Goal: Task Accomplishment & Management: Manage account settings

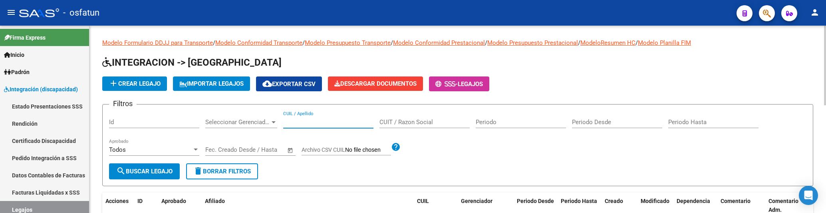
click at [336, 123] on input "CUIL / Apellido" at bounding box center [328, 121] width 90 height 7
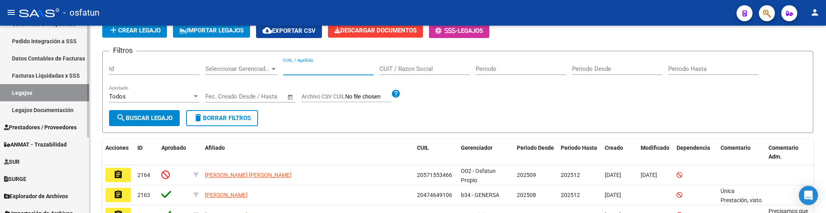
scroll to position [125, 0]
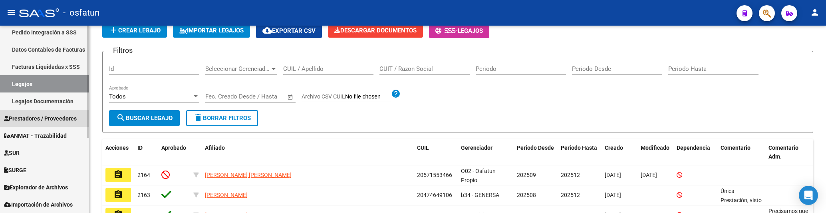
click at [40, 120] on span "Prestadores / Proveedores" at bounding box center [40, 118] width 73 height 9
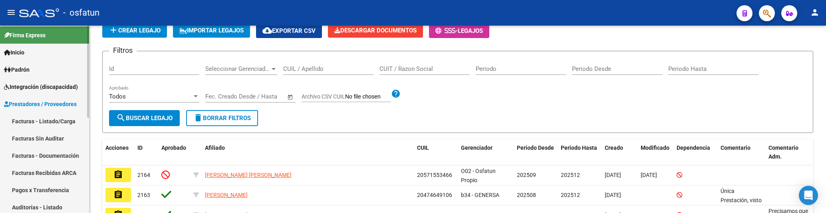
scroll to position [0, 0]
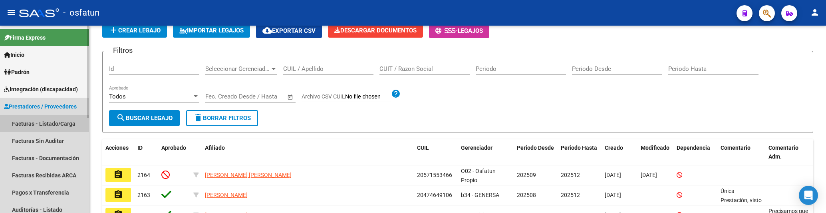
click at [62, 120] on link "Facturas - Listado/Carga" at bounding box center [44, 123] width 89 height 17
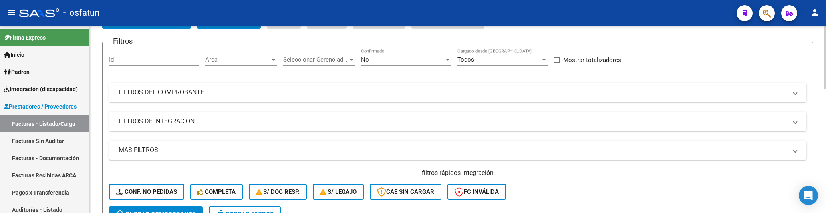
click at [191, 93] on mat-panel-title "FILTROS DEL COMPROBANTE" at bounding box center [453, 92] width 669 height 9
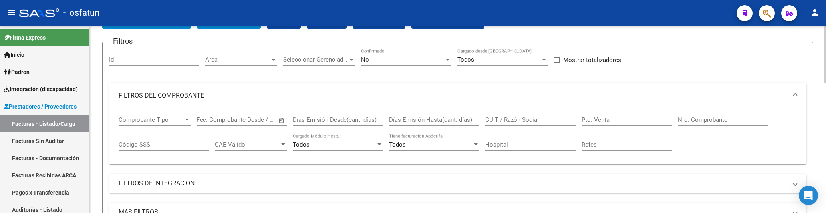
click at [518, 117] on input "CUIT / Razón Social" at bounding box center [530, 119] width 90 height 7
paste input "[PERSON_NAME]"
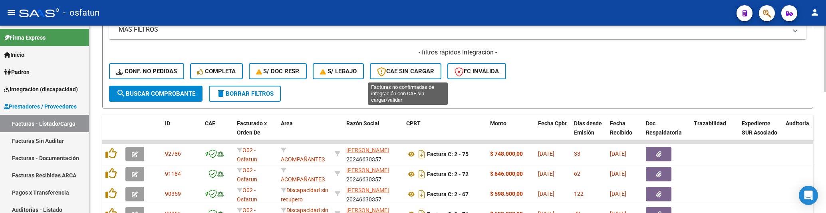
scroll to position [106, 0]
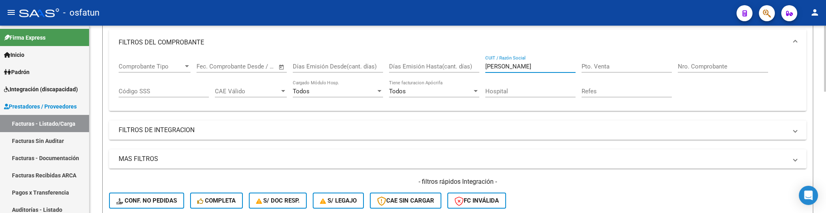
click at [495, 60] on div "[PERSON_NAME] / Razón Social" at bounding box center [530, 63] width 90 height 17
click at [503, 64] on input "[PERSON_NAME]" at bounding box center [530, 66] width 90 height 7
paste input "[PERSON_NAME] [PERSON_NAME]"
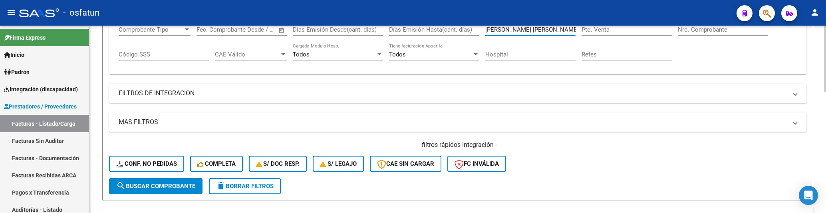
scroll to position [160, 0]
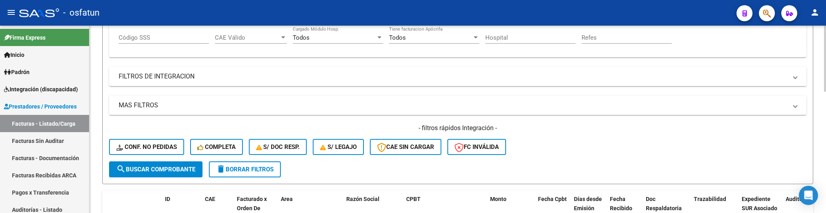
type input "[PERSON_NAME] [PERSON_NAME]"
click at [148, 176] on button "search Buscar Comprobante" at bounding box center [155, 169] width 93 height 16
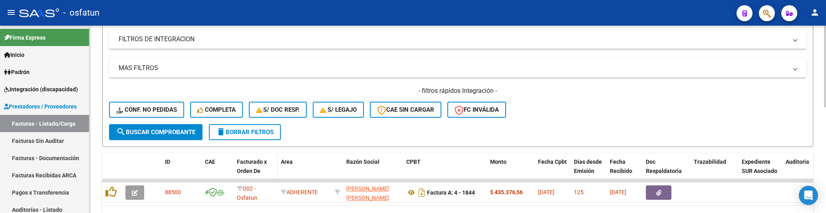
scroll to position [243, 0]
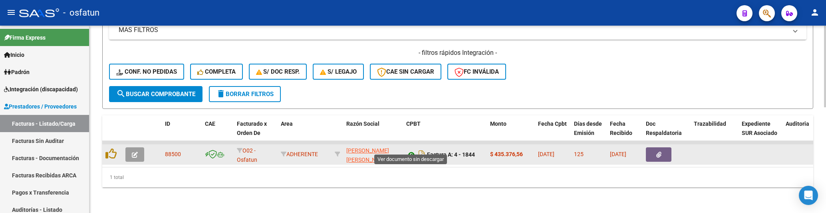
click at [413, 149] on icon at bounding box center [411, 154] width 10 height 10
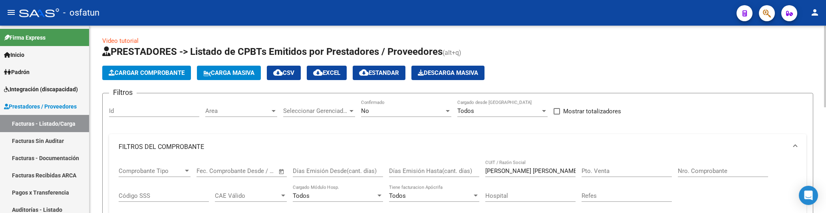
scroll to position [0, 0]
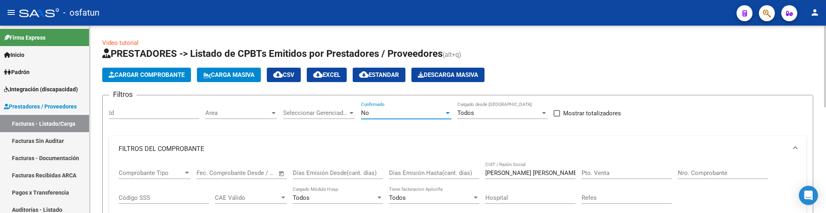
click at [413, 112] on div "No" at bounding box center [402, 112] width 83 height 7
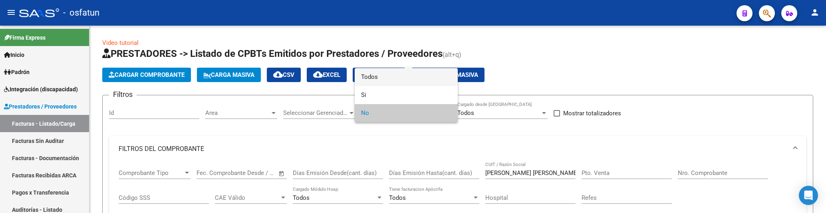
click at [387, 81] on span "Todos" at bounding box center [406, 77] width 90 height 18
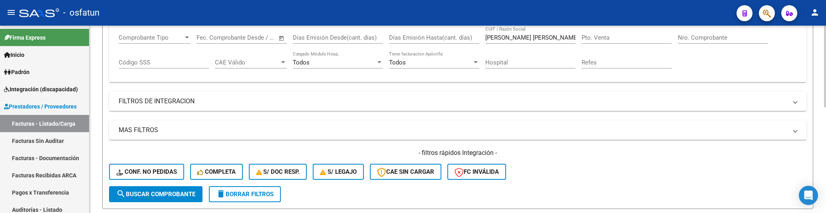
scroll to position [160, 0]
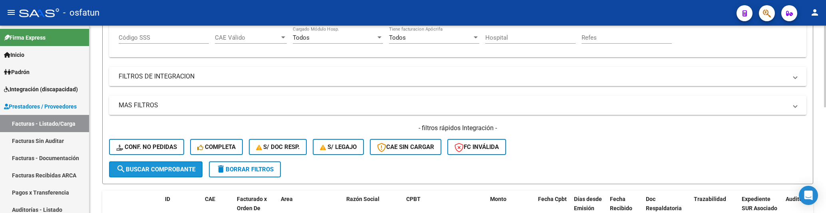
click at [163, 168] on span "search Buscar Comprobante" at bounding box center [155, 168] width 79 height 7
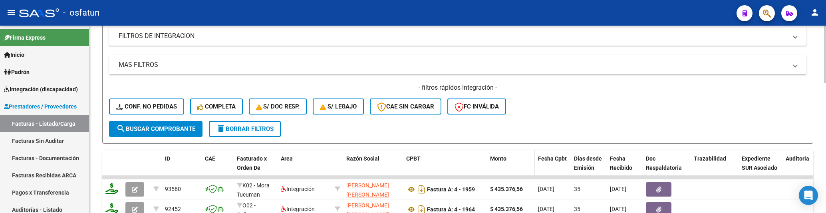
scroll to position [209, 0]
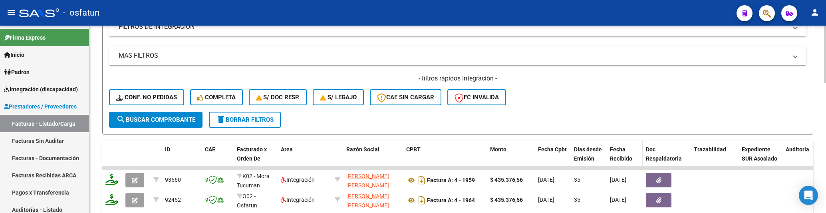
click at [622, 155] on span "Fecha Recibido" at bounding box center [621, 154] width 22 height 16
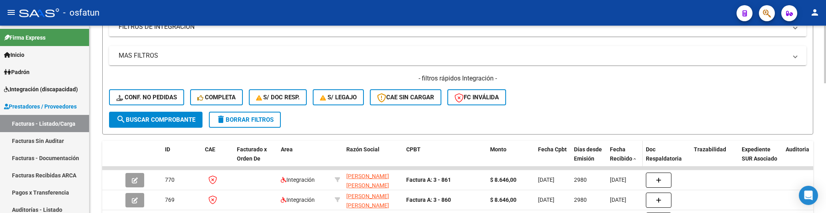
click at [618, 153] on div "Fecha Recibido" at bounding box center [625, 154] width 30 height 18
click at [621, 155] on span "Fecha Recibido" at bounding box center [621, 154] width 22 height 16
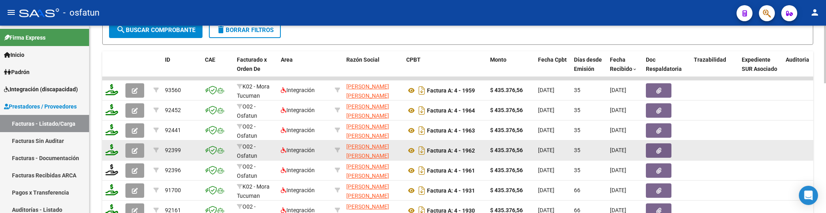
scroll to position [316, 0]
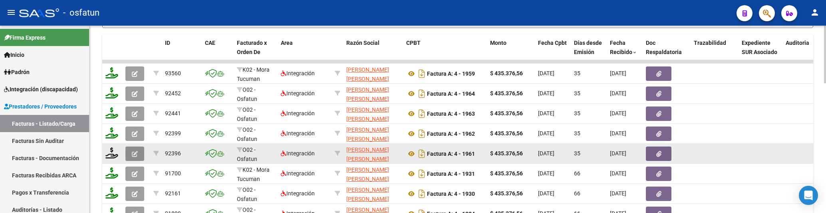
click at [133, 155] on icon "button" at bounding box center [135, 154] width 6 height 6
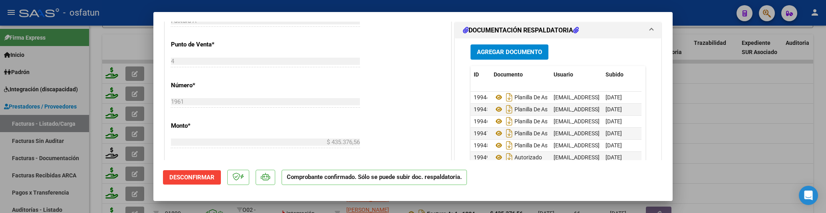
scroll to position [586, 0]
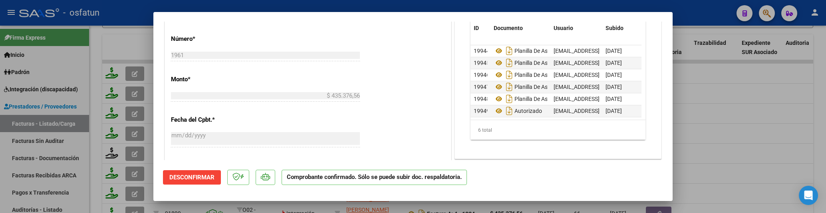
click at [121, 47] on div at bounding box center [413, 106] width 826 height 213
type input "$ 0,00"
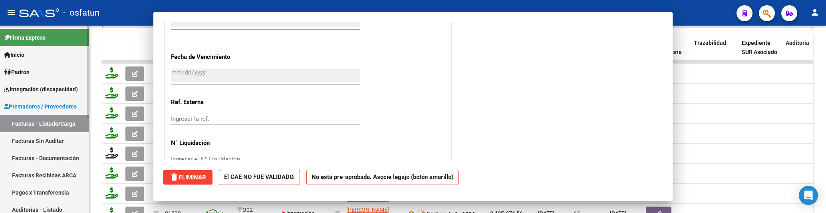
scroll to position [373, 0]
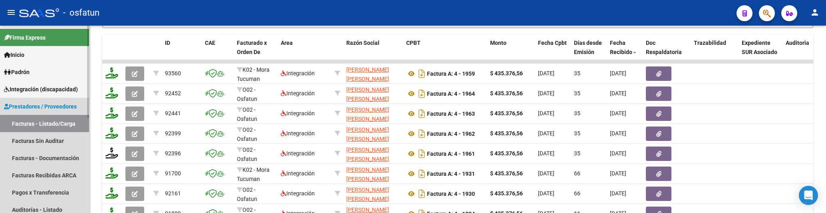
click at [60, 116] on link "Facturas - Listado/Carga" at bounding box center [44, 123] width 89 height 17
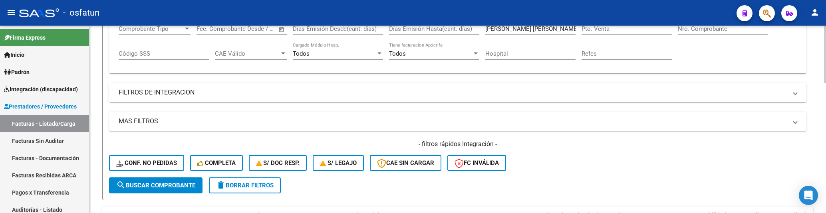
scroll to position [0, 0]
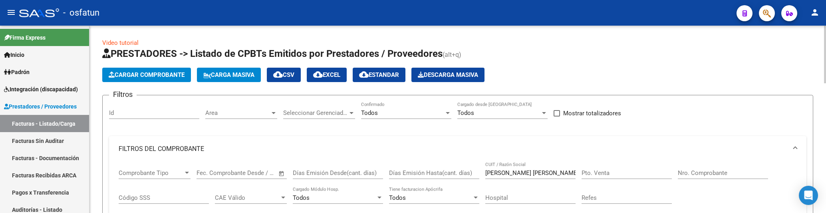
click at [494, 171] on input "[PERSON_NAME] [PERSON_NAME]" at bounding box center [530, 172] width 90 height 7
paste input "[PERSON_NAME]"
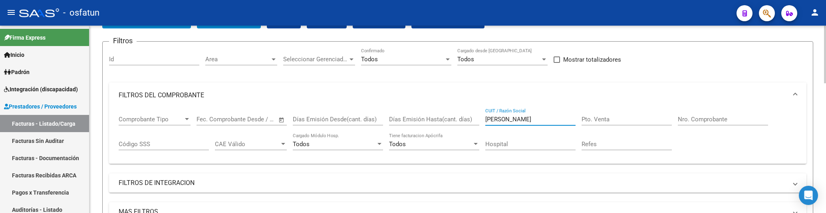
scroll to position [53, 0]
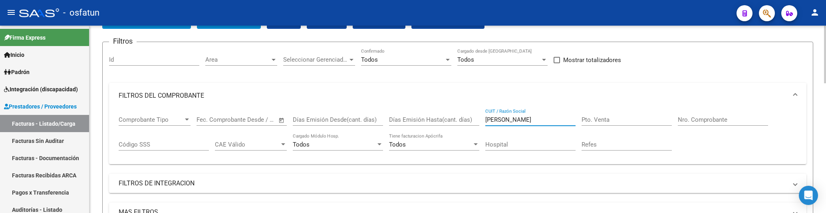
click at [520, 117] on input "[PERSON_NAME]" at bounding box center [530, 119] width 90 height 7
paste input "[PERSON_NAME]"
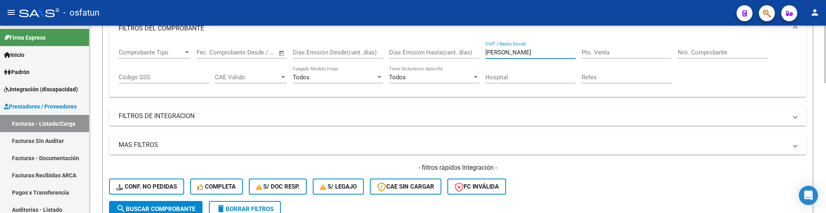
scroll to position [106, 0]
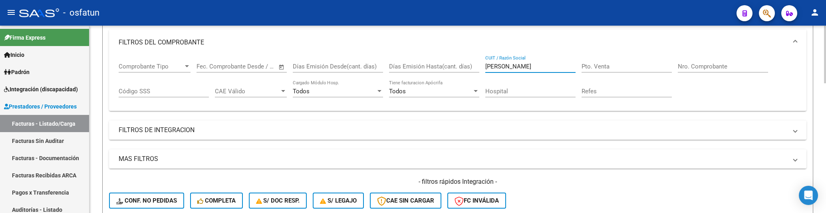
click at [531, 66] on input "[PERSON_NAME]" at bounding box center [530, 66] width 90 height 7
paste input "[PERSON_NAME]"
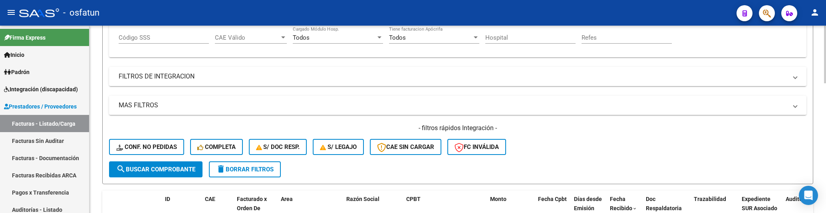
scroll to position [53, 0]
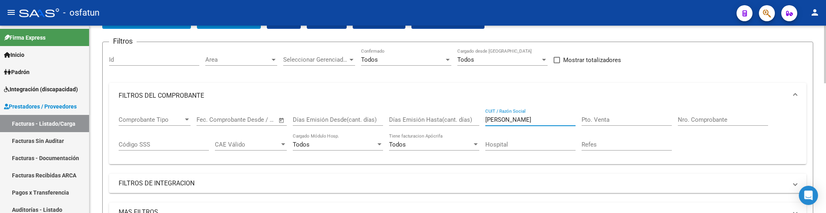
click at [496, 123] on input "[PERSON_NAME]" at bounding box center [530, 119] width 90 height 7
paste input "[PERSON_NAME]"
click at [517, 120] on input "[PERSON_NAME]" at bounding box center [530, 119] width 90 height 7
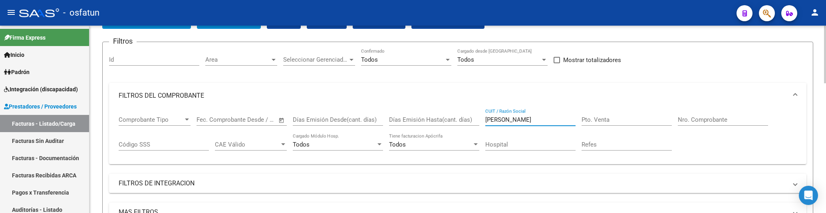
click at [517, 120] on input "[PERSON_NAME]" at bounding box center [530, 119] width 90 height 7
paste input "[PERSON_NAME] [PERSON_NAME]"
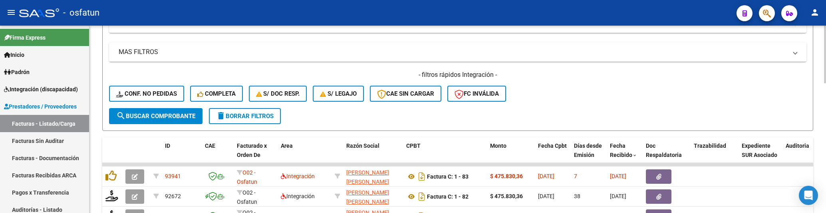
scroll to position [0, 0]
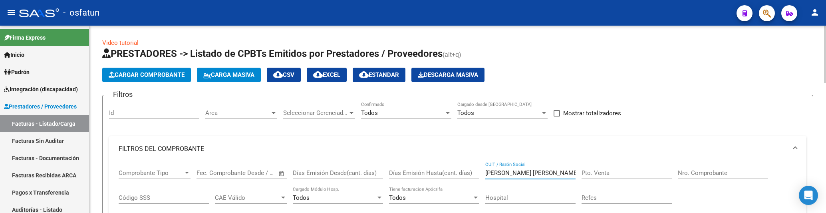
click at [500, 173] on input "[PERSON_NAME] [PERSON_NAME]" at bounding box center [530, 172] width 90 height 7
paste input "[PERSON_NAME] [PERSON_NAME]"
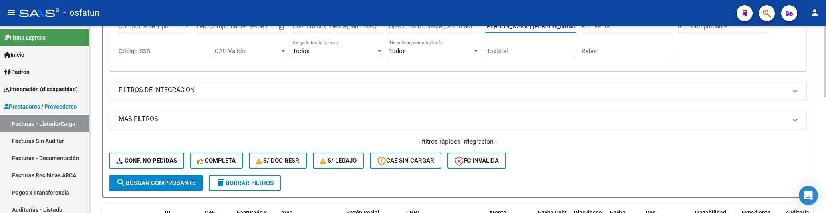
scroll to position [89, 0]
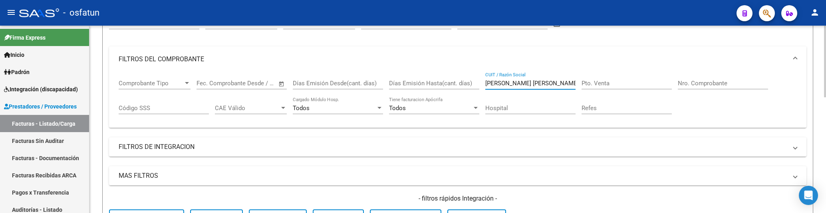
click at [507, 82] on input "[PERSON_NAME] [PERSON_NAME]" at bounding box center [530, 82] width 90 height 7
paste input "[PERSON_NAME] [PERSON_NAME]"
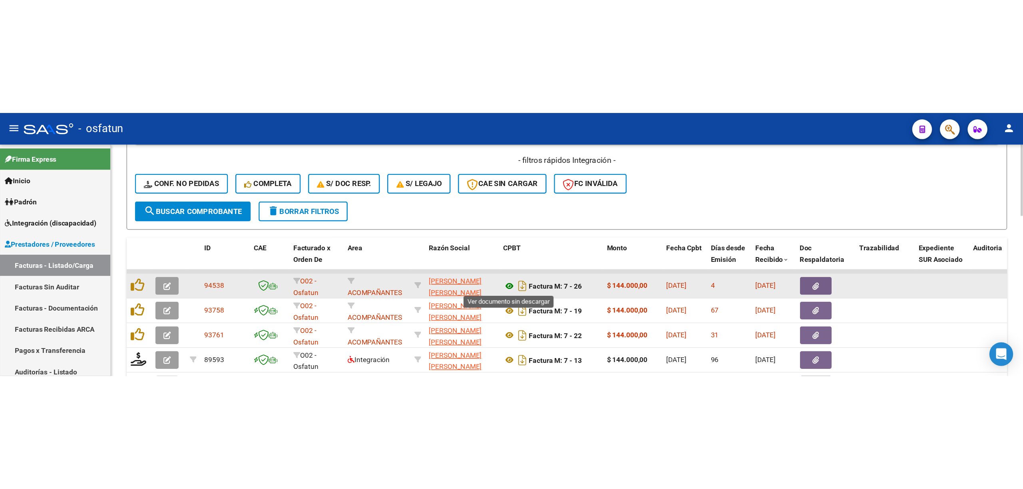
scroll to position [0, 0]
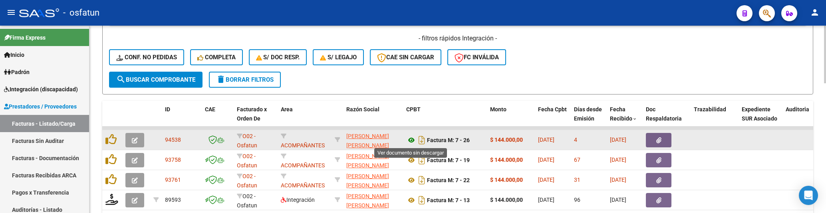
click at [409, 141] on icon at bounding box center [411, 140] width 10 height 10
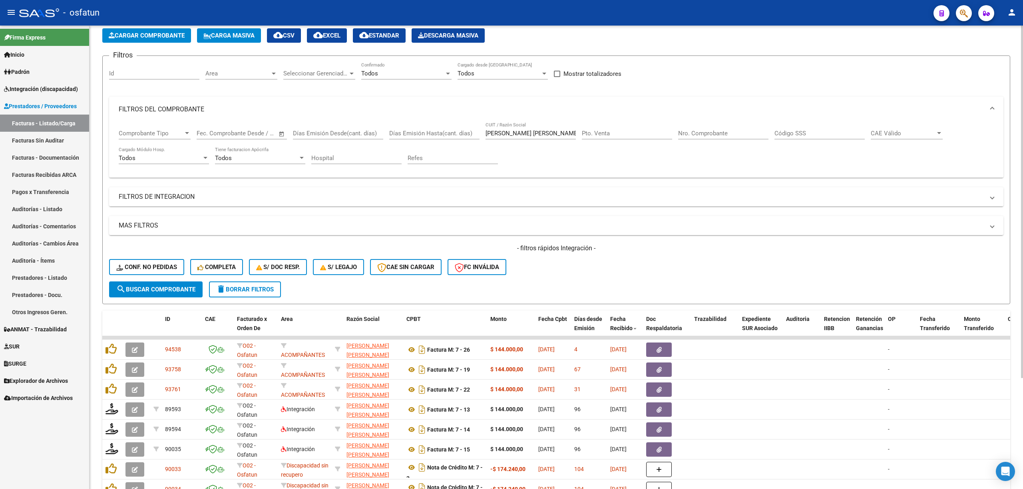
scroll to position [39, 0]
click at [536, 129] on div "[PERSON_NAME] [PERSON_NAME] CUIT / Razón Social" at bounding box center [530, 131] width 90 height 17
click at [535, 133] on input "[PERSON_NAME] [PERSON_NAME]" at bounding box center [530, 133] width 90 height 7
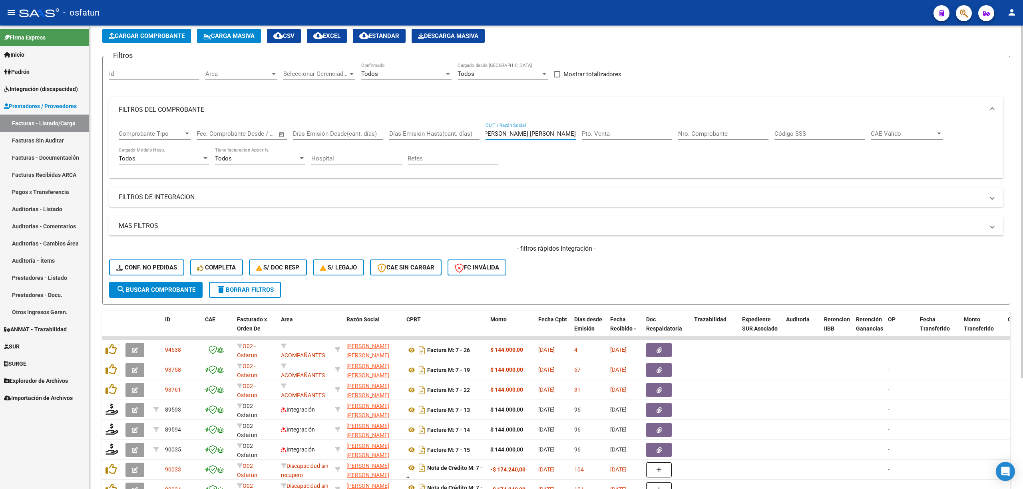
click at [535, 133] on input "[PERSON_NAME] [PERSON_NAME]" at bounding box center [530, 133] width 90 height 7
paste input "[PERSON_NAME]"
drag, startPoint x: 507, startPoint y: 134, endPoint x: 584, endPoint y: 135, distance: 76.7
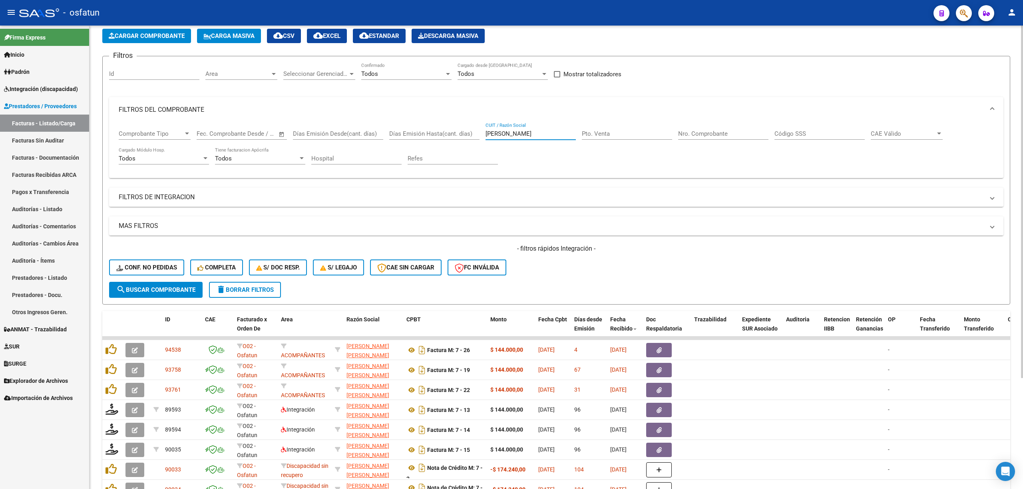
click at [584, 135] on div "Comprobante Tipo Comprobante Tipo Fecha inicio – Fecha fin Fec. Comprobante Des…" at bounding box center [556, 148] width 875 height 50
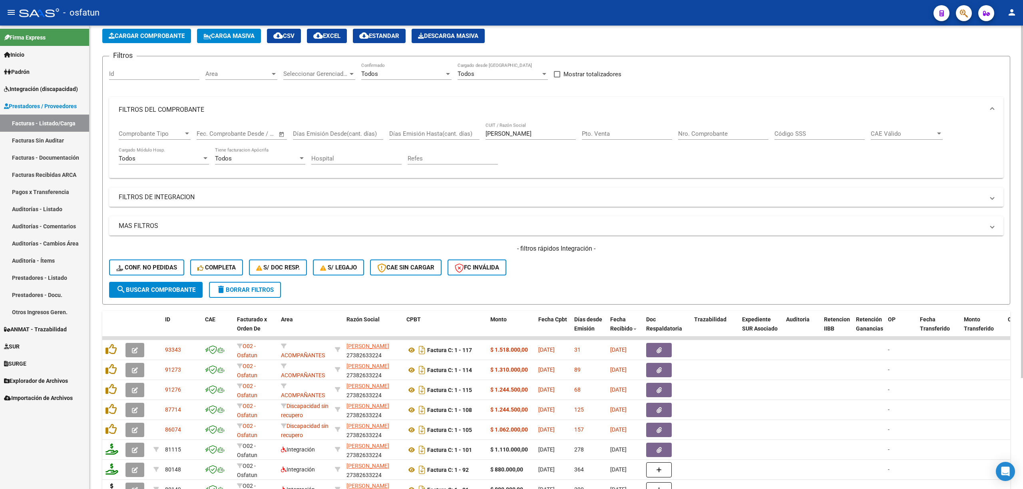
click at [493, 139] on div "[PERSON_NAME] CUIT / Razón Social" at bounding box center [530, 131] width 90 height 17
click at [494, 137] on input "[PERSON_NAME]" at bounding box center [530, 133] width 90 height 7
paste input "[PERSON_NAME]"
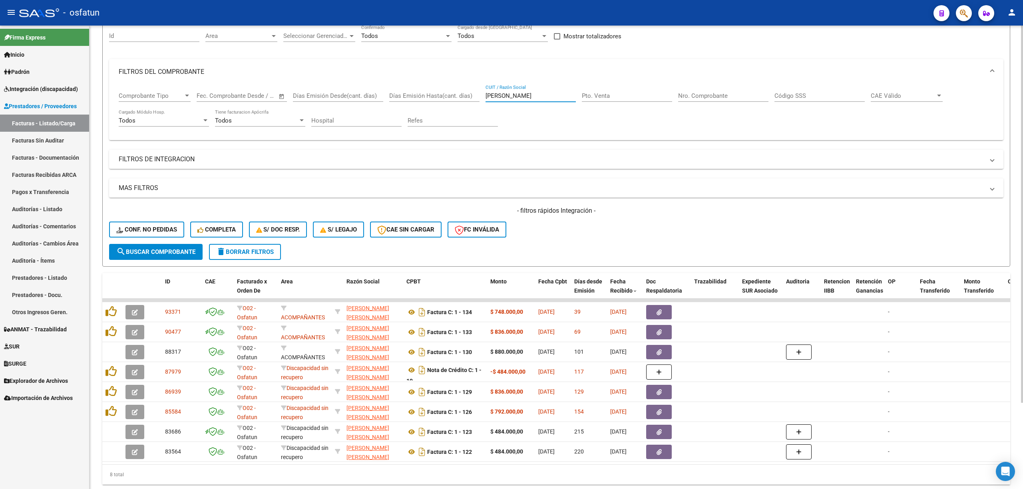
scroll to position [92, 0]
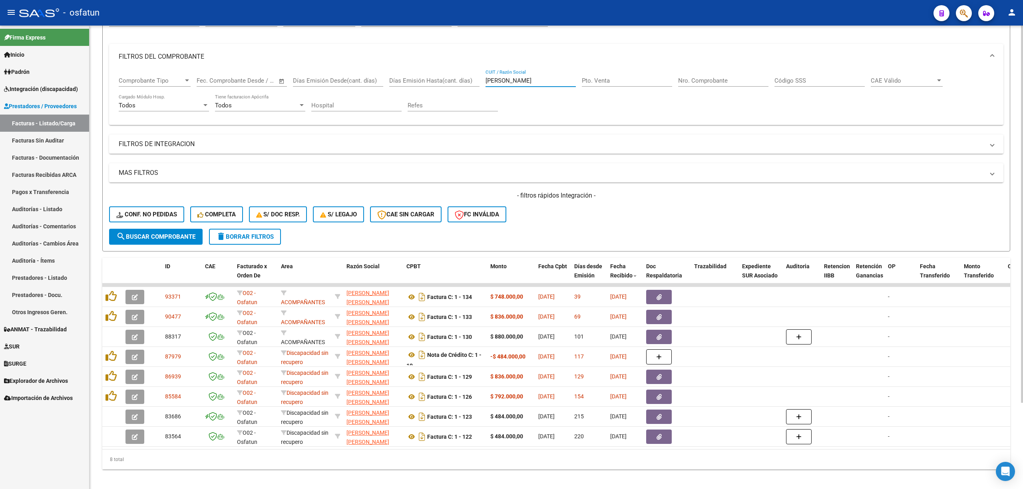
click at [518, 83] on input "[PERSON_NAME]" at bounding box center [530, 80] width 90 height 7
paste input "[PERSON_NAME]"
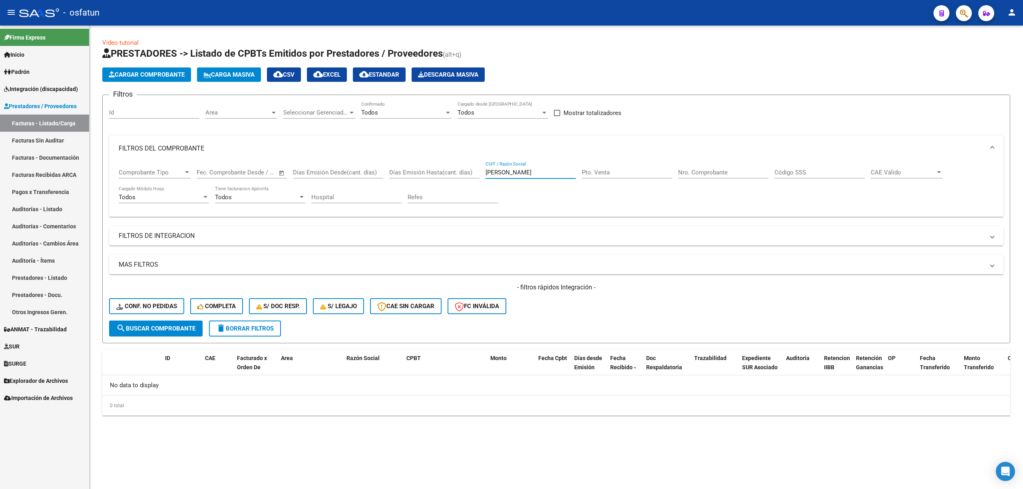
scroll to position [0, 0]
click at [537, 170] on input "[PERSON_NAME]" at bounding box center [530, 172] width 90 height 7
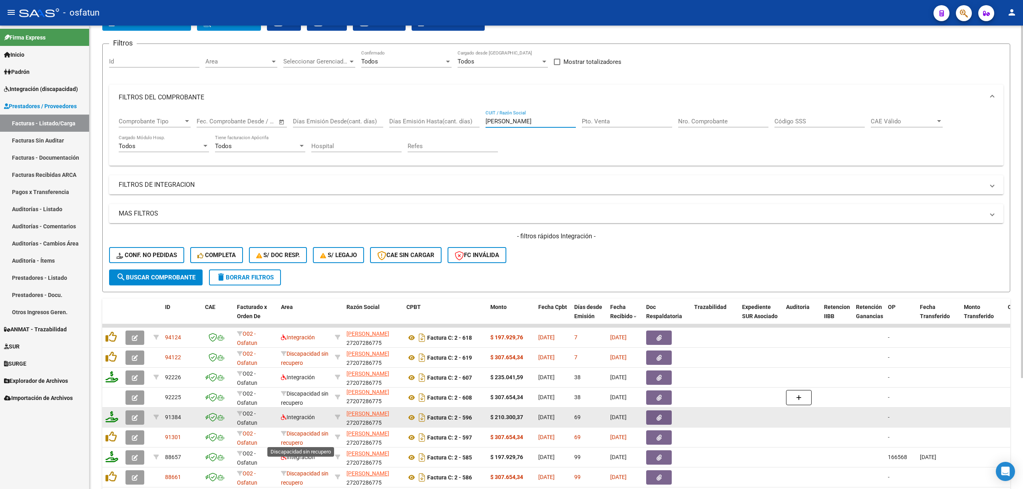
scroll to position [53, 0]
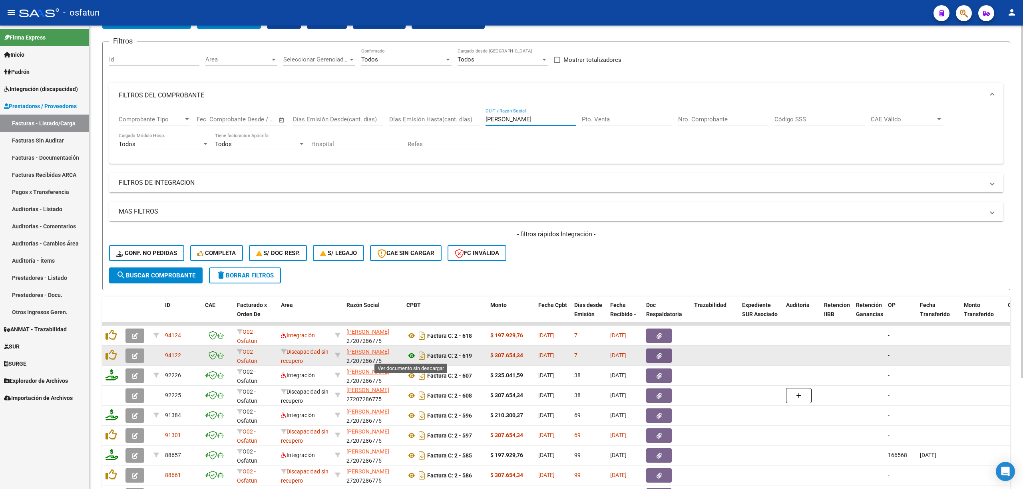
click at [413, 212] on icon at bounding box center [411, 356] width 10 height 10
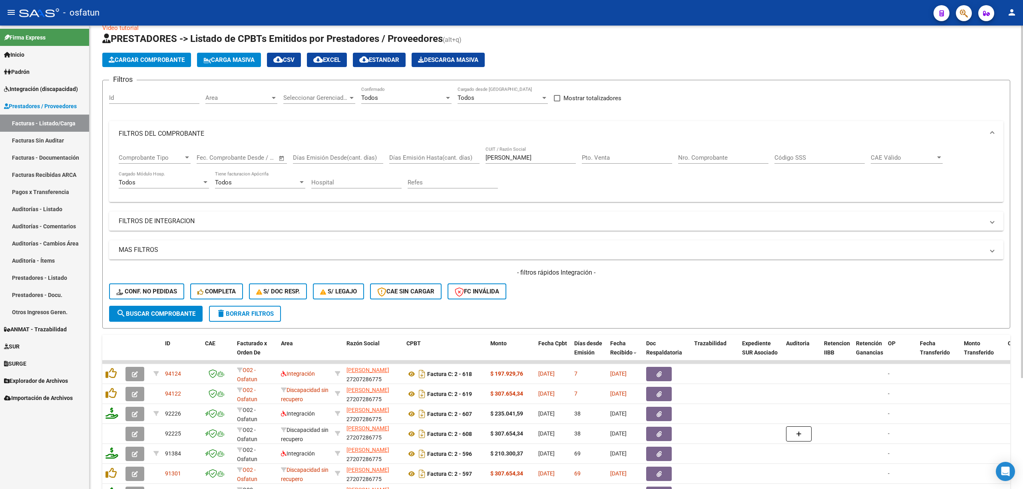
scroll to position [0, 0]
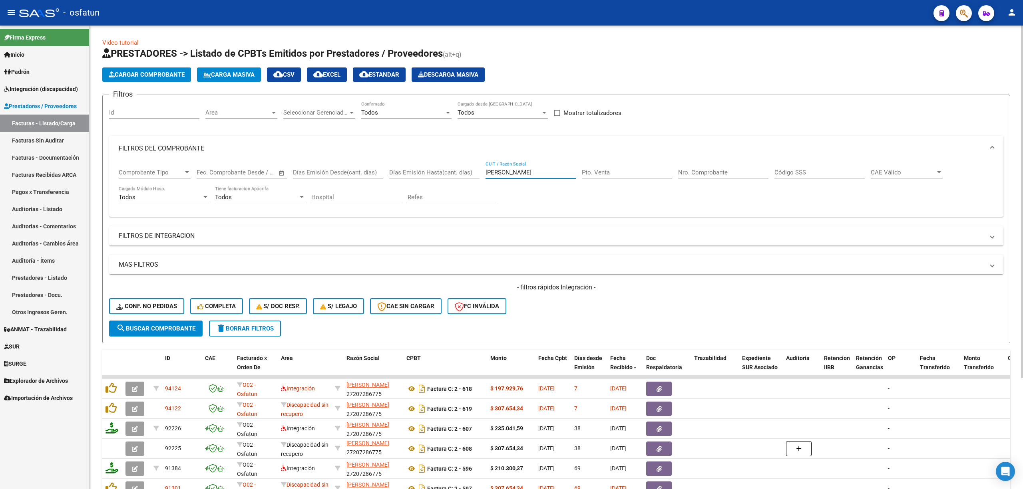
click at [496, 174] on input "[PERSON_NAME]" at bounding box center [530, 172] width 90 height 7
paste input "[PERSON_NAME]"
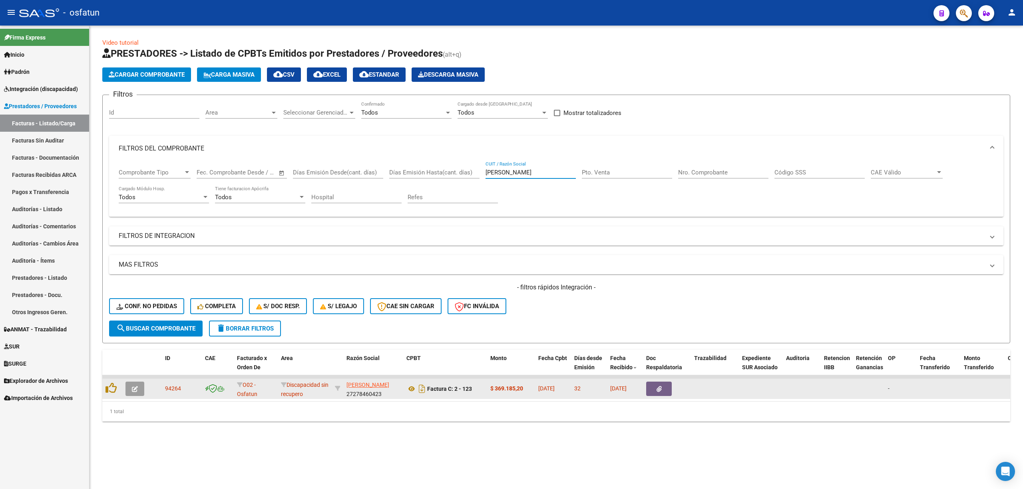
type input "[PERSON_NAME]"
click at [139, 212] on button "button" at bounding box center [134, 389] width 19 height 14
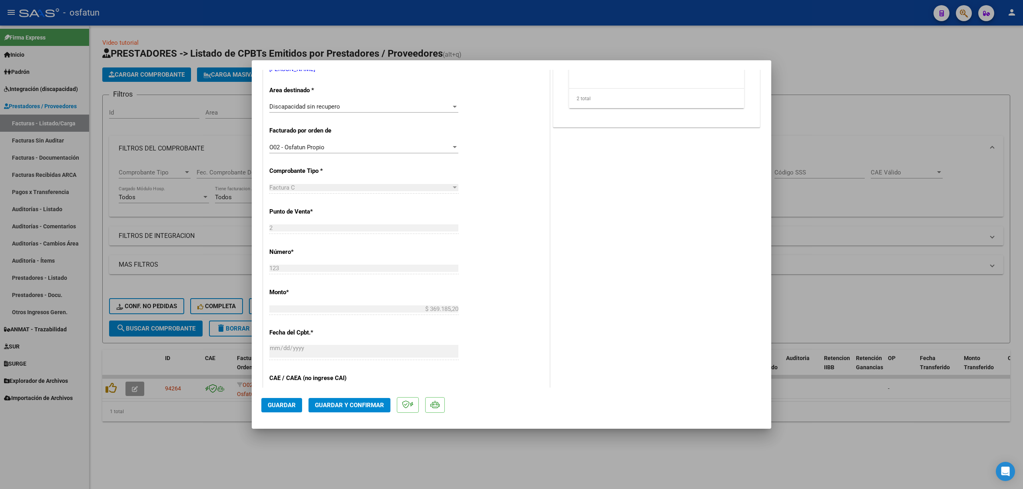
scroll to position [160, 0]
click at [166, 212] on div at bounding box center [511, 244] width 1023 height 489
type input "$ 0,00"
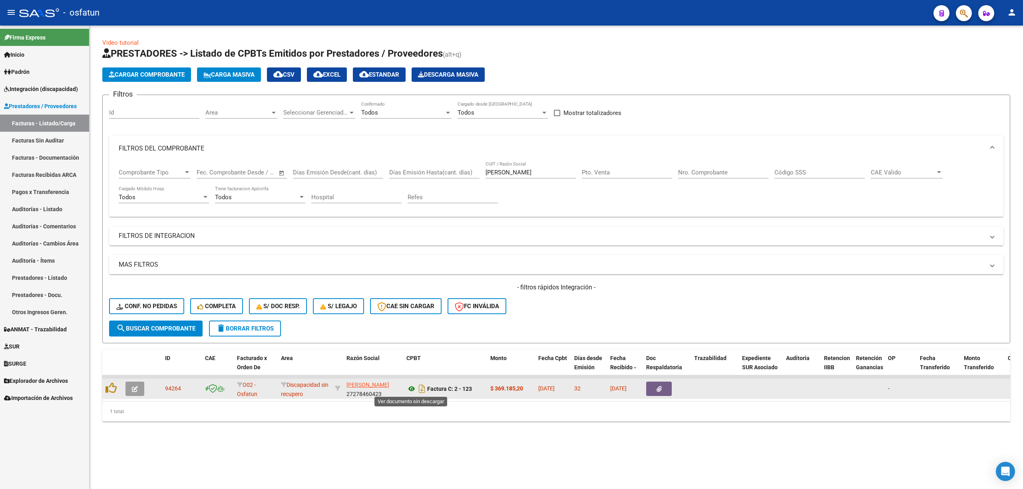
click at [408, 212] on icon at bounding box center [411, 389] width 10 height 10
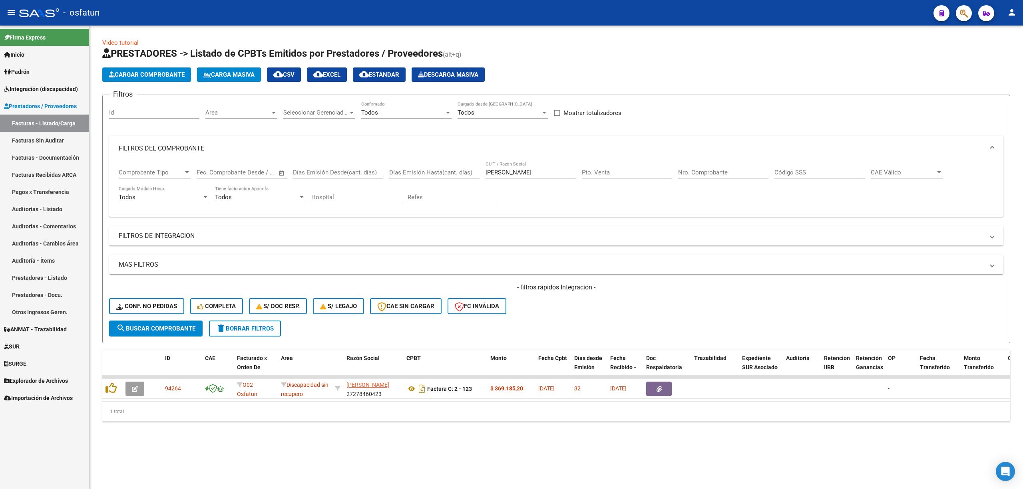
click at [503, 169] on input "[PERSON_NAME]" at bounding box center [530, 172] width 90 height 7
paste input "[PERSON_NAME]"
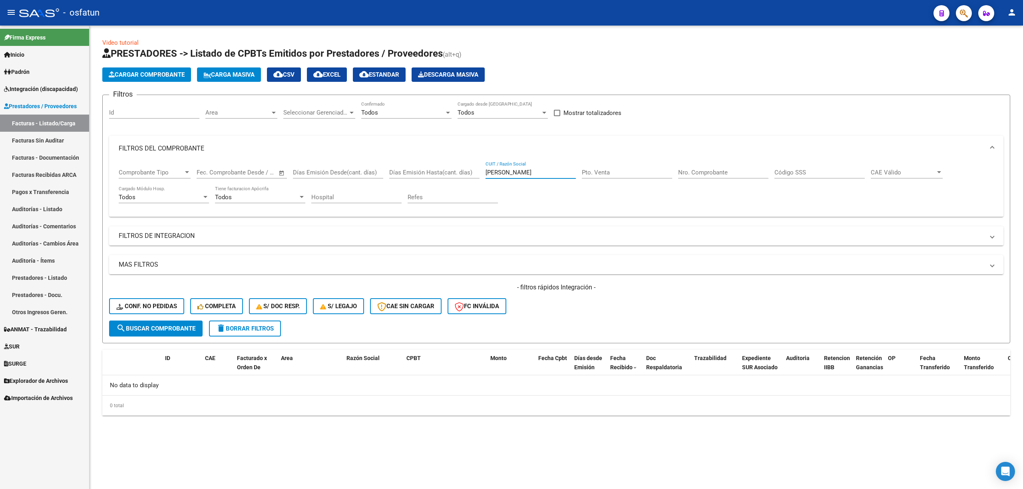
click at [506, 171] on input "[PERSON_NAME]" at bounding box center [530, 172] width 90 height 7
click at [515, 173] on input "[PERSON_NAME]" at bounding box center [530, 172] width 90 height 7
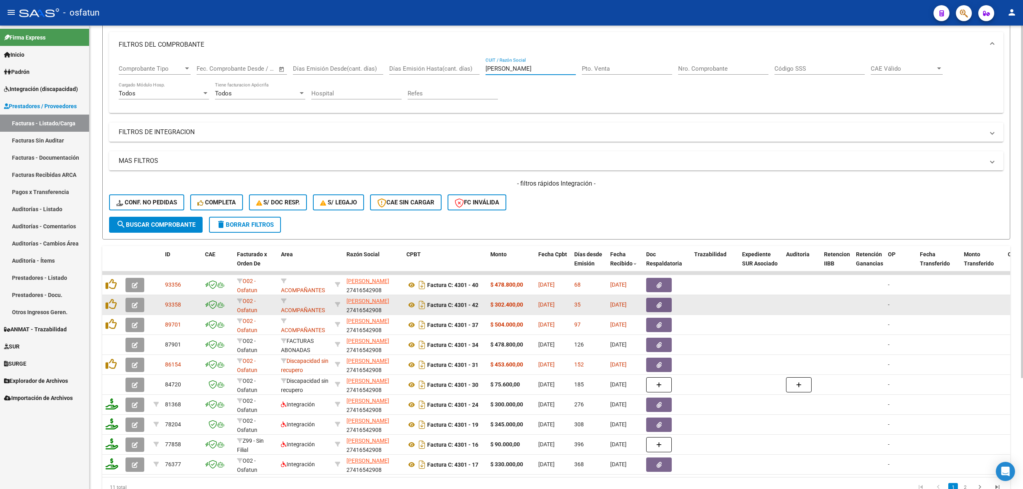
scroll to position [106, 0]
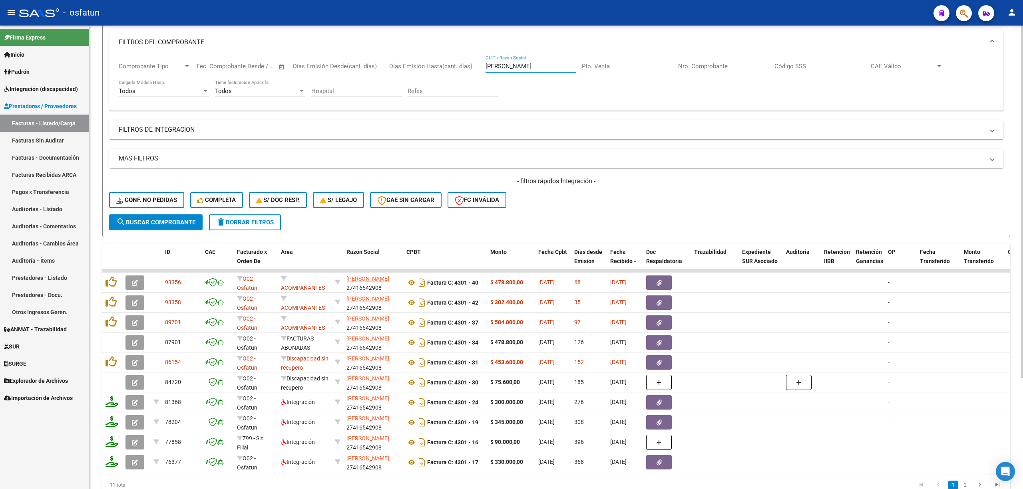
click at [513, 66] on input "[PERSON_NAME]" at bounding box center [530, 66] width 90 height 7
paste input "[PERSON_NAME] PIA"
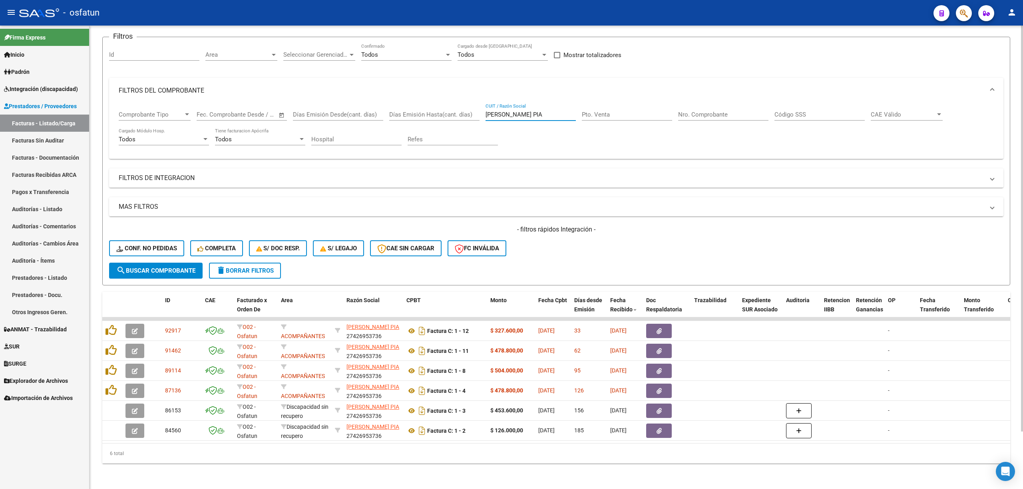
scroll to position [66, 0]
click at [544, 111] on input "[PERSON_NAME] PIA" at bounding box center [530, 114] width 90 height 7
paste input "[PERSON_NAME]"
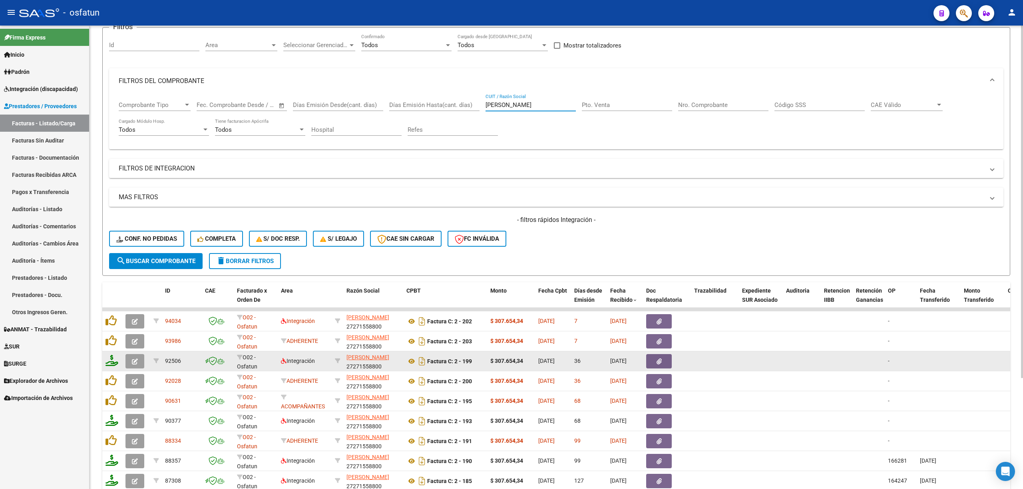
scroll to position [106, 0]
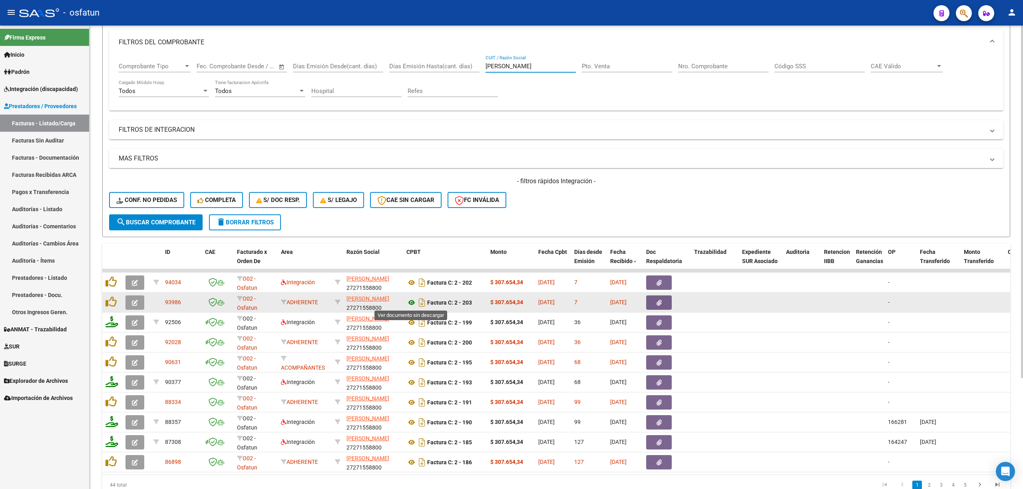
click at [411, 212] on icon at bounding box center [411, 303] width 10 height 10
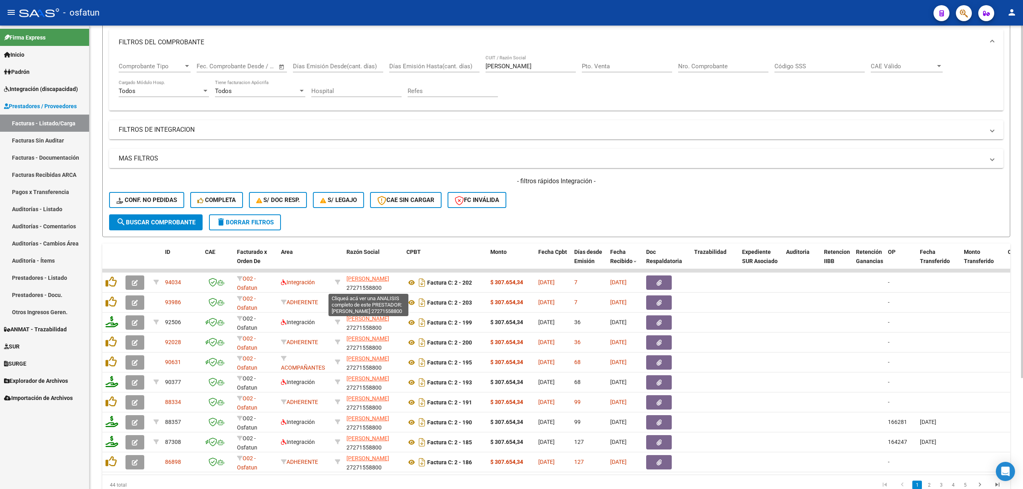
scroll to position [0, 0]
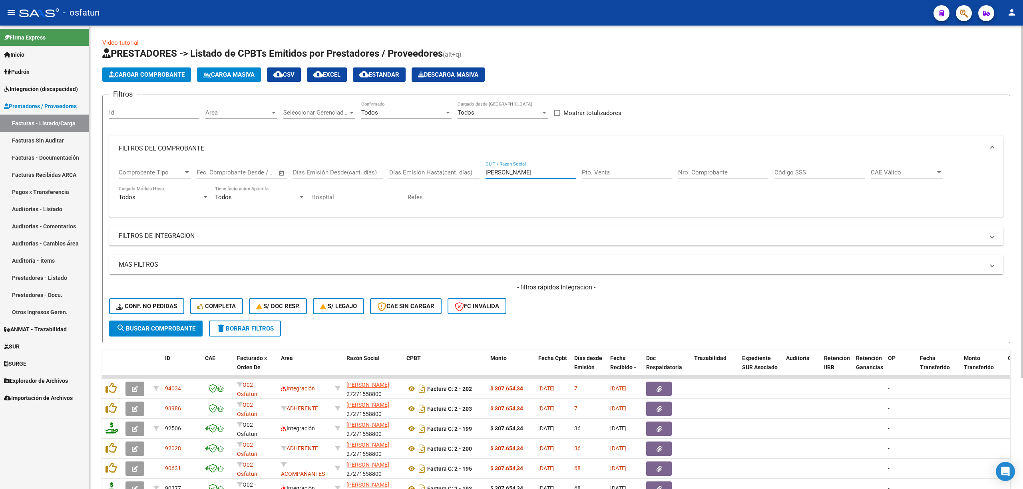
click at [523, 173] on input "[PERSON_NAME]" at bounding box center [530, 172] width 90 height 7
paste input "[PERSON_NAME] [PERSON_NAME]"
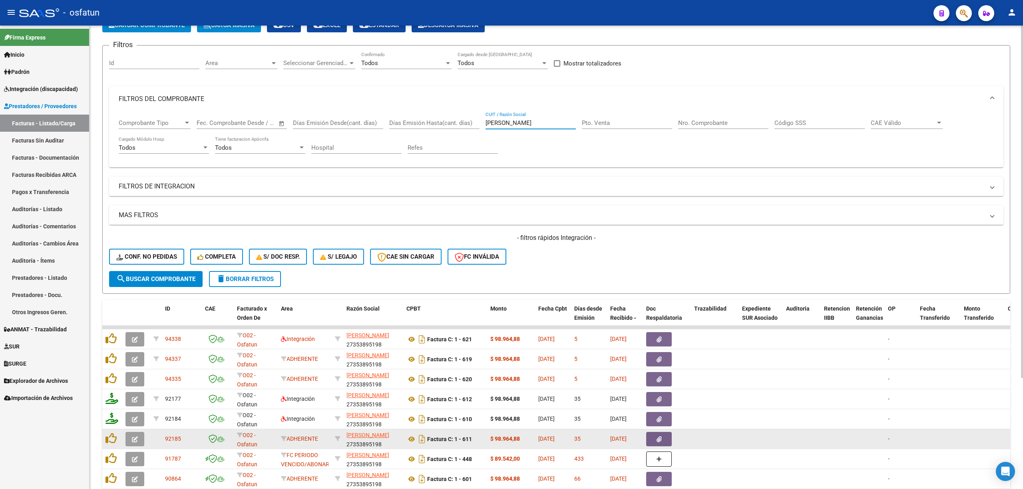
scroll to position [53, 0]
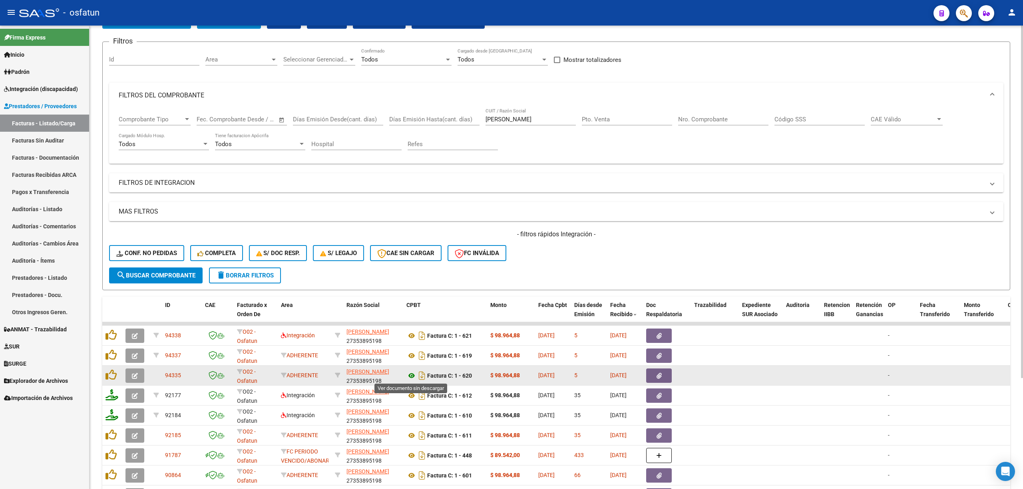
click at [410, 212] on icon at bounding box center [411, 376] width 10 height 10
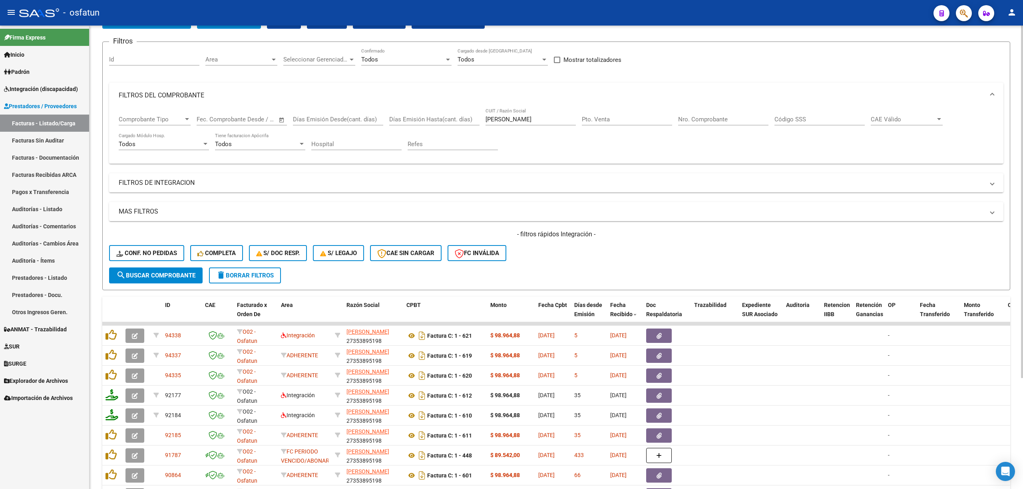
click at [542, 120] on input "[PERSON_NAME]" at bounding box center [530, 119] width 90 height 7
paste input "[PERSON_NAME] DE [GEOGRAPHIC_DATA]"
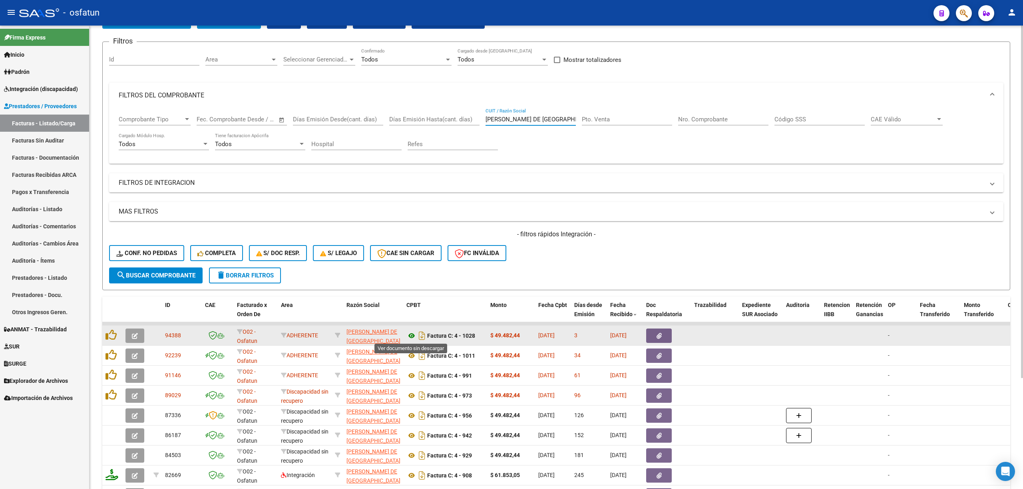
click at [409, 212] on icon at bounding box center [411, 336] width 10 height 10
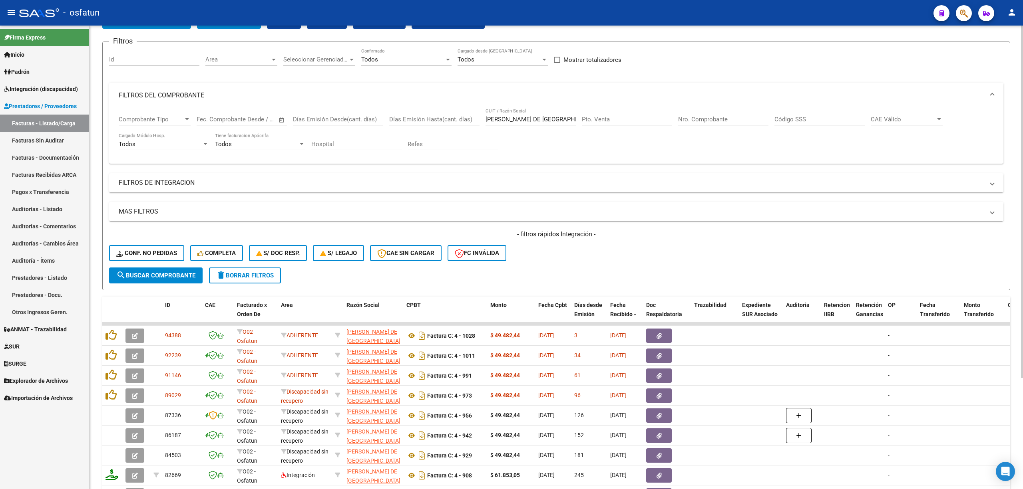
click at [506, 119] on input "[PERSON_NAME] DE [GEOGRAPHIC_DATA]" at bounding box center [530, 119] width 90 height 7
click at [507, 119] on input "[PERSON_NAME] DE [GEOGRAPHIC_DATA]" at bounding box center [530, 119] width 90 height 7
paste input "[PERSON_NAME]"
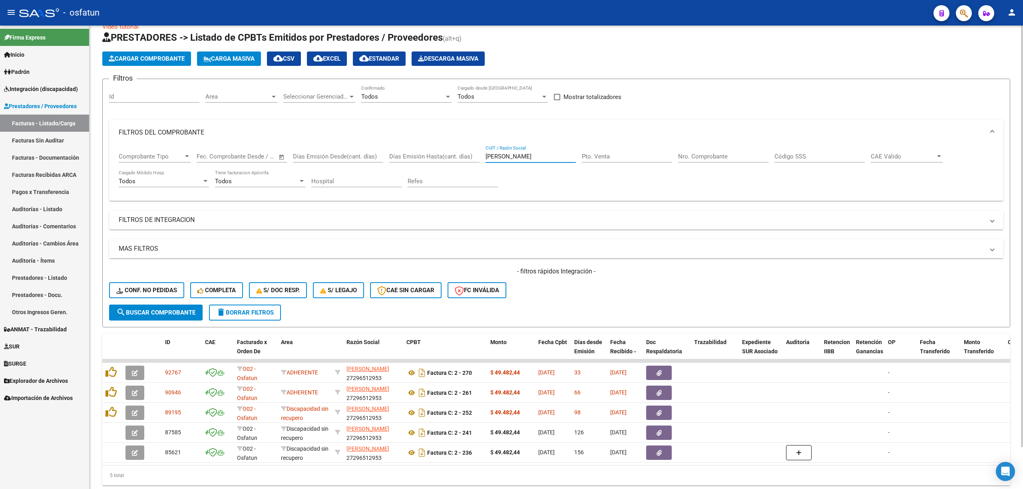
scroll to position [0, 0]
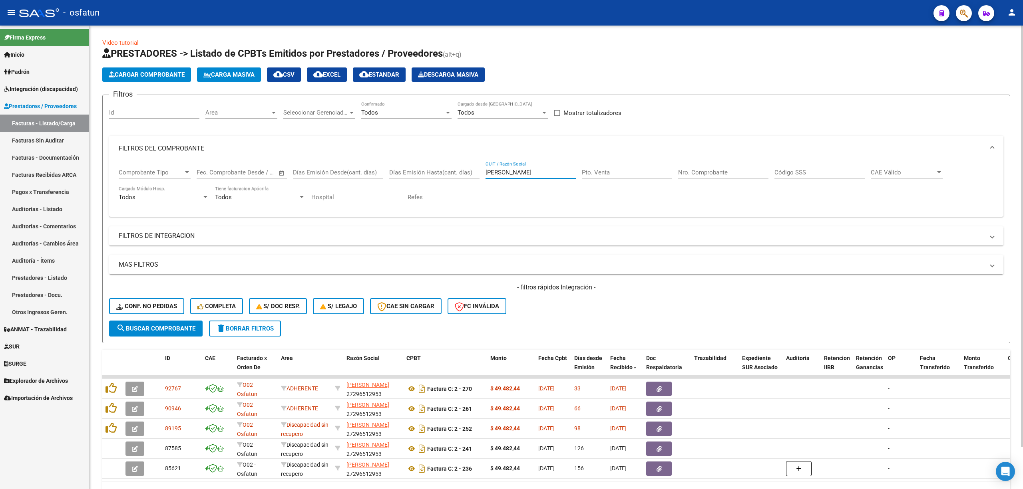
click at [516, 173] on input "[PERSON_NAME]" at bounding box center [530, 172] width 90 height 7
paste input "[PERSON_NAME]"
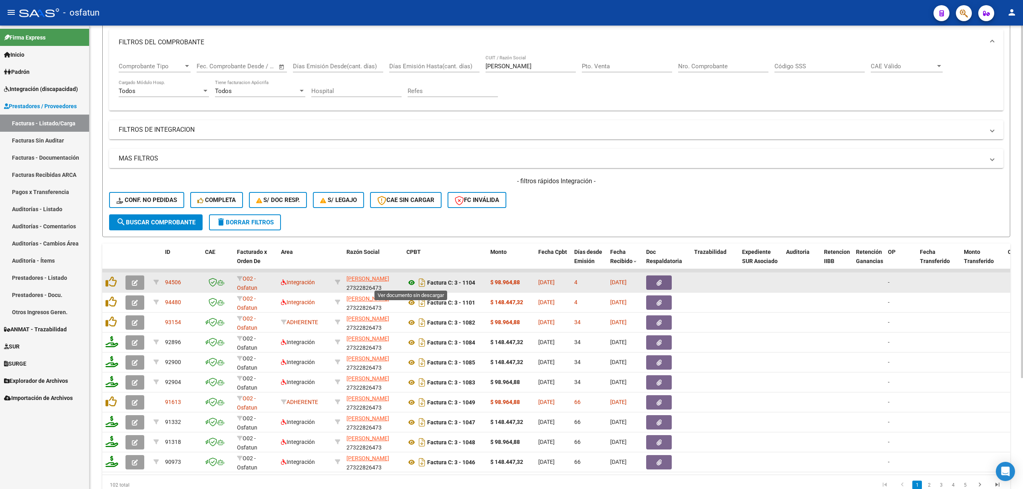
click at [411, 212] on icon at bounding box center [411, 283] width 10 height 10
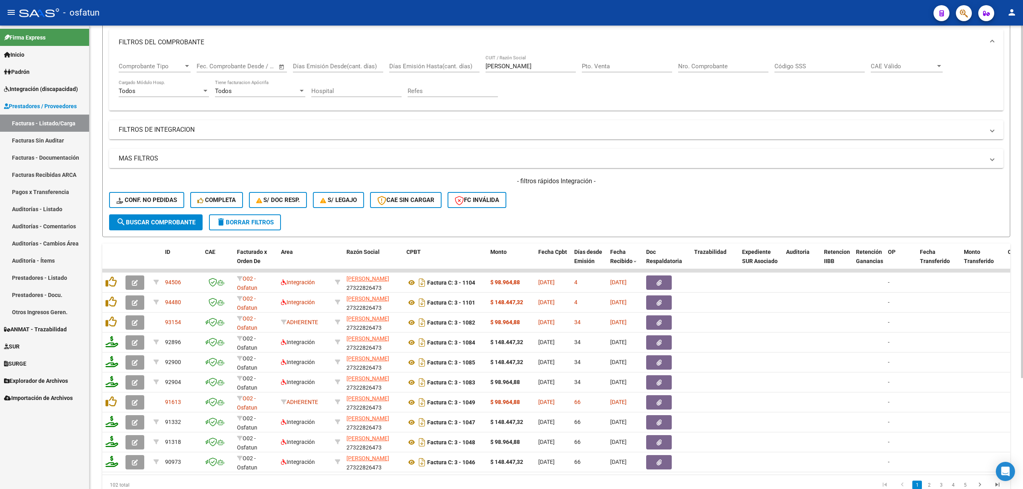
click at [532, 68] on input "[PERSON_NAME]" at bounding box center [530, 66] width 90 height 7
paste input "[PERSON_NAME]"
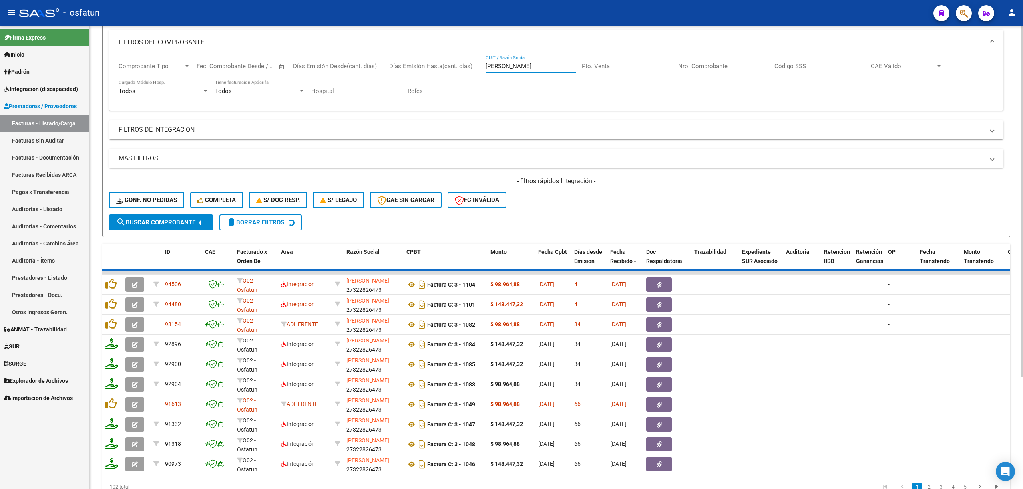
scroll to position [85, 0]
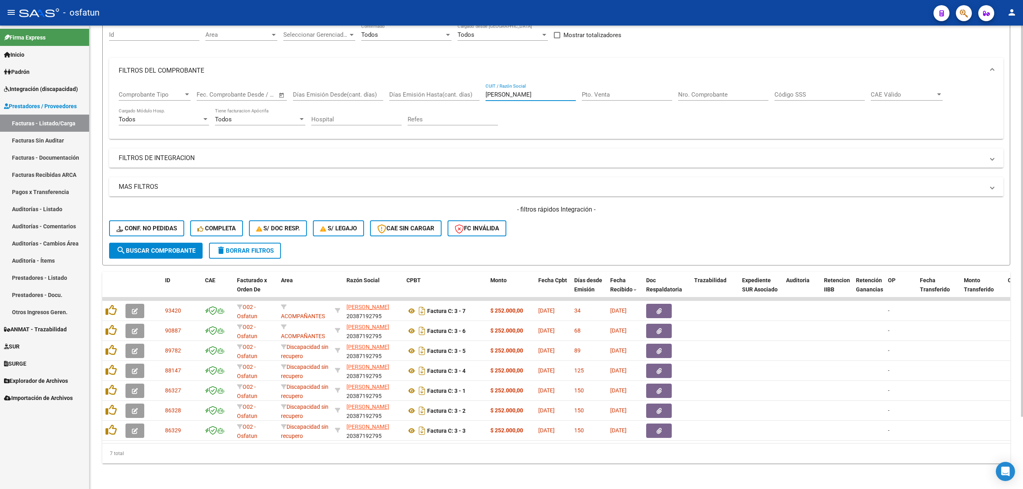
click at [523, 91] on input "[PERSON_NAME]" at bounding box center [530, 94] width 90 height 7
paste input "[PERSON_NAME]"
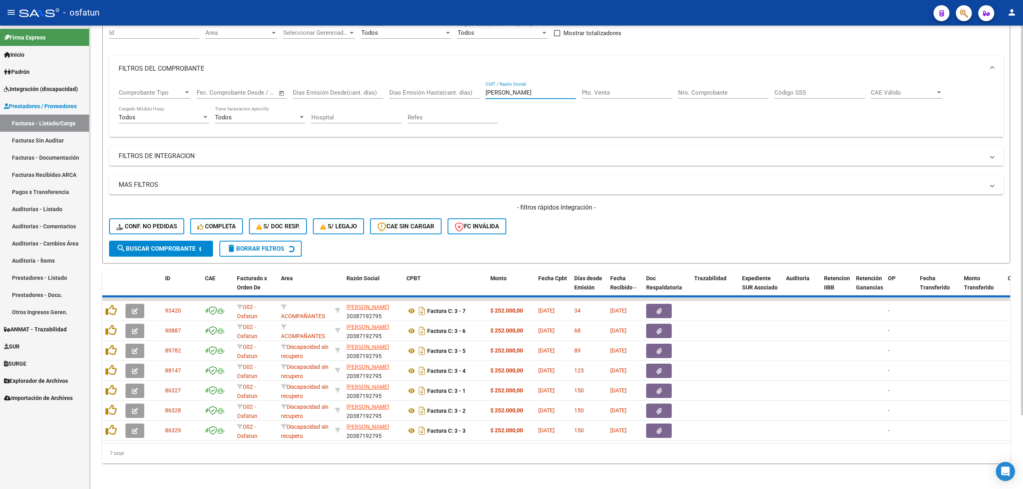
scroll to position [66, 0]
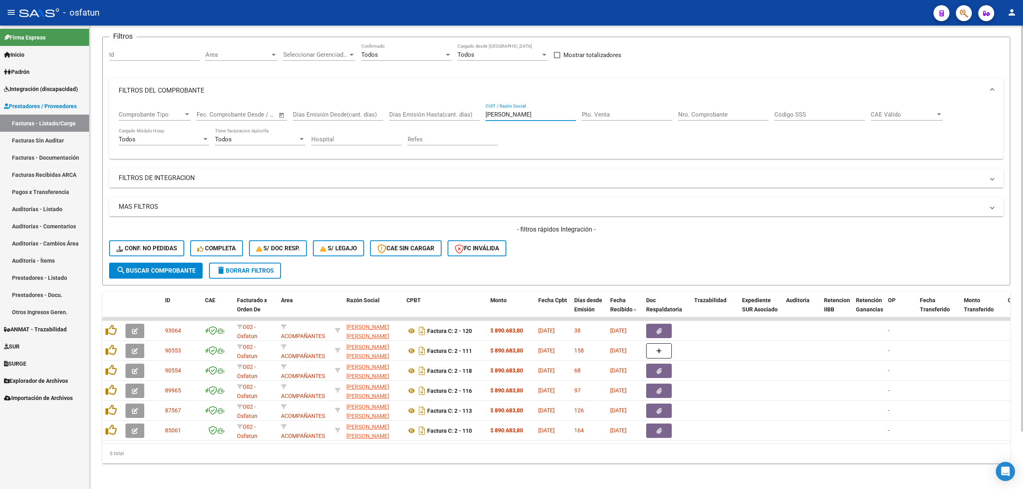
click at [519, 111] on input "[PERSON_NAME]" at bounding box center [530, 114] width 90 height 7
paste input "ARGEL [PERSON_NAME]"
click at [519, 120] on div "ARGEL [PERSON_NAME] / Razón Social" at bounding box center [530, 115] width 90 height 25
click at [523, 111] on input "ARGEL [PERSON_NAME]" at bounding box center [530, 114] width 90 height 7
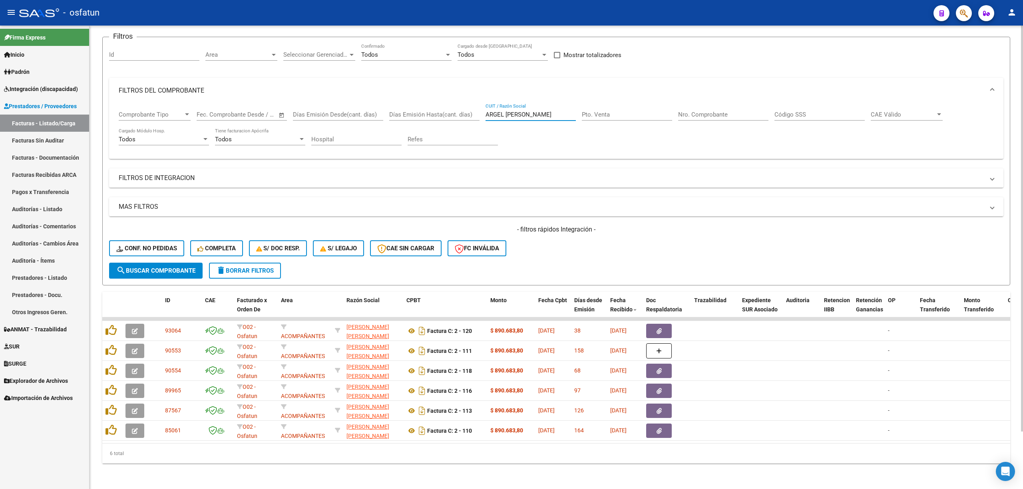
click at [523, 111] on input "ARGEL [PERSON_NAME]" at bounding box center [530, 114] width 90 height 7
paste input "text"
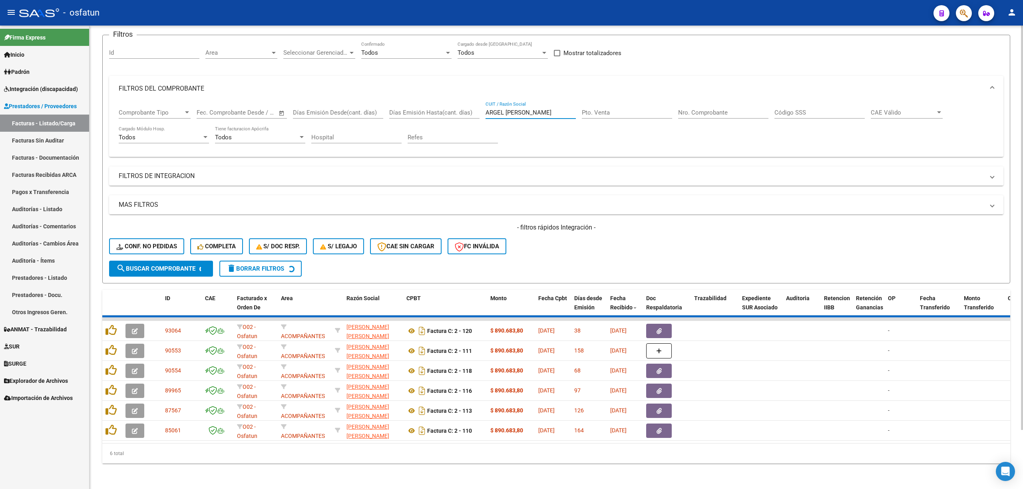
scroll to position [6, 0]
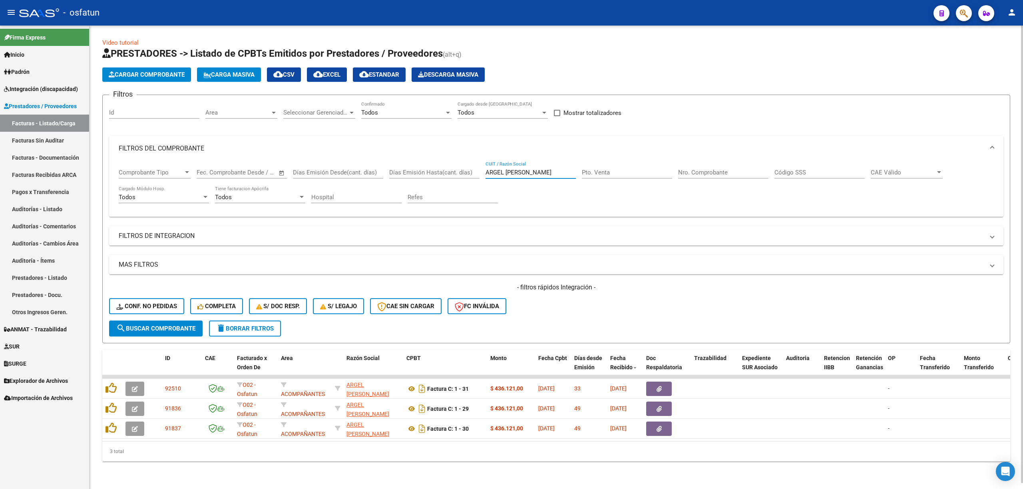
click at [495, 169] on input "ARGEL [PERSON_NAME]" at bounding box center [530, 172] width 90 height 7
paste input "[PERSON_NAME]"
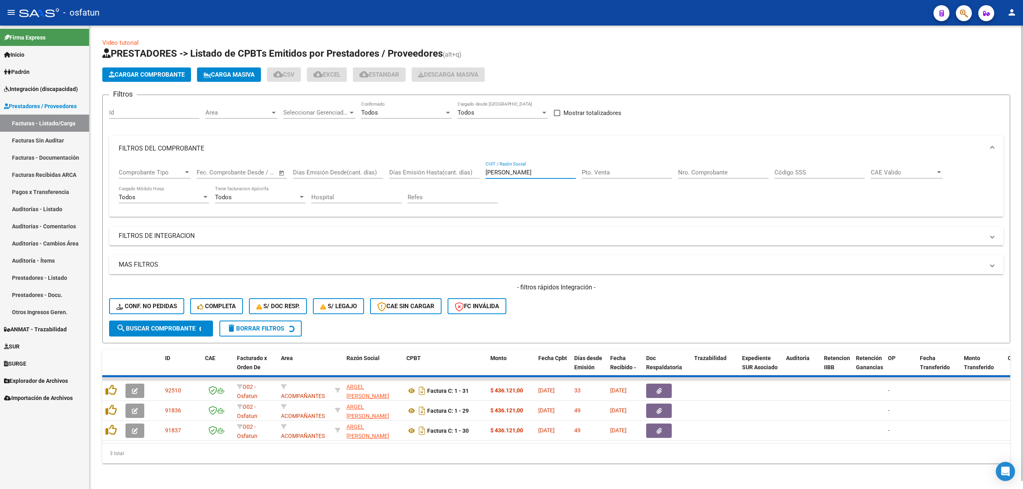
scroll to position [0, 0]
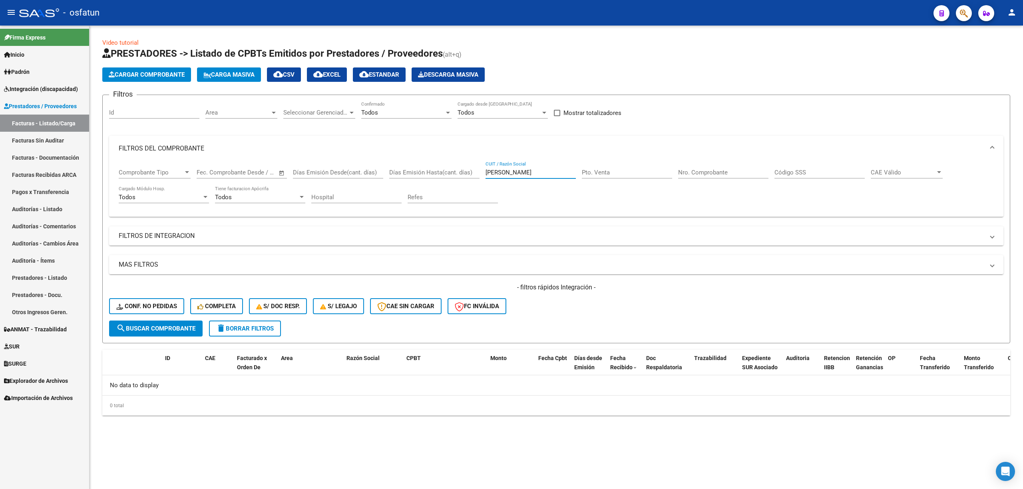
click at [516, 173] on input "[PERSON_NAME]" at bounding box center [530, 172] width 90 height 7
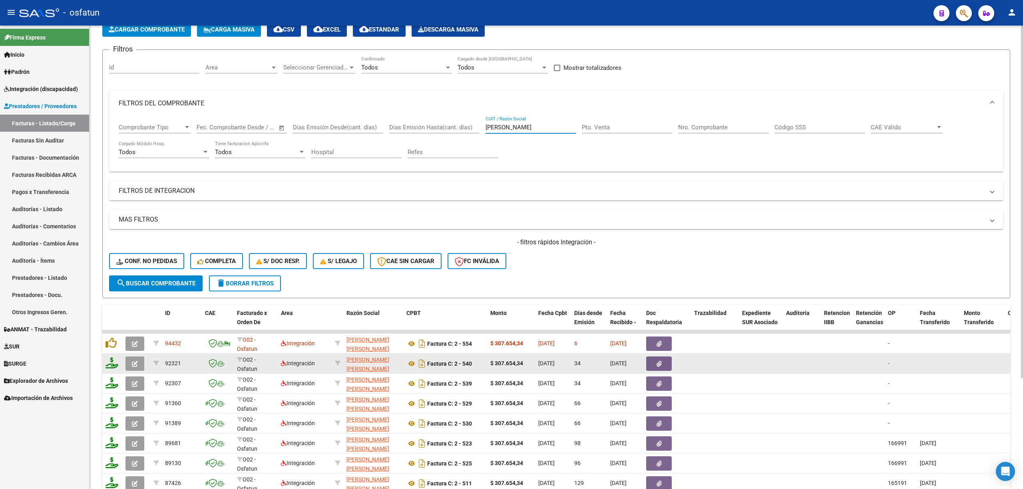
scroll to position [106, 0]
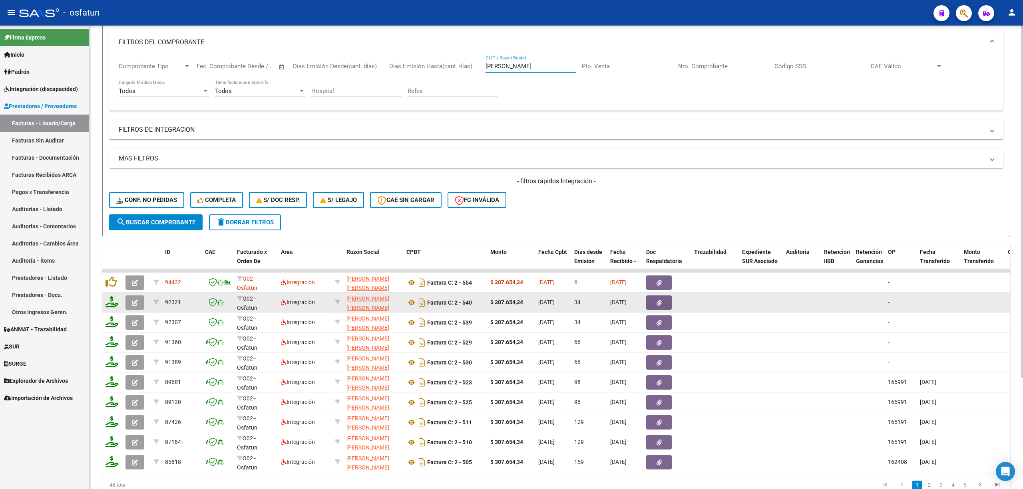
type input "[PERSON_NAME]"
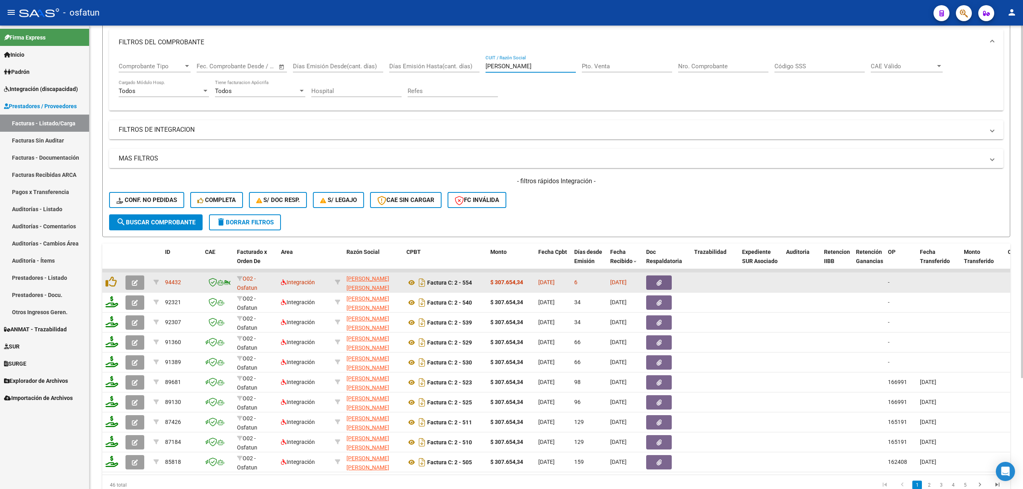
click at [135, 212] on icon "button" at bounding box center [135, 283] width 6 height 6
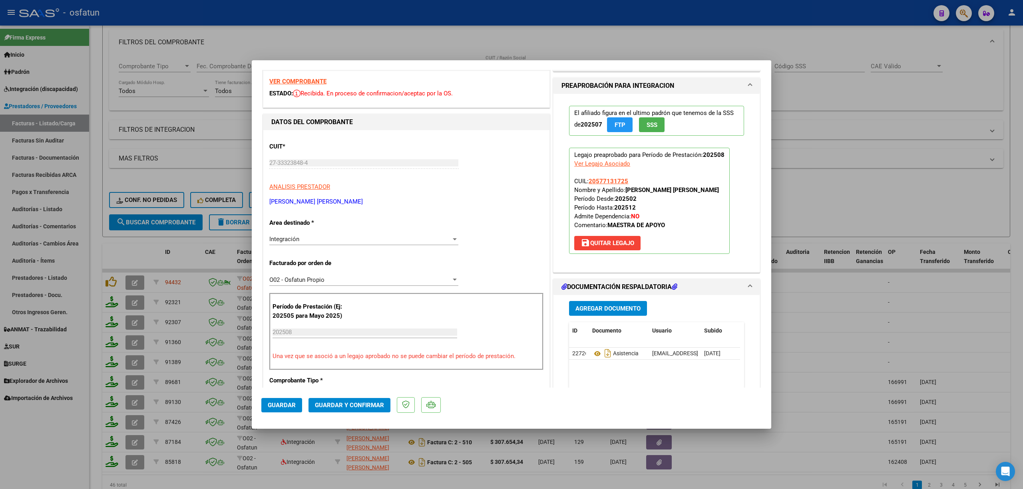
scroll to position [0, 0]
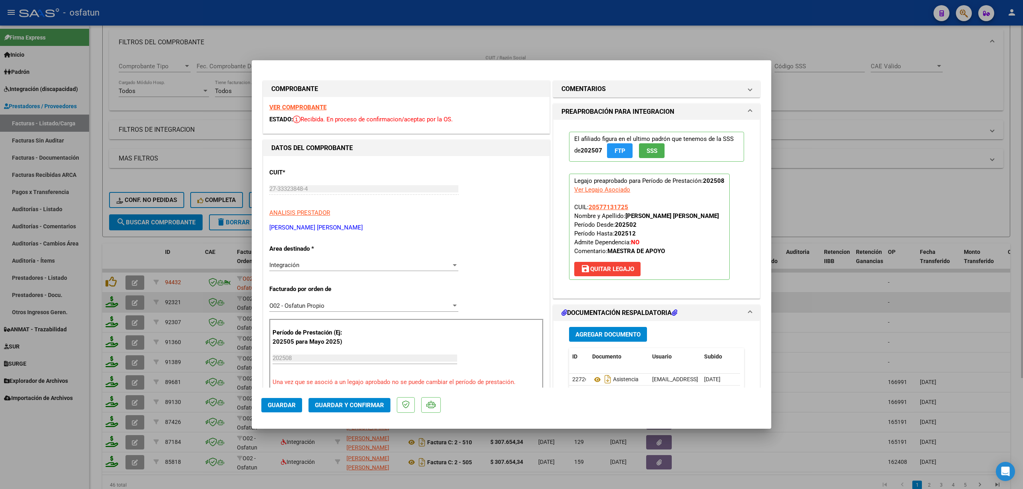
drag, startPoint x: 878, startPoint y: 324, endPoint x: 804, endPoint y: 309, distance: 75.4
click at [826, 212] on div at bounding box center [511, 244] width 1023 height 489
type input "$ 0,00"
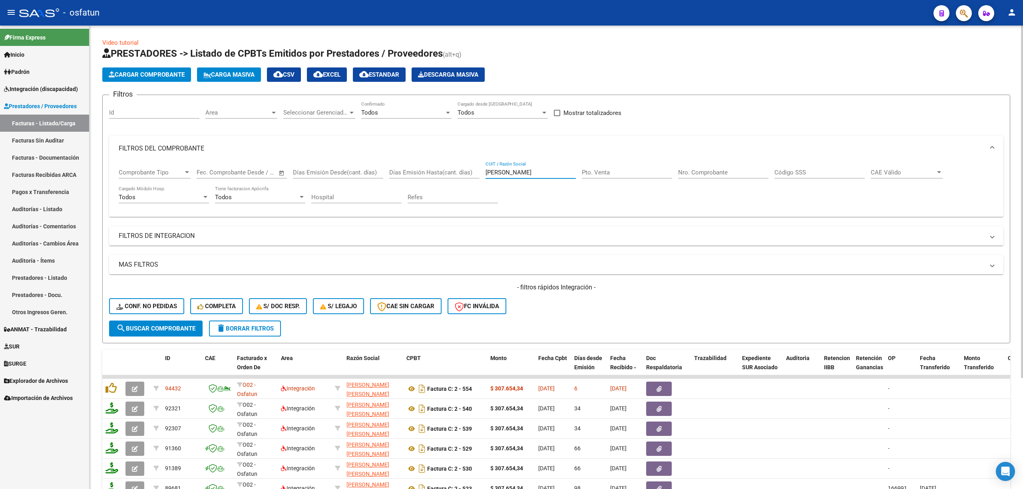
click at [494, 173] on input "[PERSON_NAME]" at bounding box center [530, 172] width 90 height 7
paste input "[PERSON_NAME]"
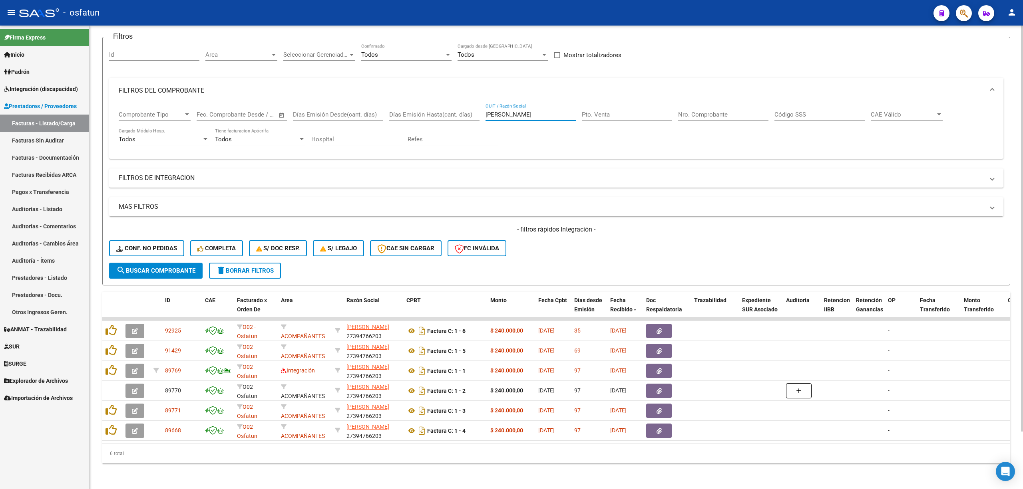
scroll to position [66, 0]
click at [517, 103] on div "[PERSON_NAME] / Razón Social" at bounding box center [530, 111] width 90 height 17
click at [521, 111] on input "[PERSON_NAME]" at bounding box center [530, 114] width 90 height 7
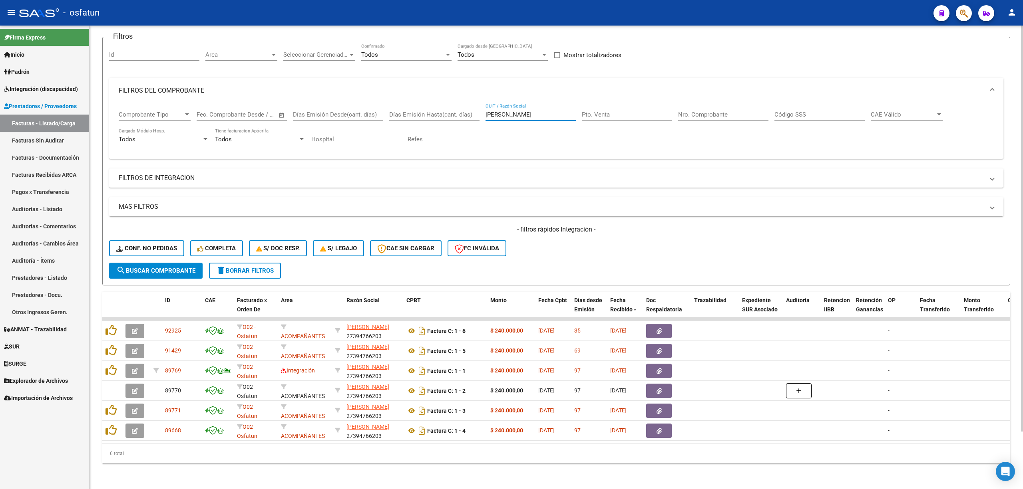
paste input "[PERSON_NAME]"
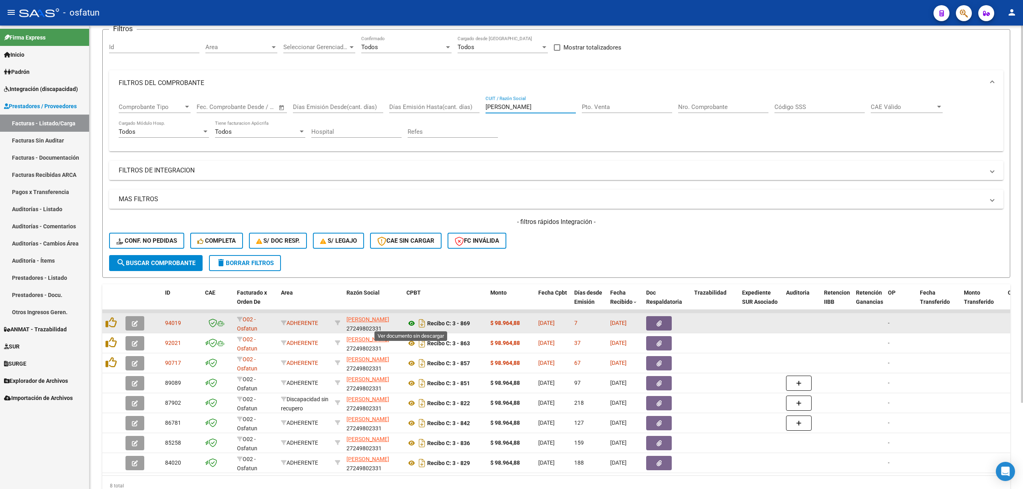
click at [409, 212] on icon at bounding box center [411, 324] width 10 height 10
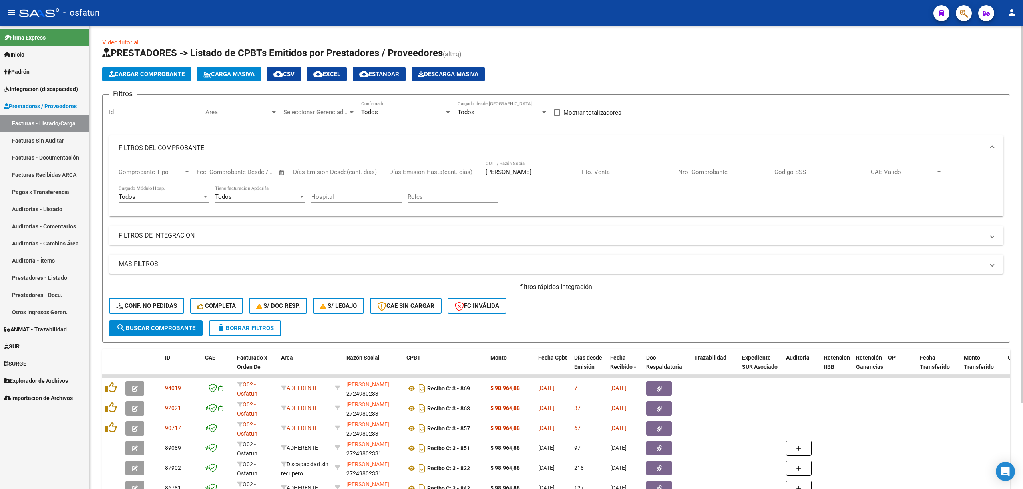
scroll to position [0, 0]
click at [504, 175] on input "[PERSON_NAME]" at bounding box center [530, 172] width 90 height 7
paste input "[PERSON_NAME]"
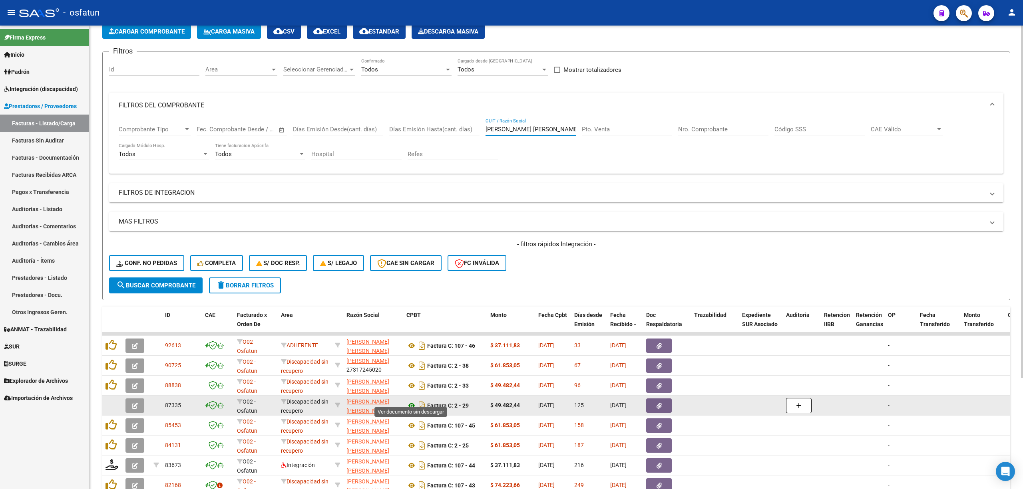
scroll to position [53, 0]
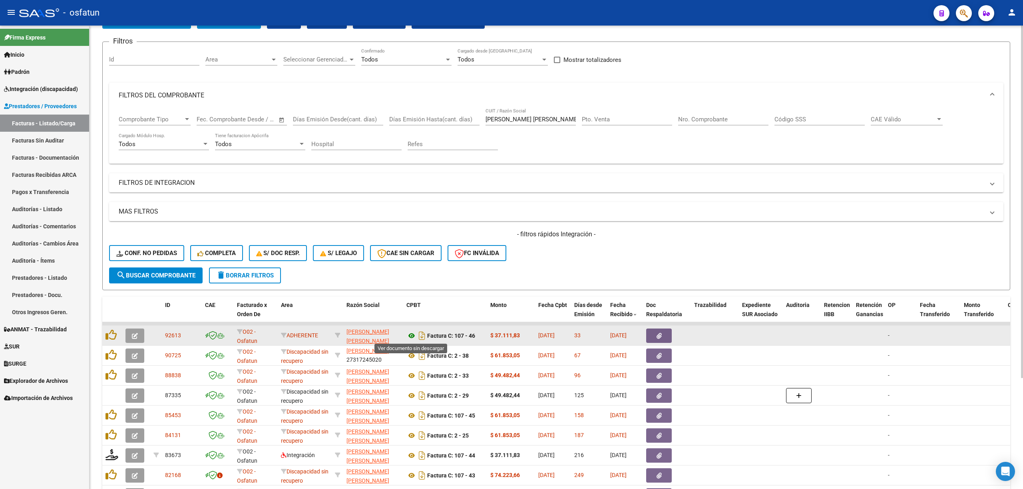
click at [412, 212] on icon at bounding box center [411, 336] width 10 height 10
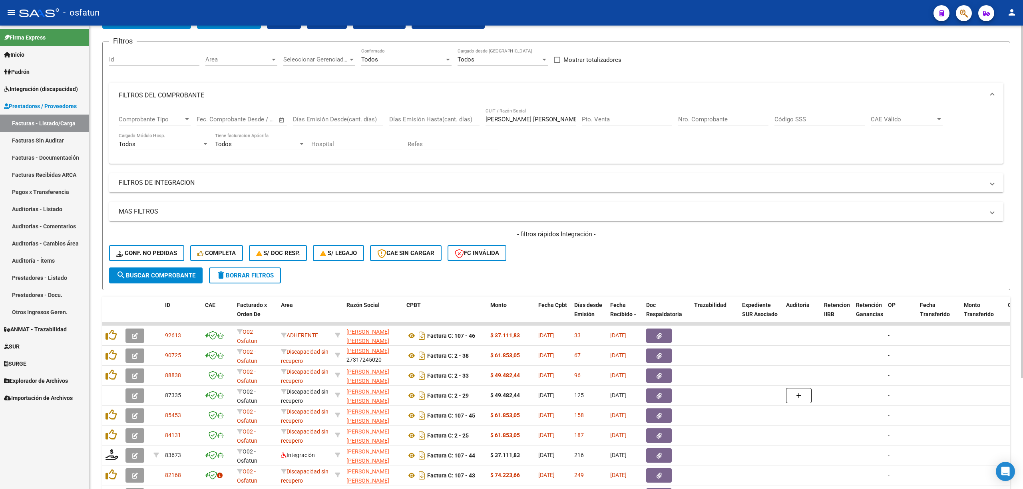
click at [503, 114] on div "[PERSON_NAME] [PERSON_NAME] CUIT / Razón Social" at bounding box center [530, 116] width 90 height 17
drag, startPoint x: 503, startPoint y: 114, endPoint x: 503, endPoint y: 119, distance: 4.8
click at [503, 117] on div "[PERSON_NAME] [PERSON_NAME] CUIT / Razón Social" at bounding box center [530, 116] width 90 height 17
click at [503, 119] on input "[PERSON_NAME] [PERSON_NAME]" at bounding box center [530, 119] width 90 height 7
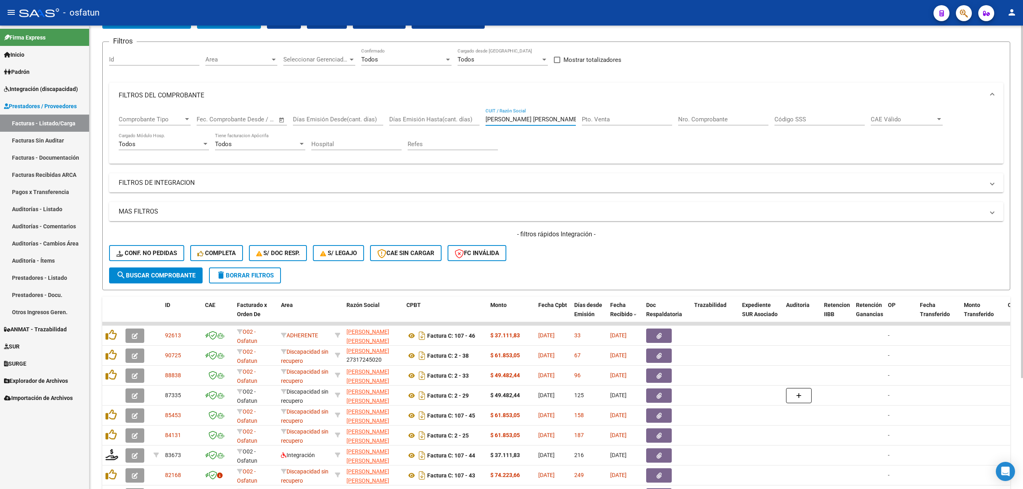
click at [503, 119] on input "[PERSON_NAME] [PERSON_NAME]" at bounding box center [530, 119] width 90 height 7
paste input "[PERSON_NAME]"
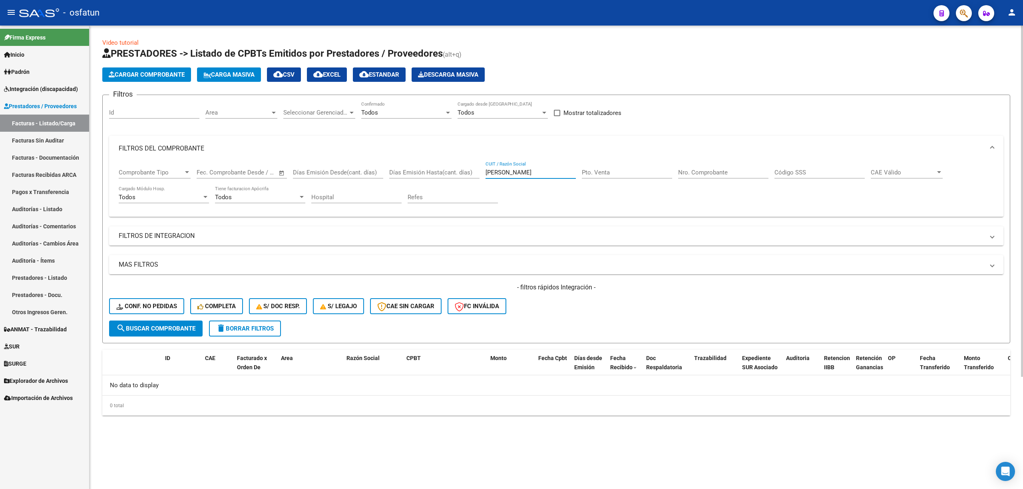
scroll to position [0, 0]
click at [523, 171] on input "[PERSON_NAME]" at bounding box center [530, 172] width 90 height 7
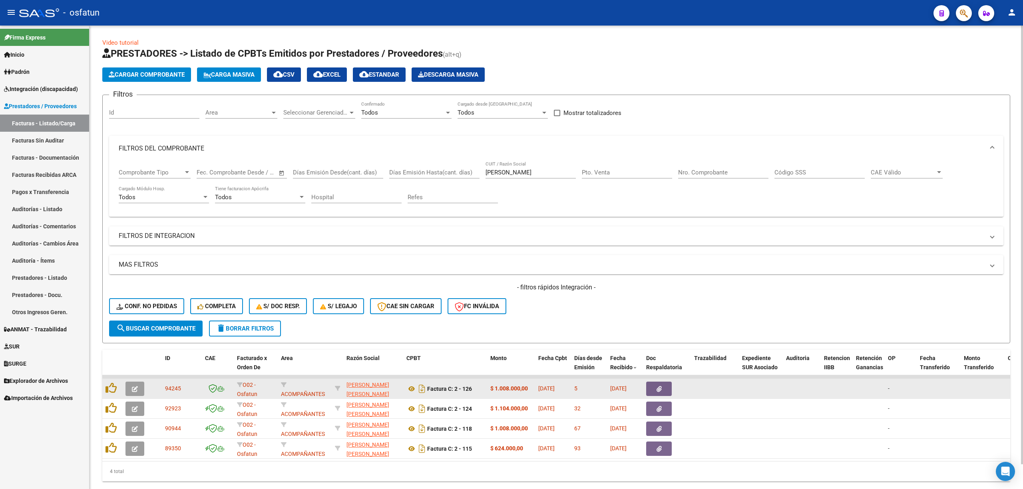
drag, startPoint x: 395, startPoint y: 394, endPoint x: 342, endPoint y: 387, distance: 53.1
copy div "[PERSON_NAME] [PERSON_NAME]"
click at [414, 212] on icon at bounding box center [411, 389] width 10 height 10
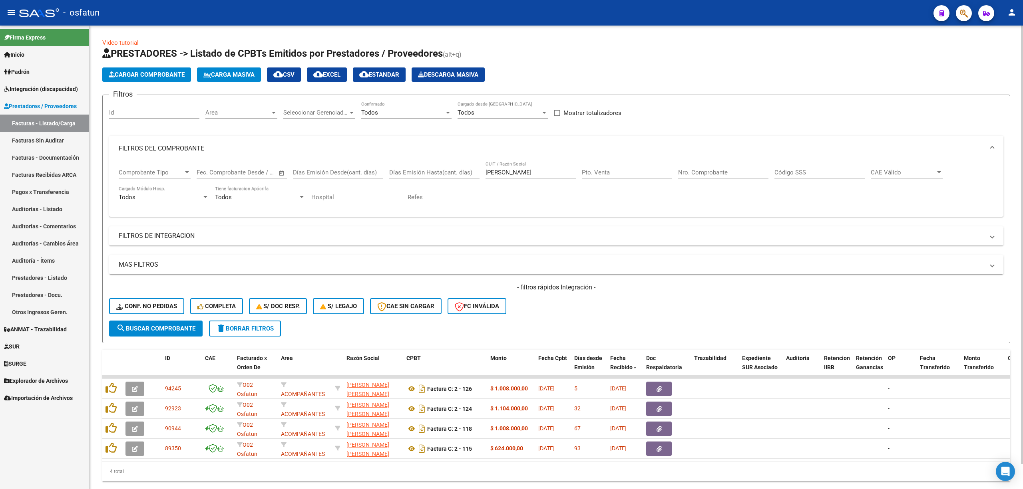
click at [505, 173] on input "[PERSON_NAME]" at bounding box center [530, 172] width 90 height 7
paste input "[PERSON_NAME]"
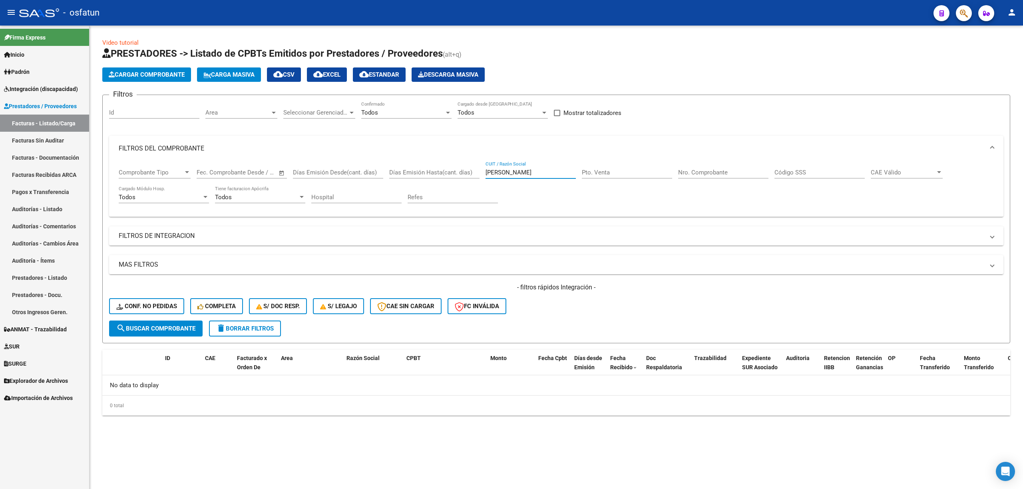
click at [515, 169] on input "[PERSON_NAME]" at bounding box center [530, 172] width 90 height 7
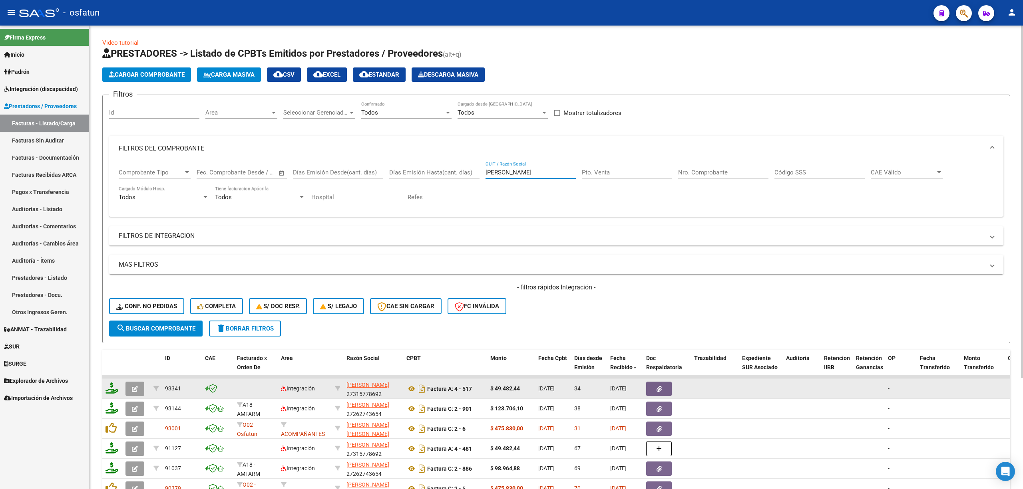
type input "[PERSON_NAME]"
click at [372, 212] on app-link-go-to "[PERSON_NAME]" at bounding box center [367, 385] width 43 height 9
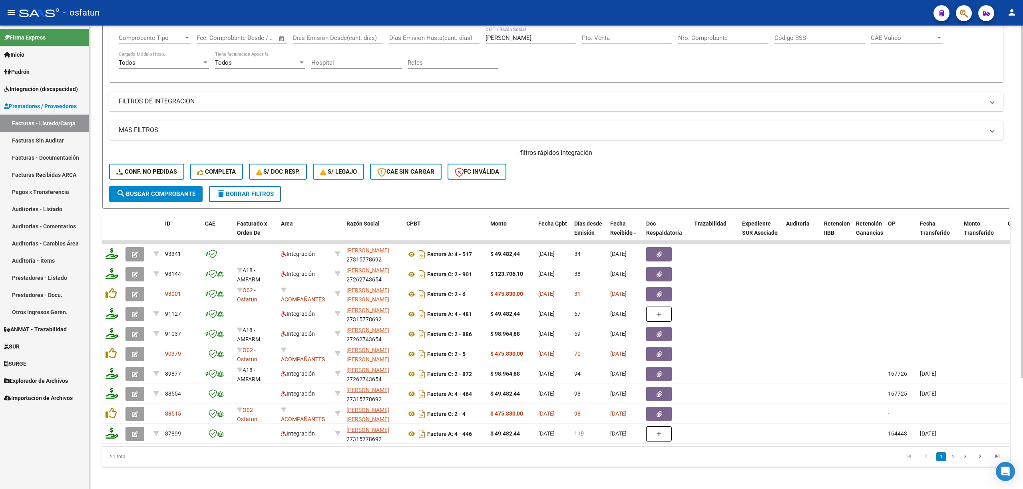
scroll to position [145, 0]
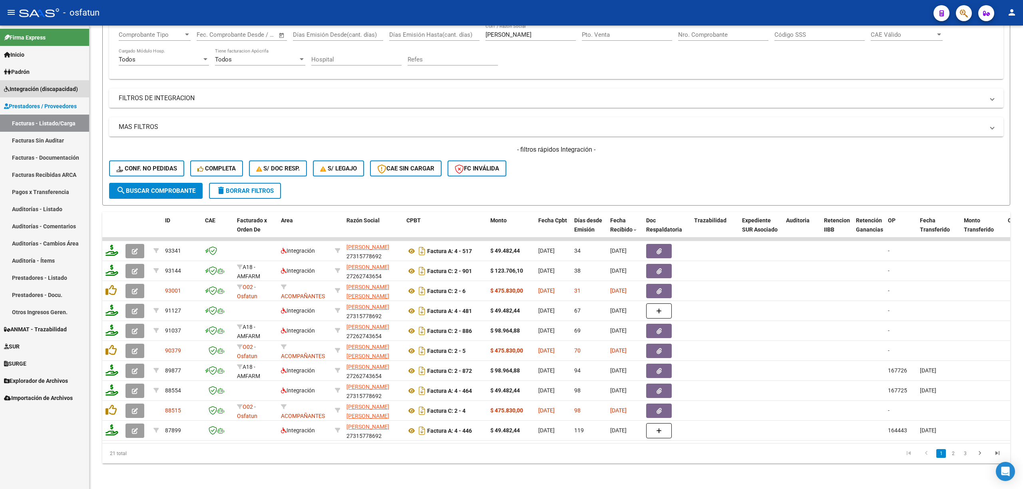
click at [39, 91] on span "Integración (discapacidad)" at bounding box center [41, 89] width 74 height 9
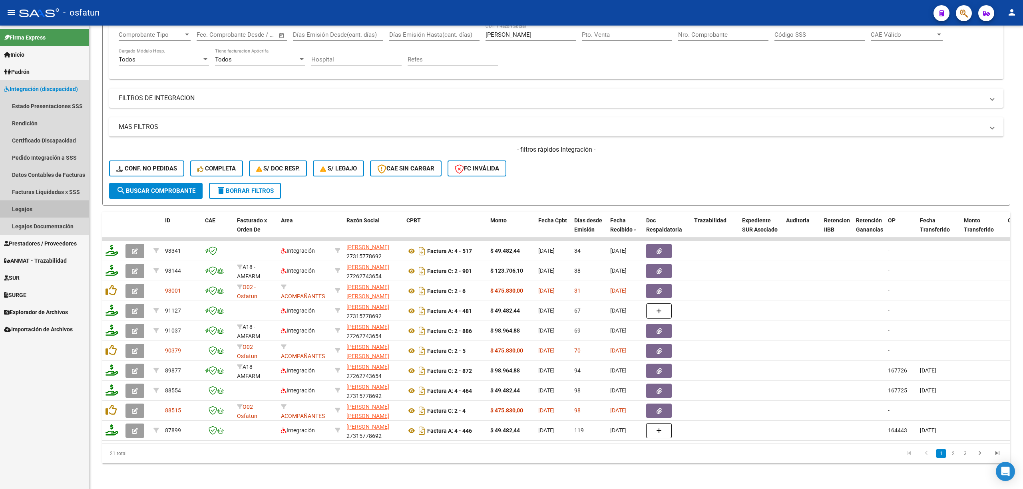
click at [40, 205] on link "Legajos" at bounding box center [44, 209] width 89 height 17
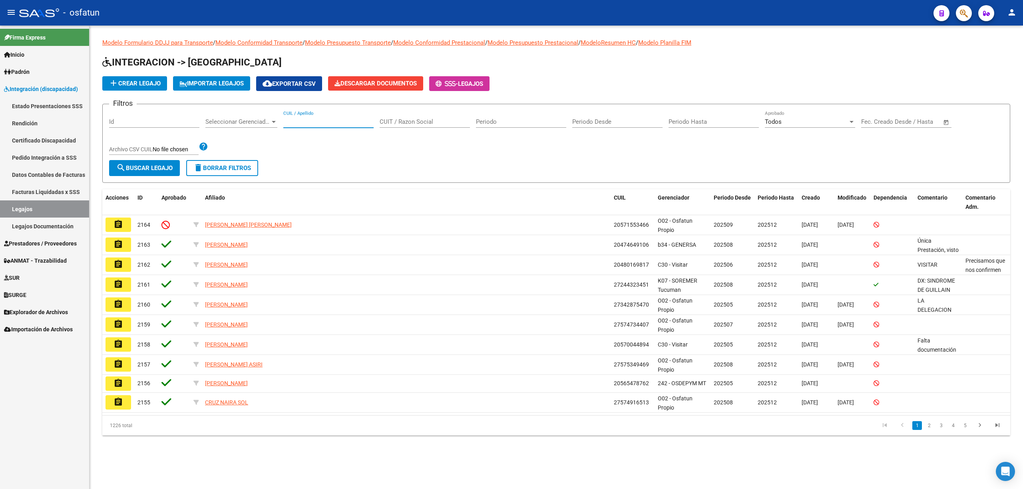
click at [314, 123] on input "CUIL / Apellido" at bounding box center [328, 121] width 90 height 7
paste input "55428882"
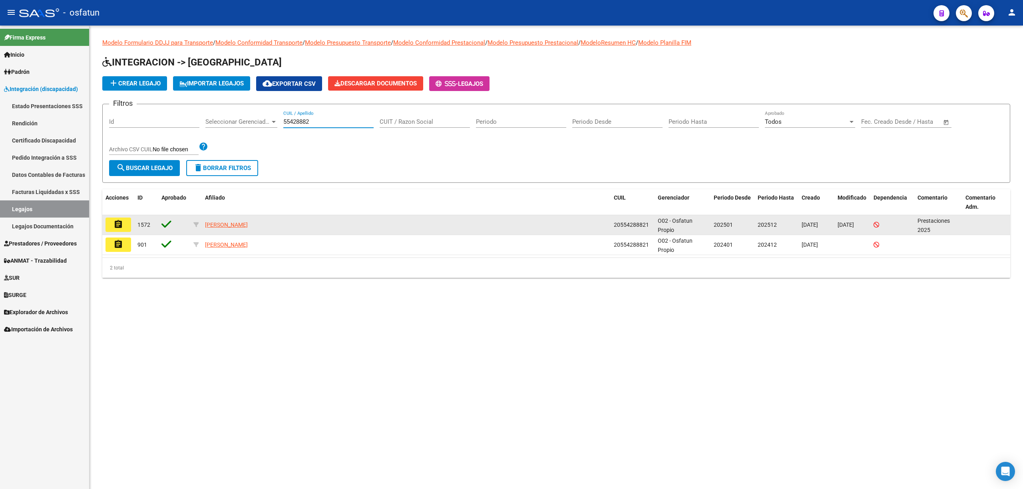
type input "55428882"
click at [114, 212] on mat-icon "assignment" at bounding box center [118, 225] width 10 height 10
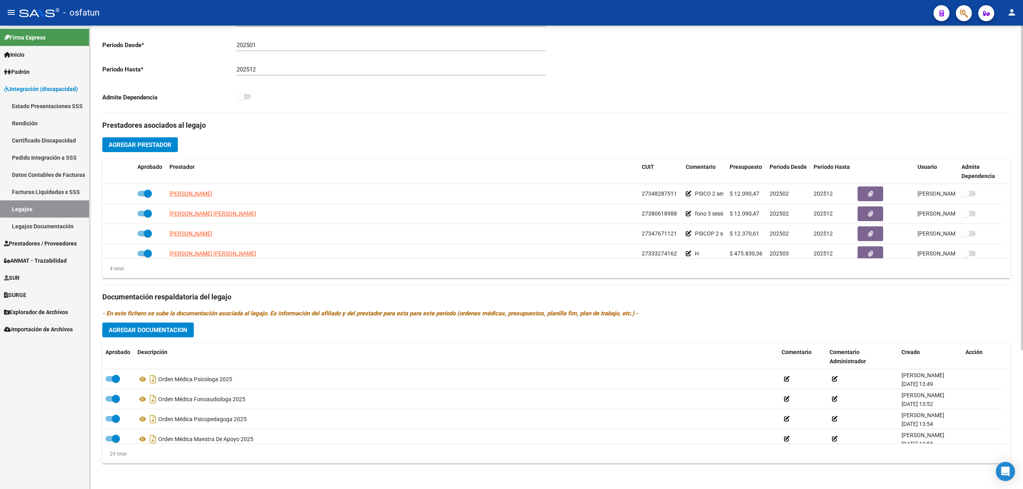
scroll to position [8, 0]
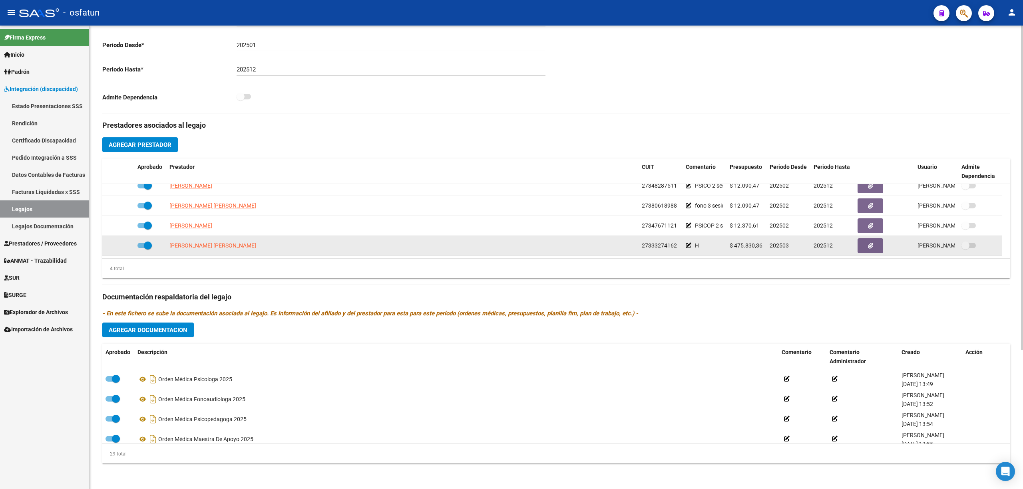
drag, startPoint x: 272, startPoint y: 259, endPoint x: 271, endPoint y: 248, distance: 11.6
click at [275, 212] on div "Aprobado Prestador CUIT Comentario Presupuesto Periodo Desde Periodo Hasta Usua…" at bounding box center [556, 219] width 908 height 120
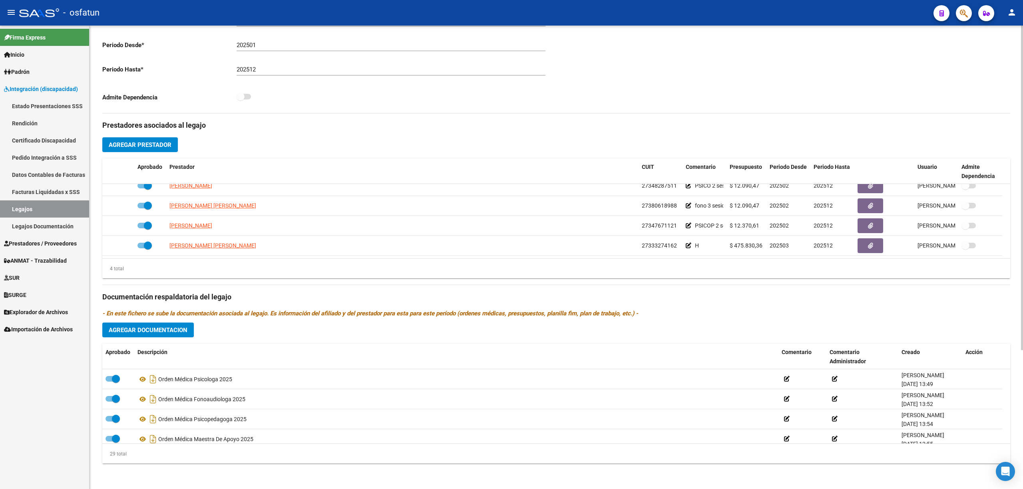
click at [226, 212] on div "4 total" at bounding box center [556, 269] width 908 height 20
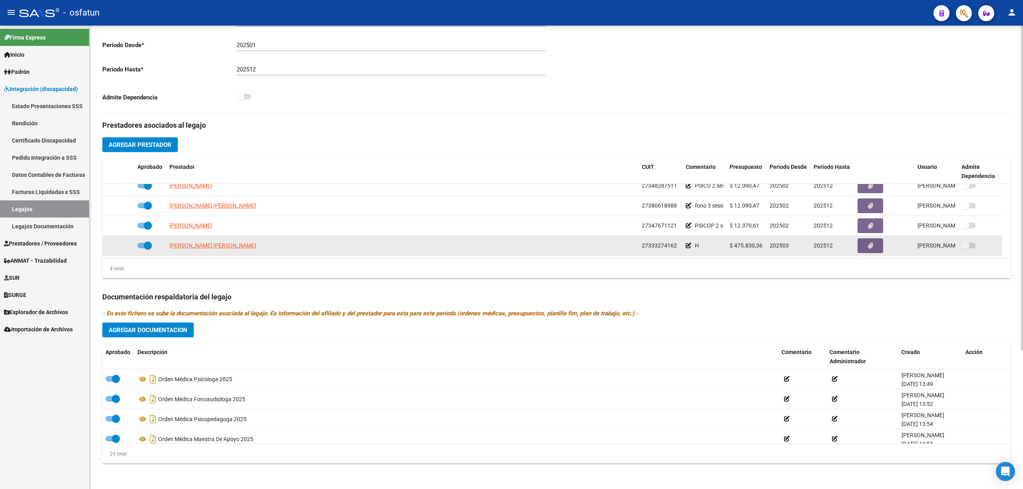
drag, startPoint x: 266, startPoint y: 243, endPoint x: 134, endPoint y: 245, distance: 131.4
click at [134, 212] on div "[PERSON_NAME] [PERSON_NAME] 27333274162 H $ 475.830,36 202503 202512 [PERSON_NA…" at bounding box center [552, 246] width 900 height 20
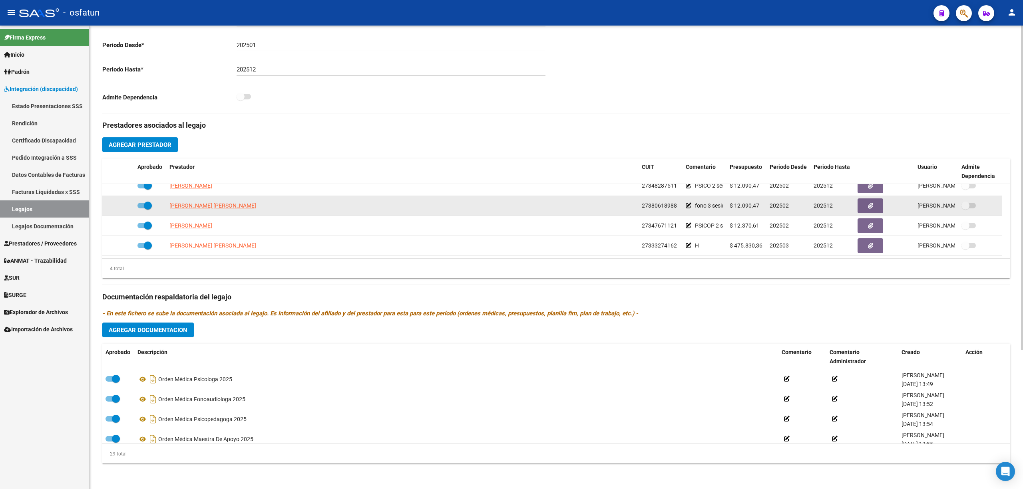
copy span "[PERSON_NAME] [PERSON_NAME]"
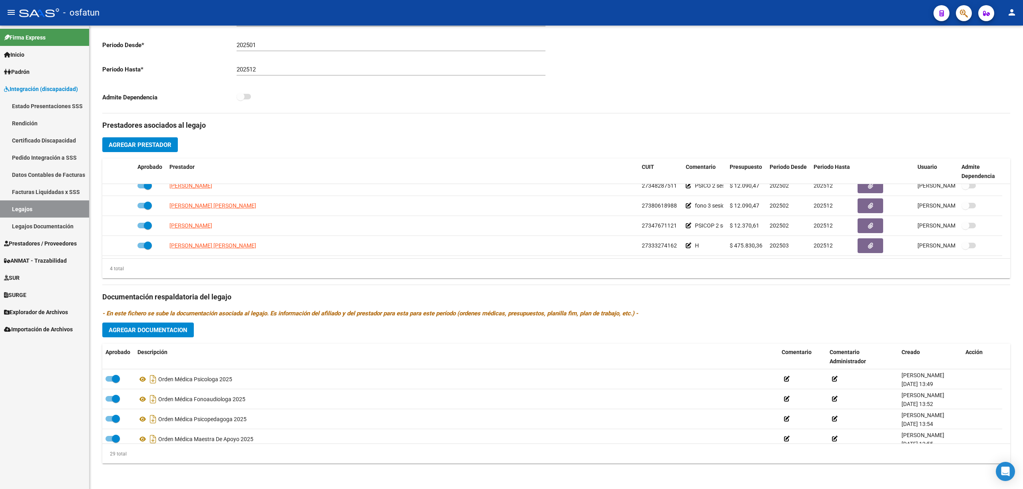
click at [52, 212] on span "Prestadores / Proveedores" at bounding box center [40, 243] width 73 height 9
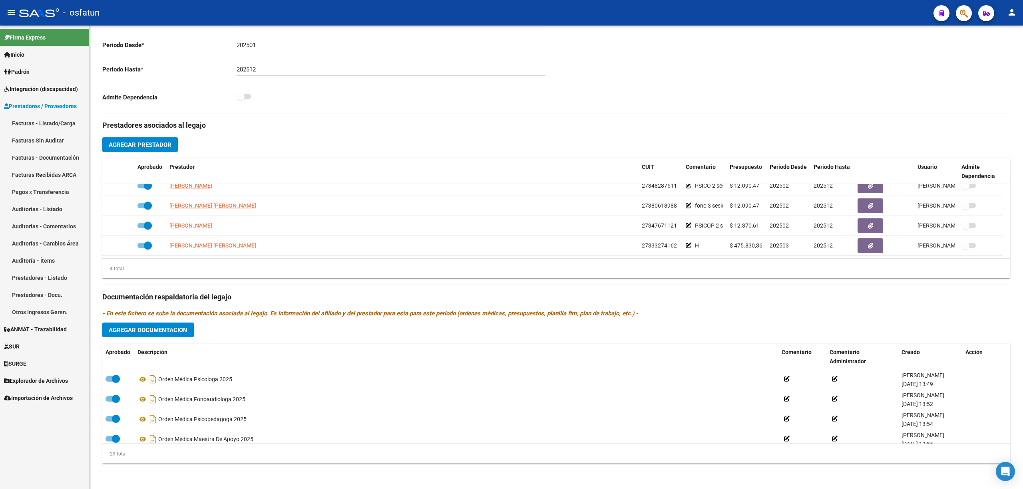
click at [56, 130] on link "Facturas - Listado/Carga" at bounding box center [44, 123] width 89 height 17
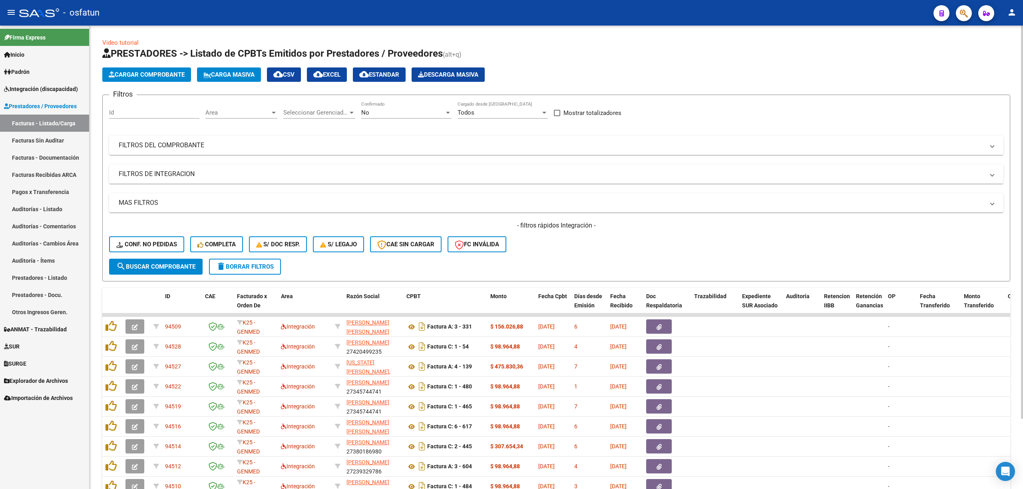
click at [310, 151] on mat-expansion-panel-header "FILTROS DEL COMPROBANTE" at bounding box center [556, 145] width 894 height 19
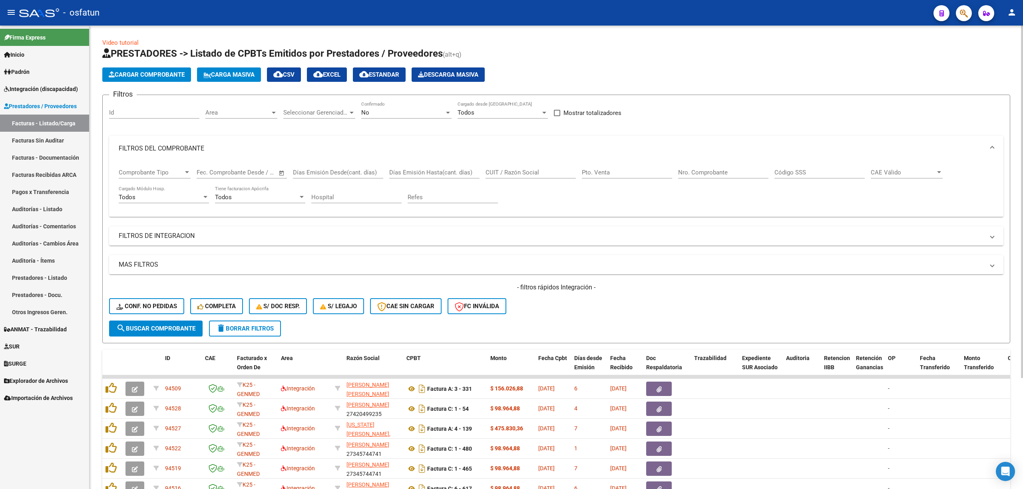
click at [368, 113] on span "No" at bounding box center [365, 112] width 8 height 7
click at [403, 81] on span "Todos" at bounding box center [406, 77] width 90 height 18
click at [515, 165] on div "CUIT / Razón Social" at bounding box center [530, 169] width 90 height 17
paste input "[PERSON_NAME] [PERSON_NAME]"
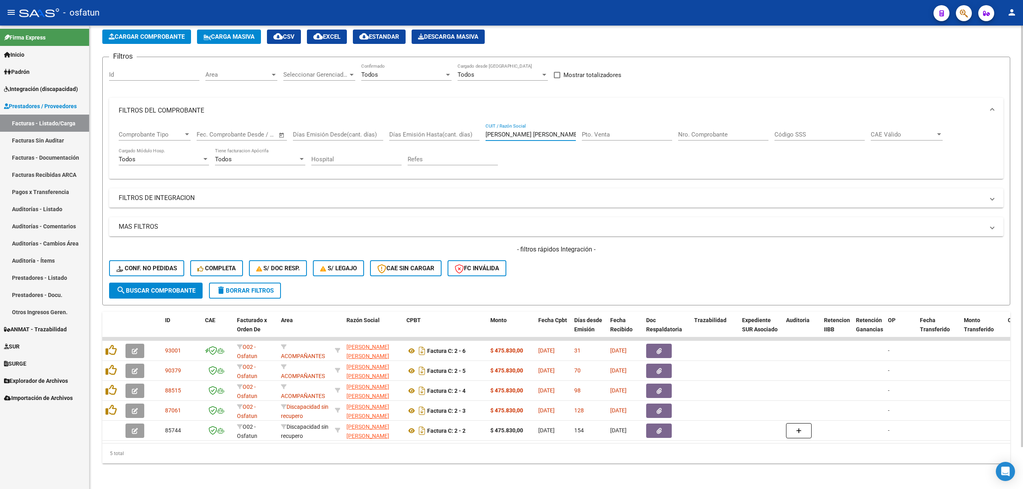
click at [528, 131] on input "[PERSON_NAME] [PERSON_NAME]" at bounding box center [530, 134] width 90 height 7
paste input "[PERSON_NAME] [PERSON_NAME]"
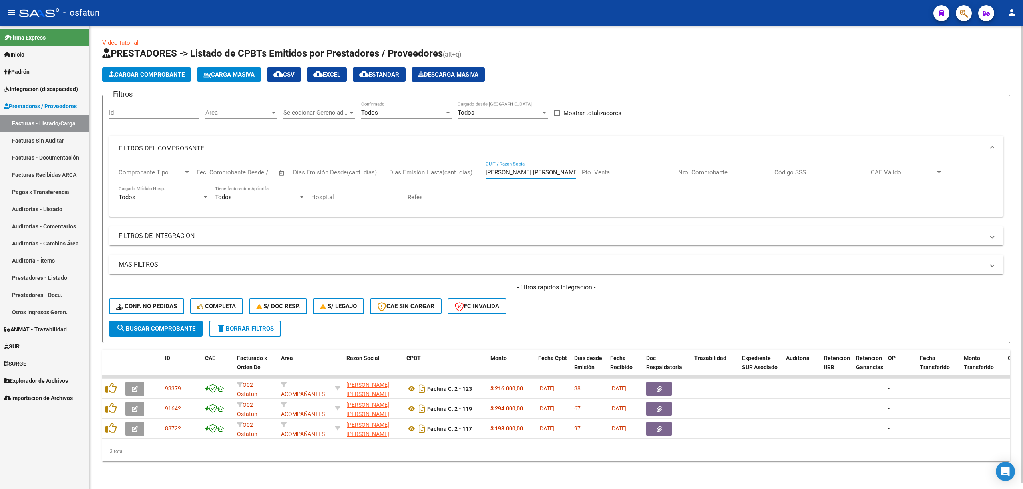
scroll to position [6, 0]
click at [511, 172] on div "[PERSON_NAME] [PERSON_NAME] CUIT / Razón Social" at bounding box center [530, 169] width 90 height 17
click at [511, 170] on input "[PERSON_NAME] [PERSON_NAME]" at bounding box center [530, 172] width 90 height 7
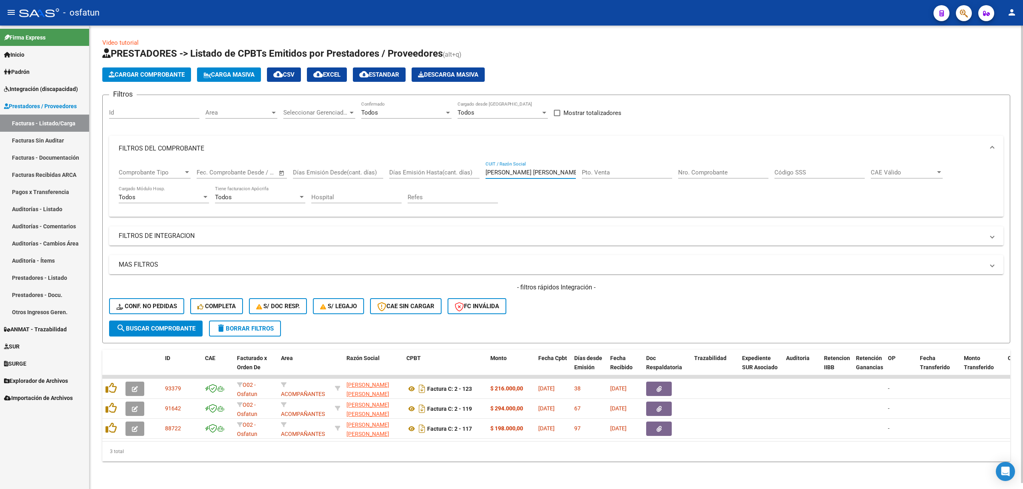
paste input "[PERSON_NAME]"
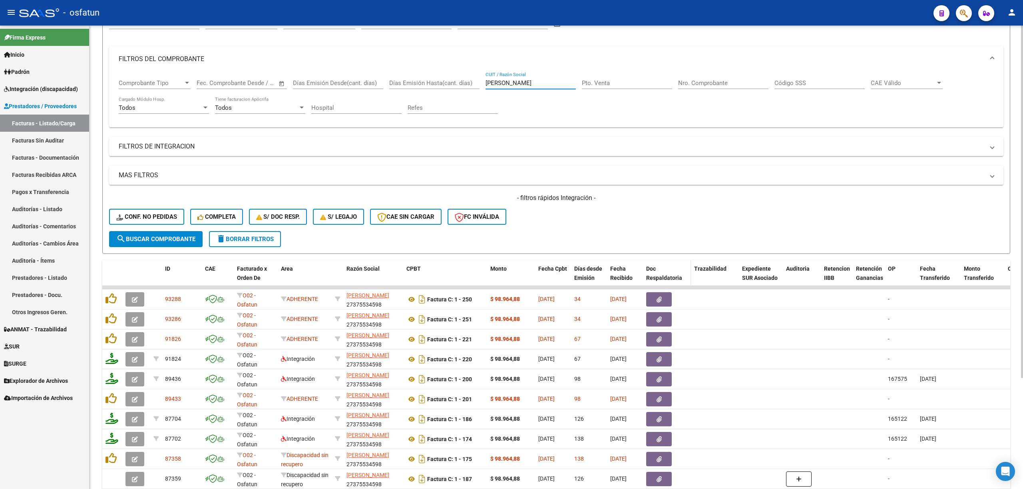
scroll to position [112, 0]
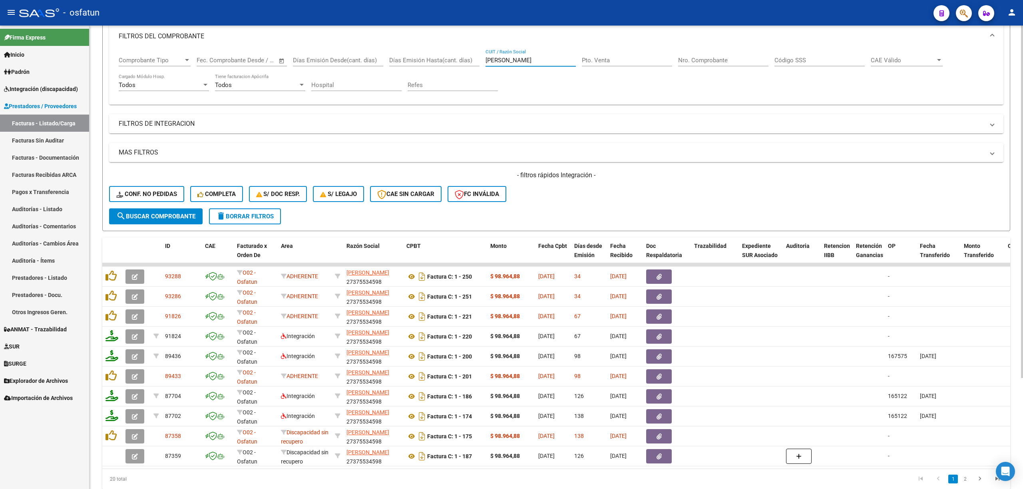
click at [508, 59] on input "[PERSON_NAME]" at bounding box center [530, 60] width 90 height 7
paste input "[PERSON_NAME] [PERSON_NAME]"
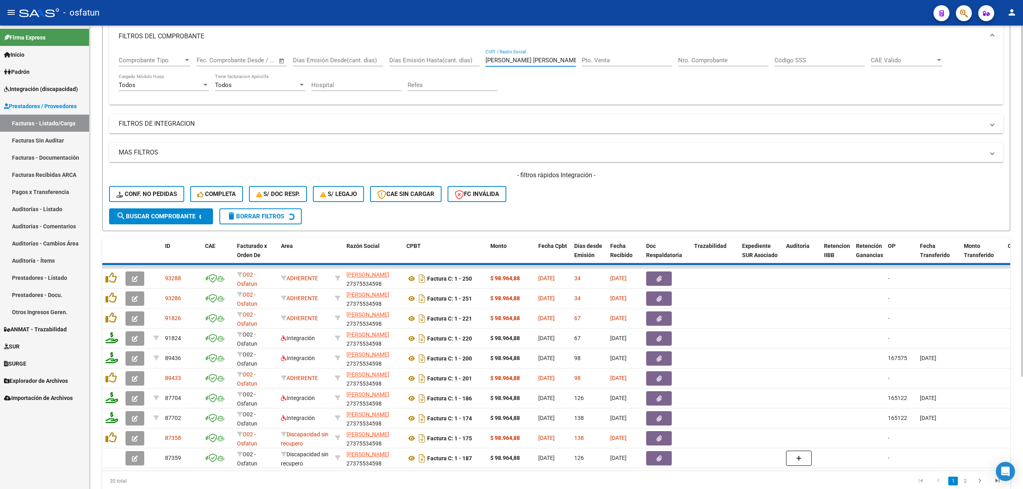
scroll to position [46, 0]
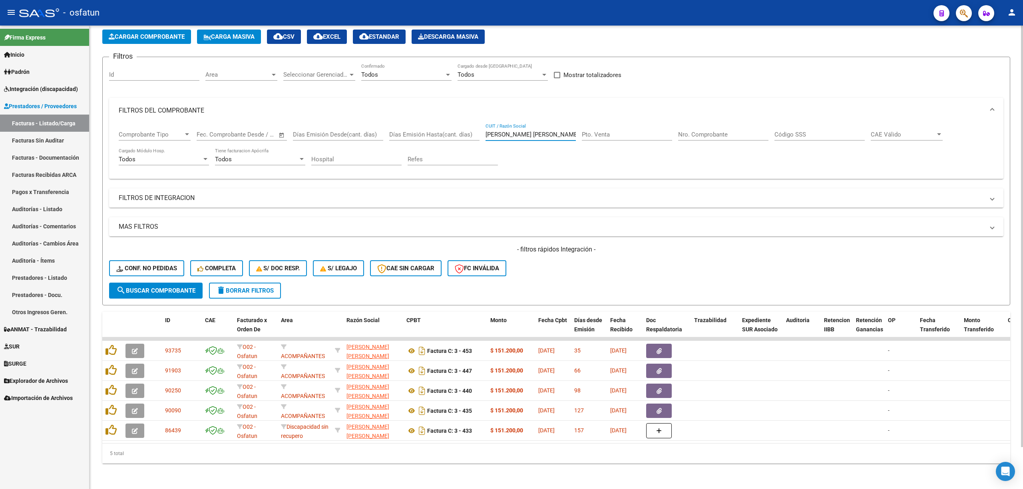
click at [524, 131] on input "[PERSON_NAME] [PERSON_NAME]" at bounding box center [530, 134] width 90 height 7
paste input "[PERSON_NAME]"
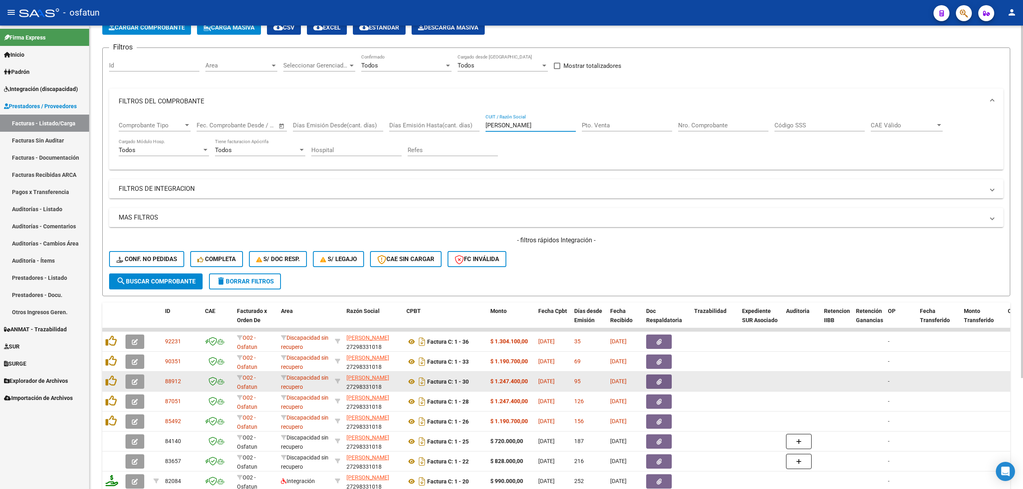
scroll to position [112, 0]
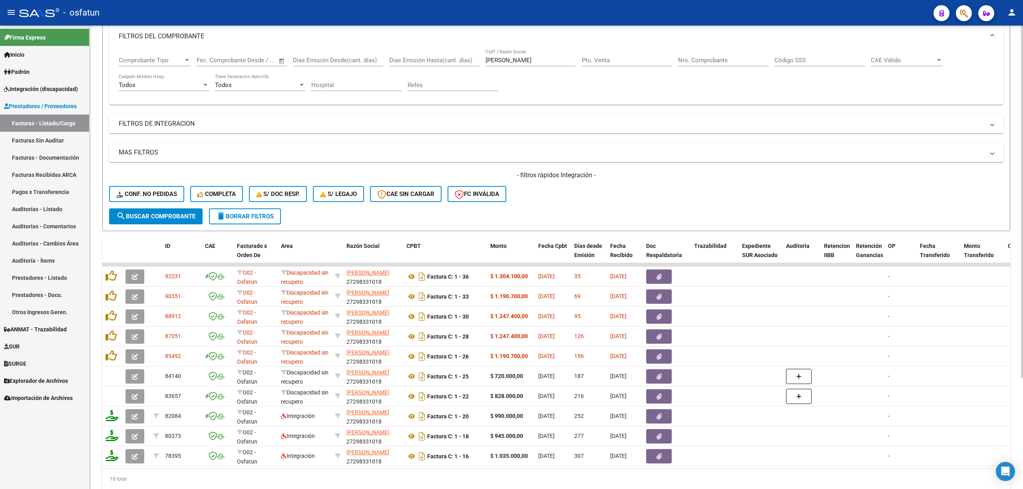
click at [518, 54] on div "[PERSON_NAME] / Razón Social" at bounding box center [530, 57] width 90 height 17
click at [519, 61] on input "[PERSON_NAME]" at bounding box center [530, 60] width 90 height 7
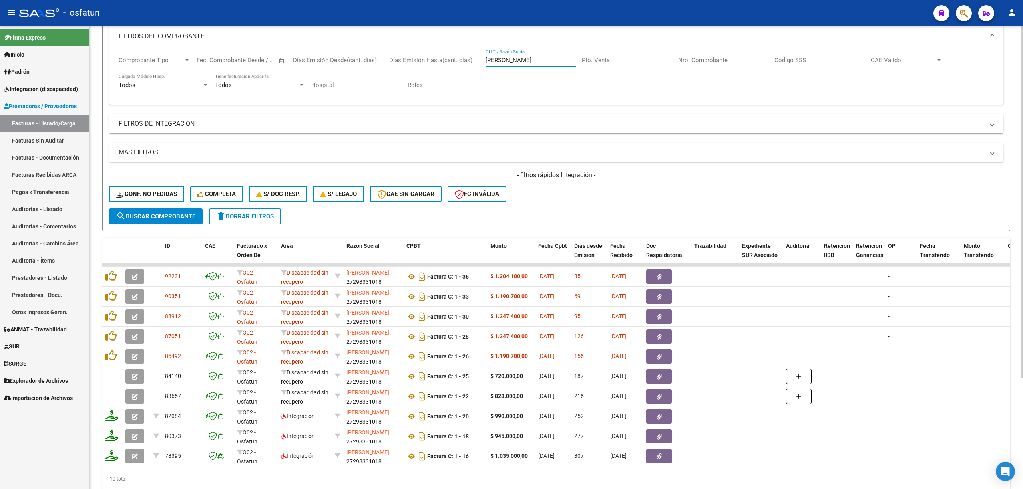
paste input "[PERSON_NAME]"
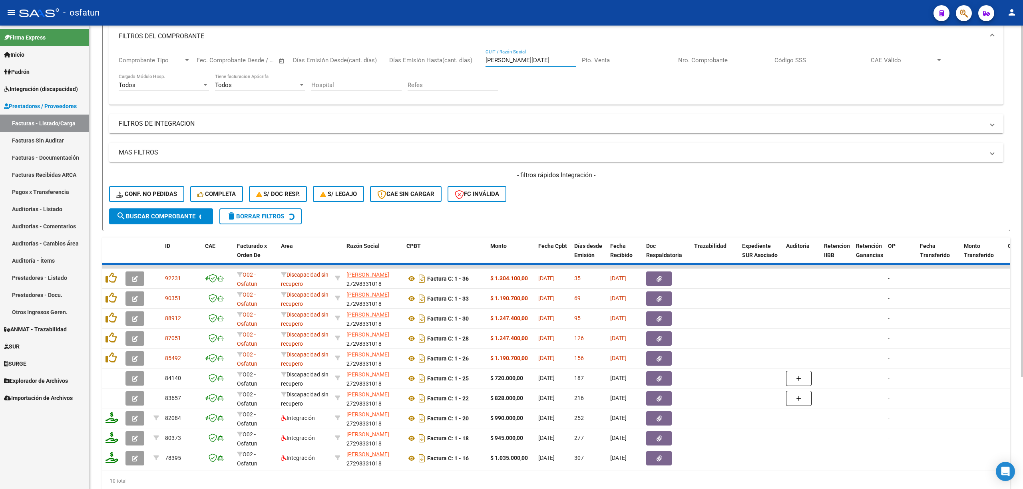
scroll to position [6, 0]
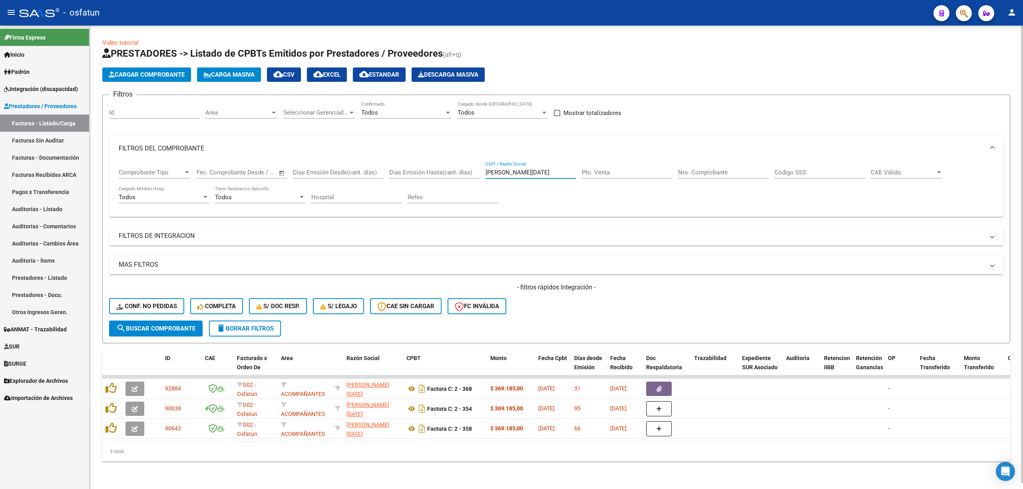
click at [501, 169] on input "[PERSON_NAME][DATE]" at bounding box center [530, 172] width 90 height 7
paste input "[PERSON_NAME]"
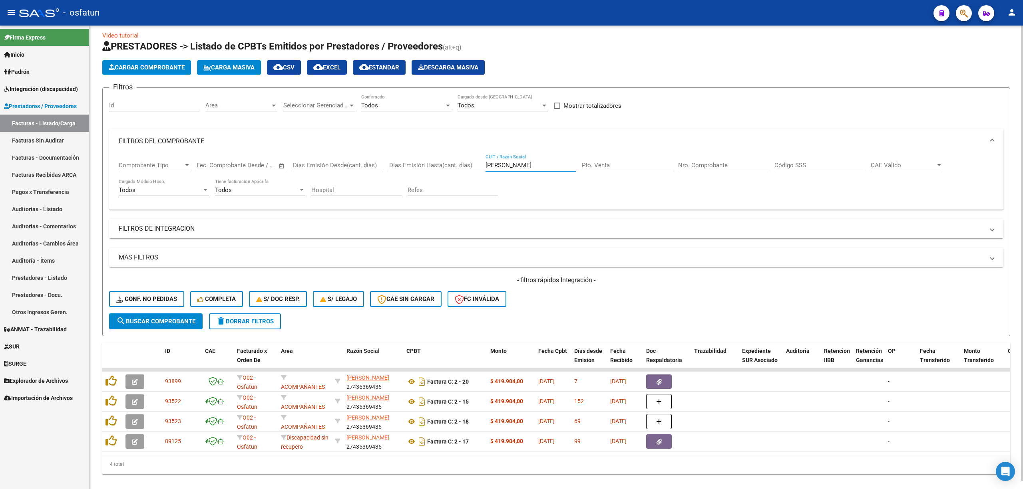
scroll to position [26, 0]
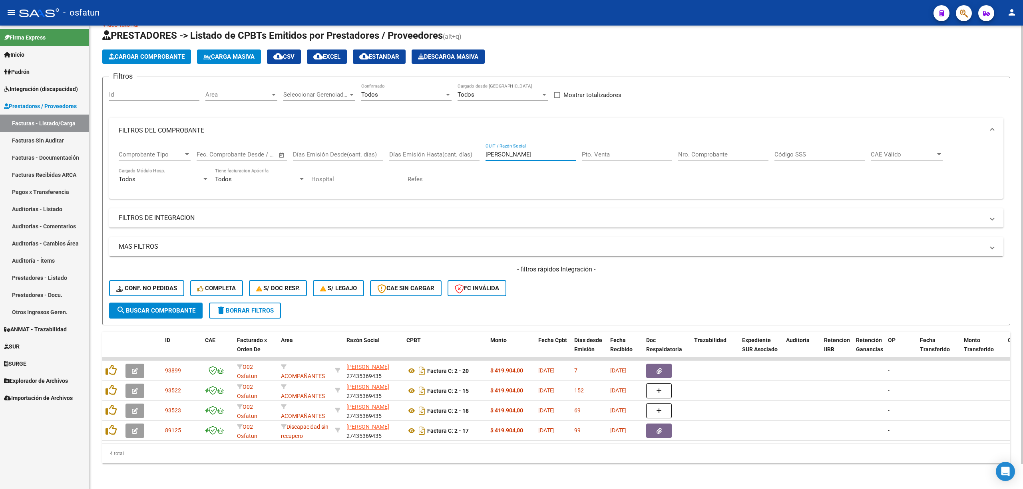
click at [497, 151] on input "[PERSON_NAME]" at bounding box center [530, 154] width 90 height 7
paste input "[PERSON_NAME]"
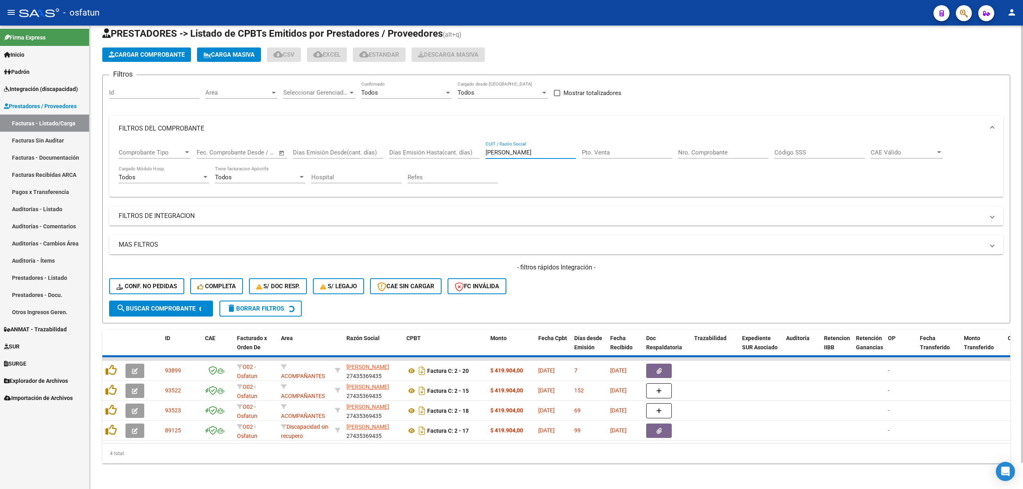
scroll to position [46, 0]
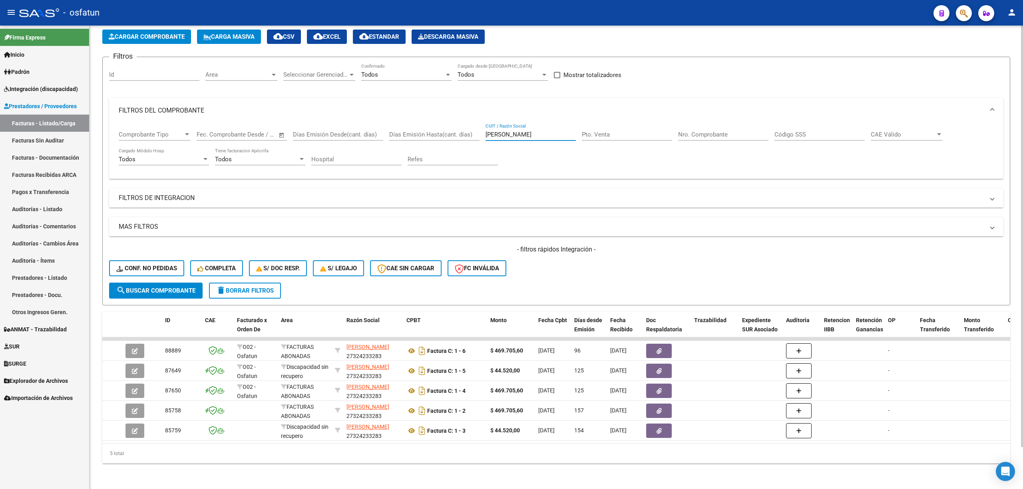
click at [540, 131] on div "[PERSON_NAME] / Razón Social" at bounding box center [530, 131] width 90 height 17
click at [540, 131] on input "[PERSON_NAME]" at bounding box center [530, 134] width 90 height 7
paste input "PUERTAS ABIERTAS"
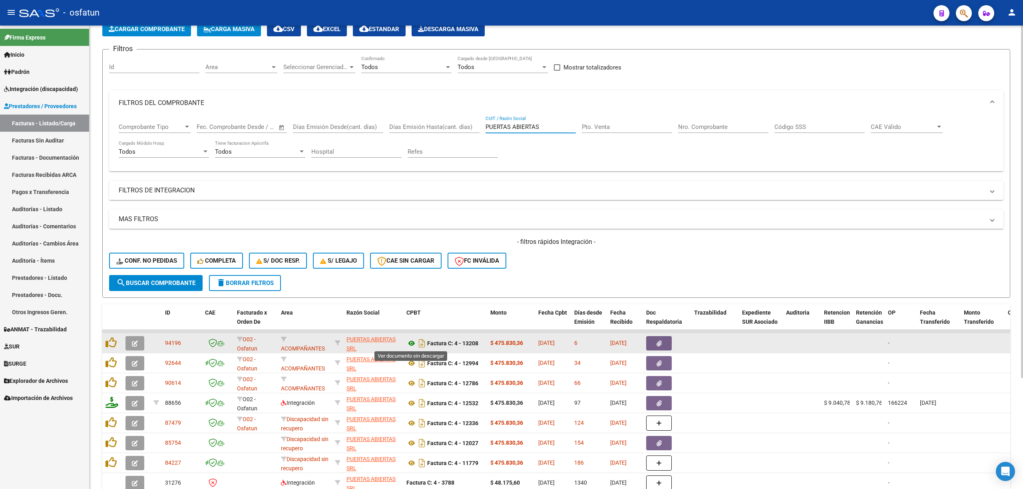
click at [409, 212] on icon at bounding box center [411, 344] width 10 height 10
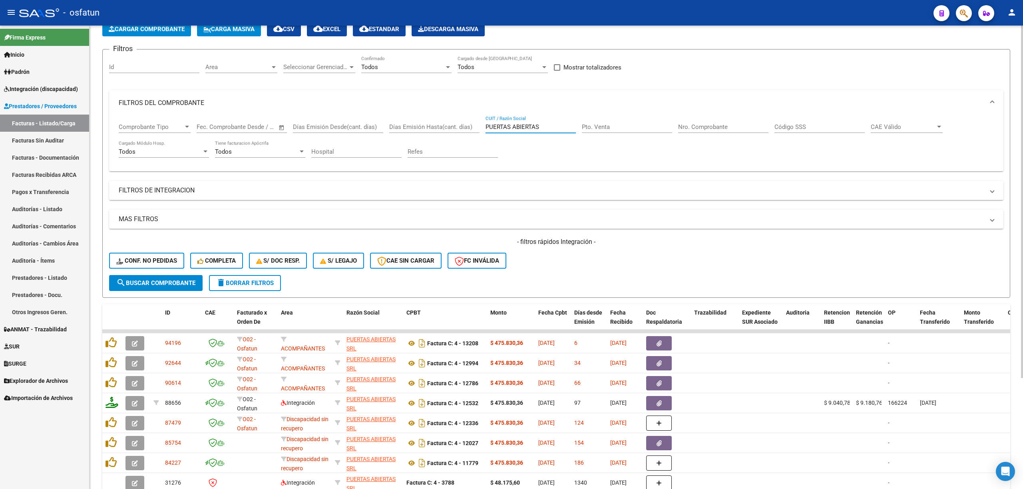
click at [536, 125] on input "PUERTAS ABIERTAS" at bounding box center [530, 126] width 90 height 7
paste input "[PERSON_NAME] [PERSON_NAME]"
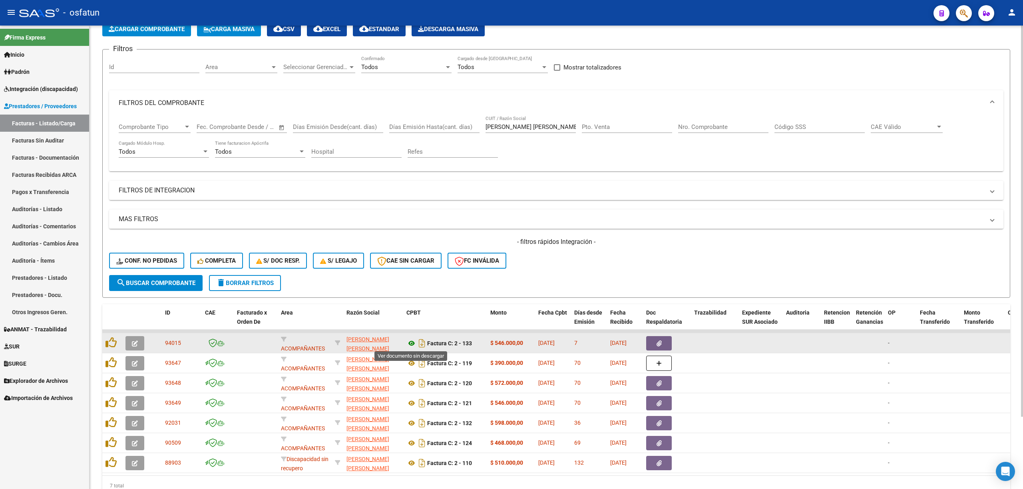
click at [411, 212] on icon at bounding box center [411, 344] width 10 height 10
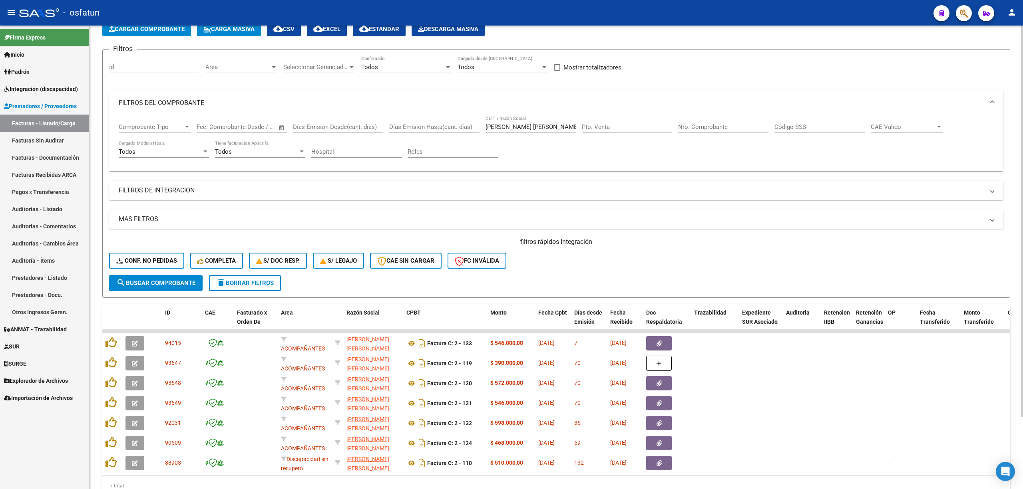
click at [513, 133] on div "[PERSON_NAME] [PERSON_NAME] CUIT / Razón Social" at bounding box center [530, 124] width 90 height 17
click at [513, 132] on div "[PERSON_NAME] [PERSON_NAME] CUIT / Razón Social" at bounding box center [530, 124] width 90 height 17
click at [513, 127] on input "[PERSON_NAME] [PERSON_NAME]" at bounding box center [530, 126] width 90 height 7
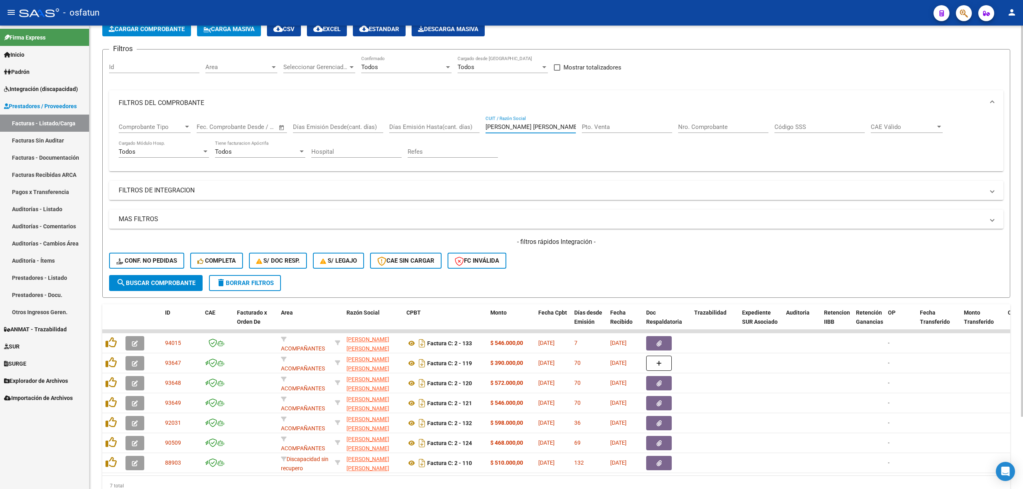
paste input "REBOLLOS [PERSON_NAME]"
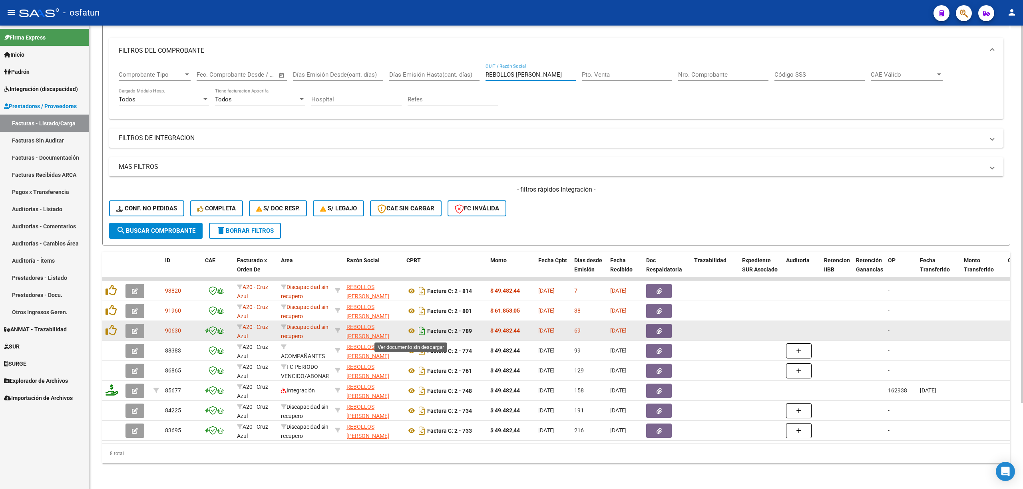
scroll to position [105, 0]
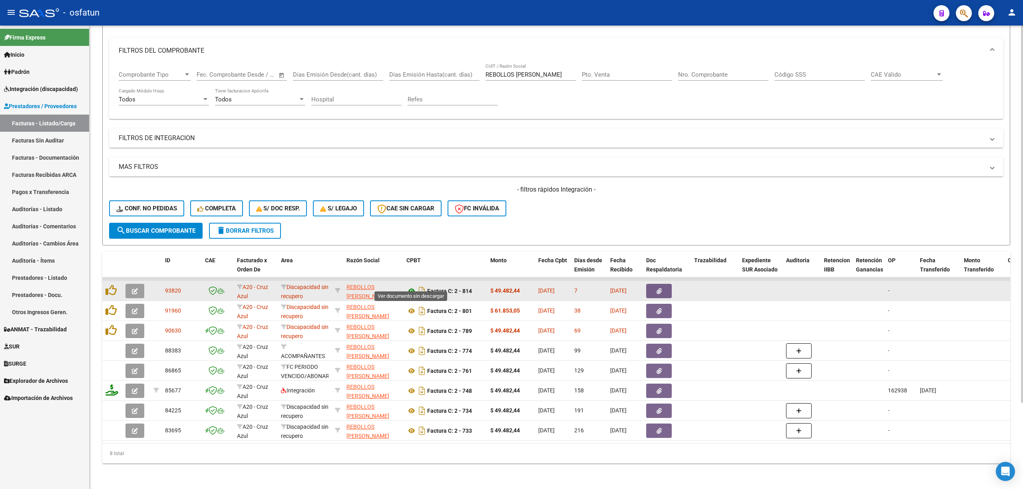
click at [409, 212] on icon at bounding box center [411, 291] width 10 height 10
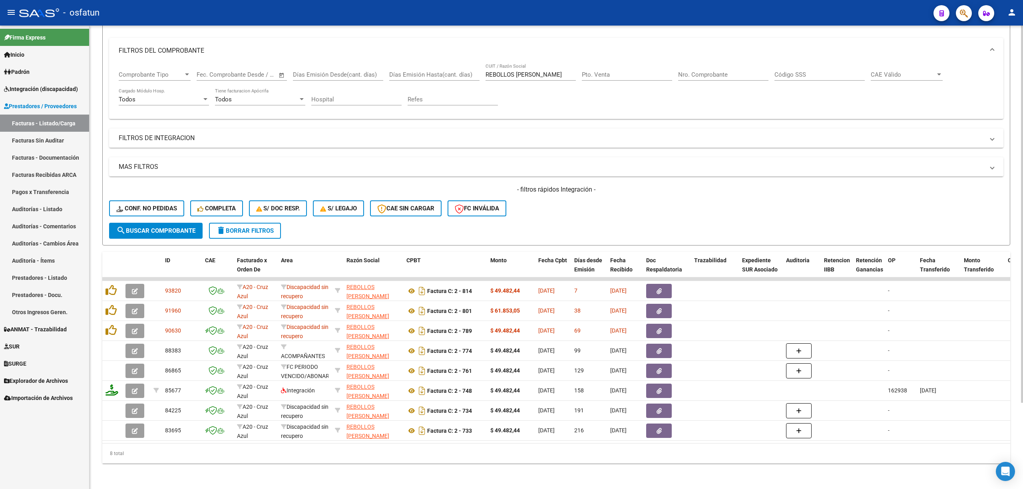
click at [518, 64] on div "REBOLLOS [PERSON_NAME] / Razón Social" at bounding box center [530, 72] width 90 height 17
click at [520, 71] on input "REBOLLOS [PERSON_NAME]" at bounding box center [530, 74] width 90 height 7
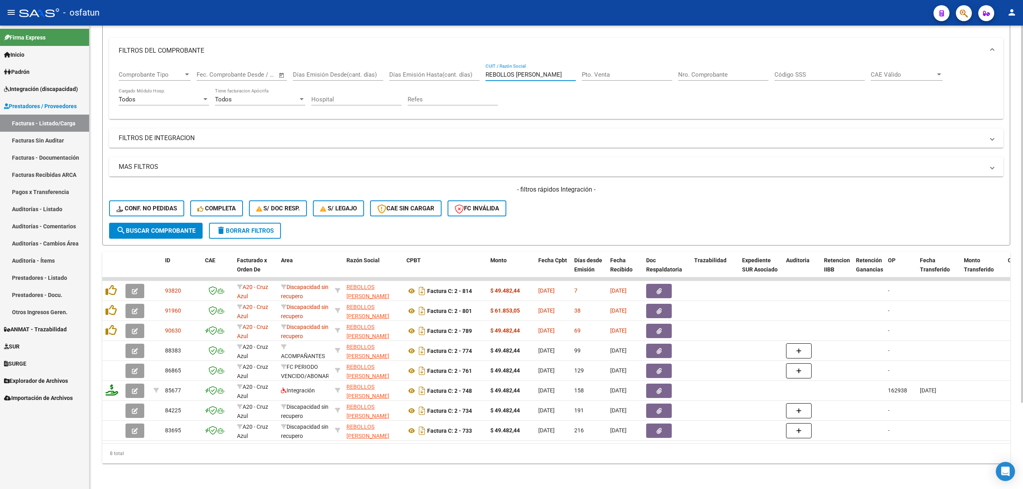
paste input "FUNDACION LA VIDALIT"
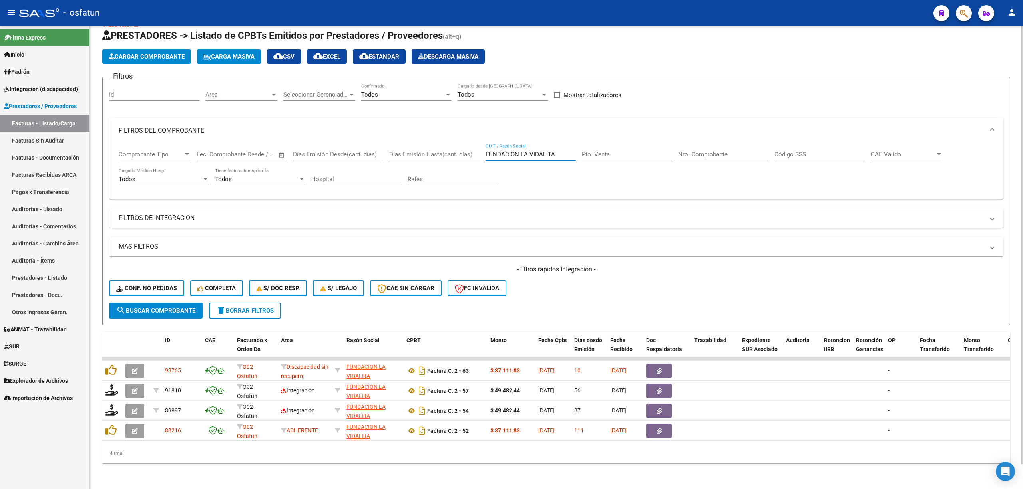
scroll to position [26, 0]
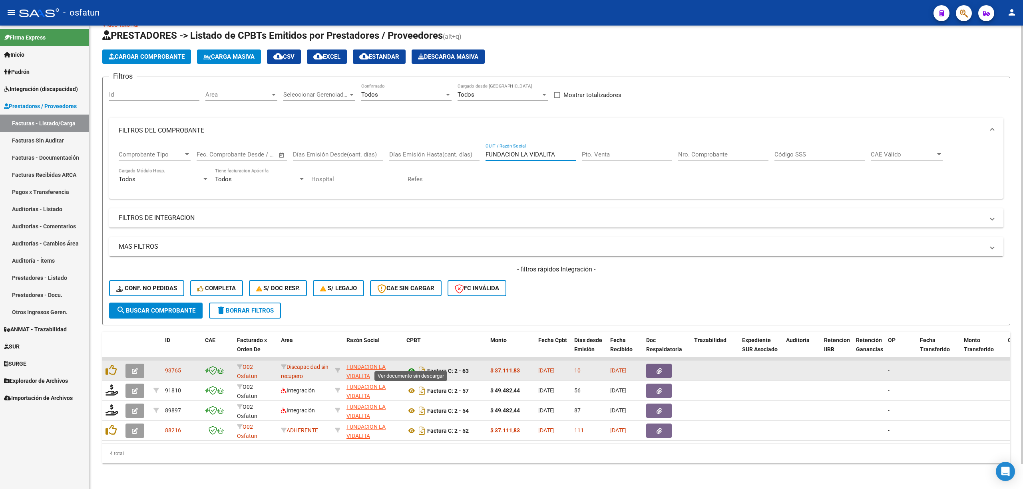
click at [410, 212] on icon at bounding box center [411, 371] width 10 height 10
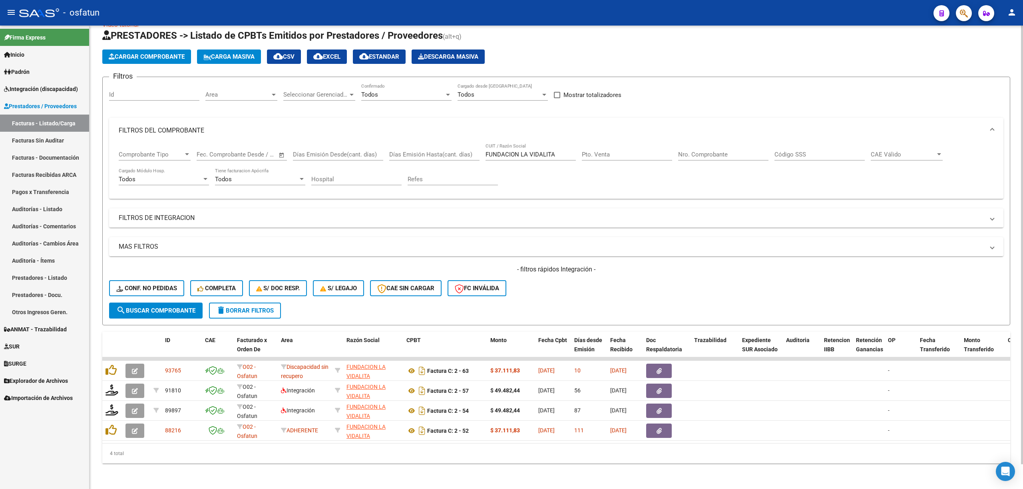
click at [503, 143] on div "FUNDACION LA VIDALITA CUIT / Razón Social" at bounding box center [530, 151] width 90 height 17
click at [505, 151] on input "FUNDACION LA VIDALITA" at bounding box center [530, 154] width 90 height 7
paste input "[PERSON_NAME]"
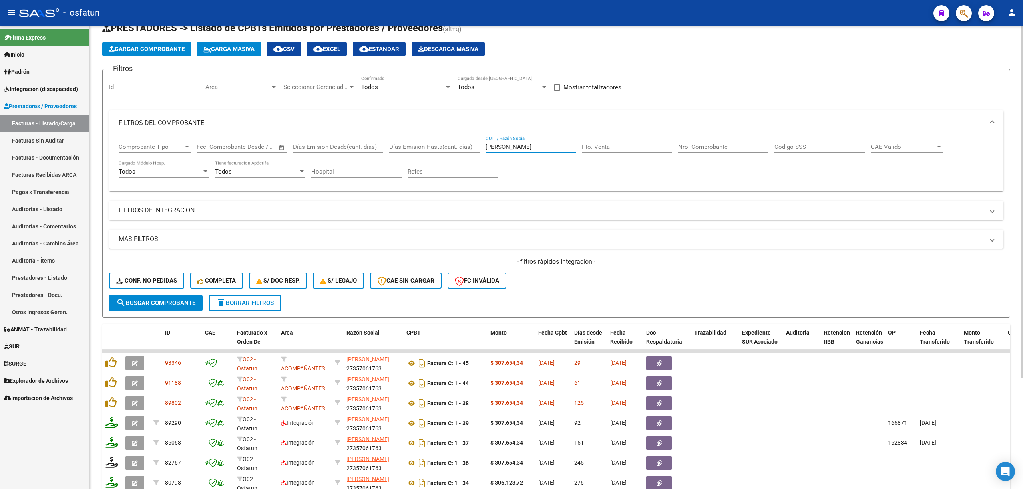
click at [527, 148] on input "[PERSON_NAME]" at bounding box center [530, 146] width 90 height 7
paste input "[PERSON_NAME]"
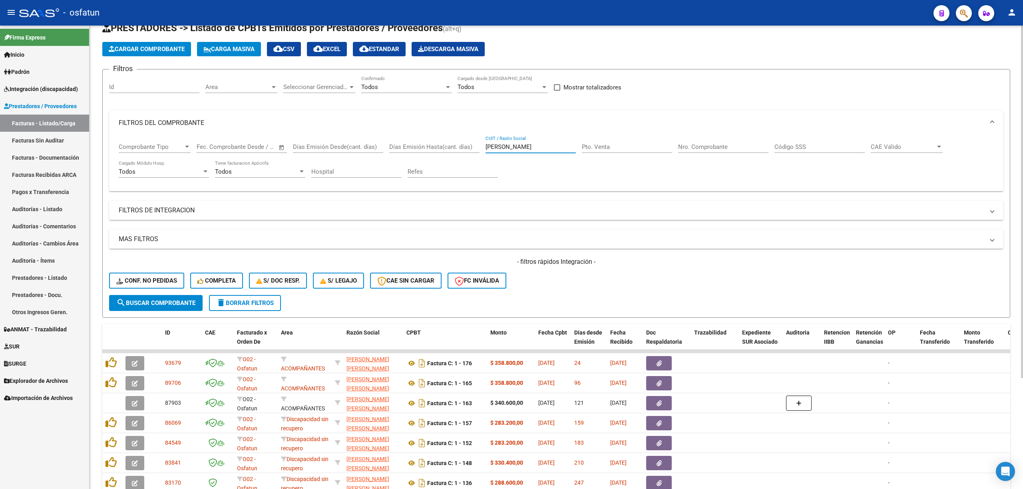
click at [524, 147] on input "[PERSON_NAME]" at bounding box center [530, 146] width 90 height 7
drag, startPoint x: 524, startPoint y: 147, endPoint x: 549, endPoint y: 108, distance: 46.5
click at [524, 146] on input "[PERSON_NAME]" at bounding box center [530, 146] width 90 height 7
paste input "[PERSON_NAME]"
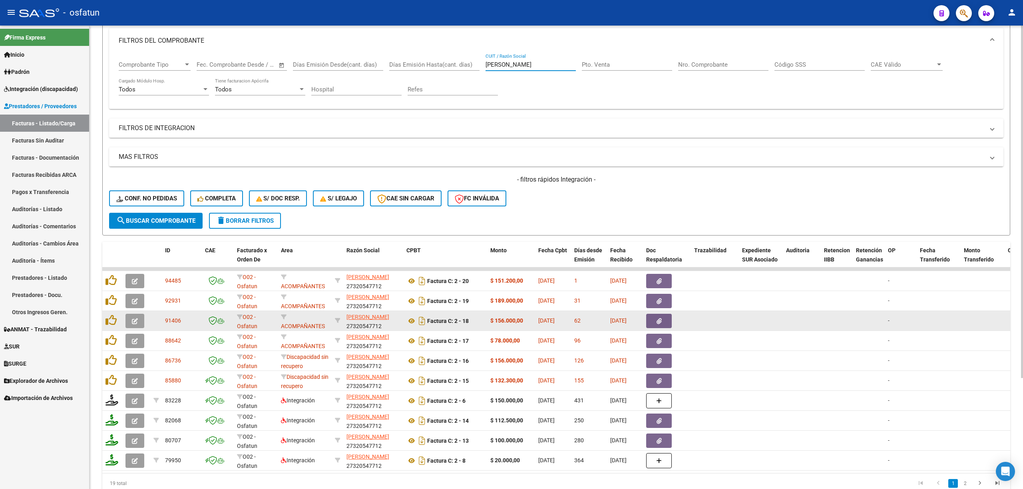
scroll to position [132, 0]
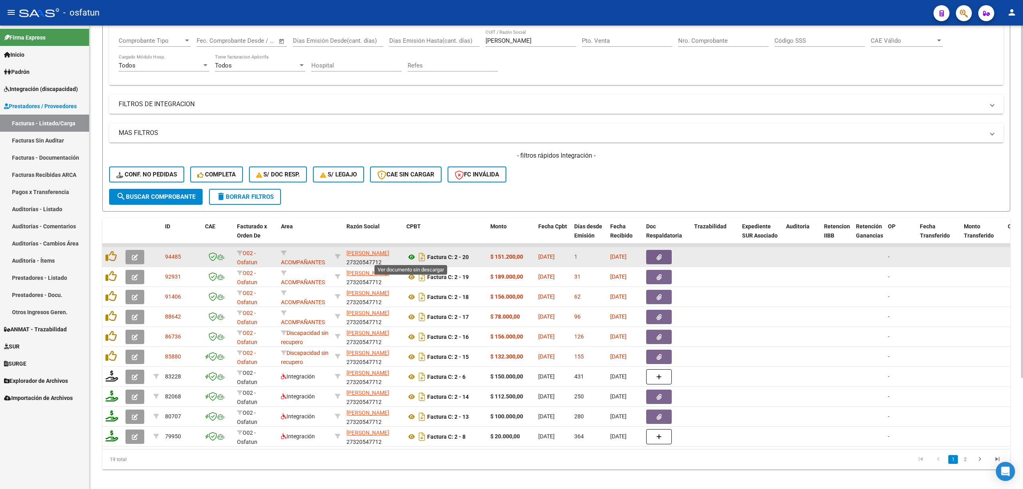
click at [410, 212] on icon at bounding box center [411, 257] width 10 height 10
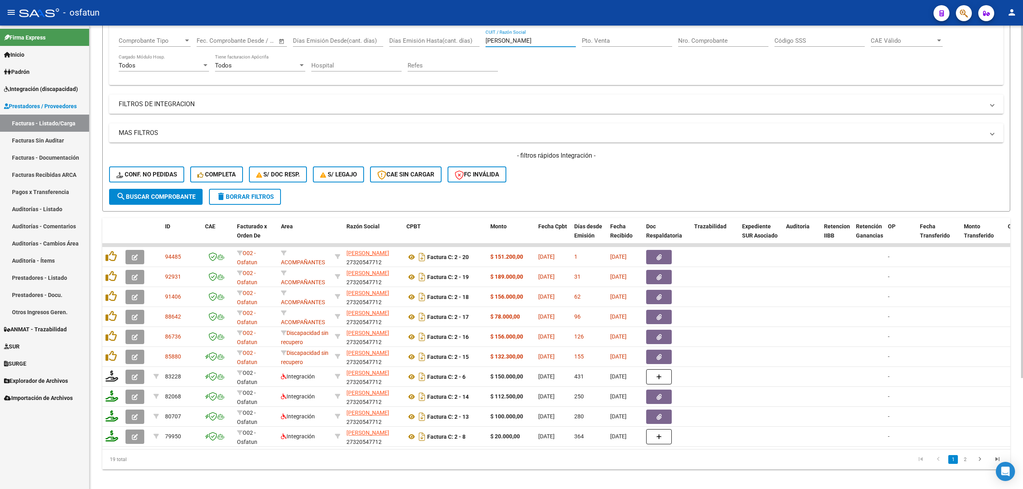
click at [513, 40] on input "[PERSON_NAME]" at bounding box center [530, 40] width 90 height 7
paste input "[PERSON_NAME]"
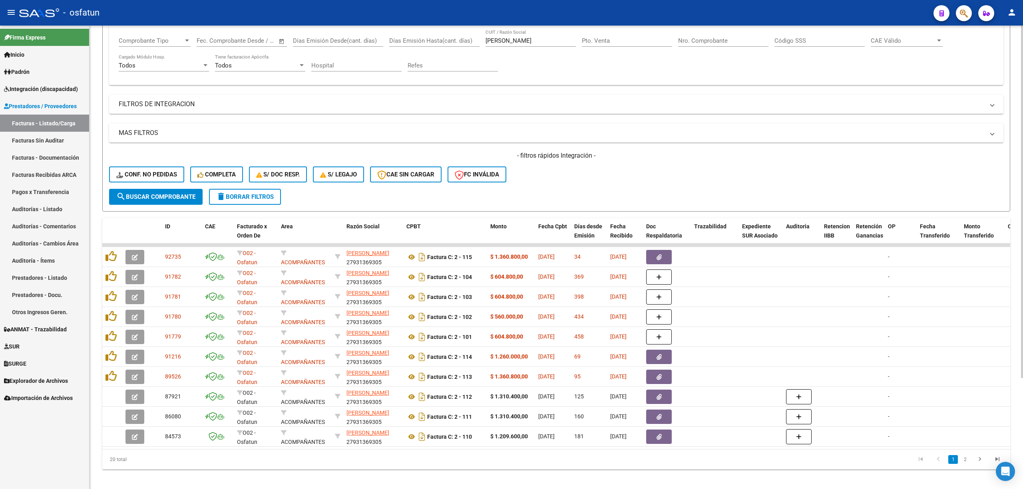
click at [519, 47] on div "[PERSON_NAME] / Razón Social" at bounding box center [530, 42] width 90 height 25
click at [165, 199] on span "search Buscar Comprobante" at bounding box center [155, 196] width 79 height 7
click at [37, 212] on div "Firma Express Inicio Instructivos Contacto OS Padrón Análisis Afiliado Integrac…" at bounding box center [44, 258] width 89 height 464
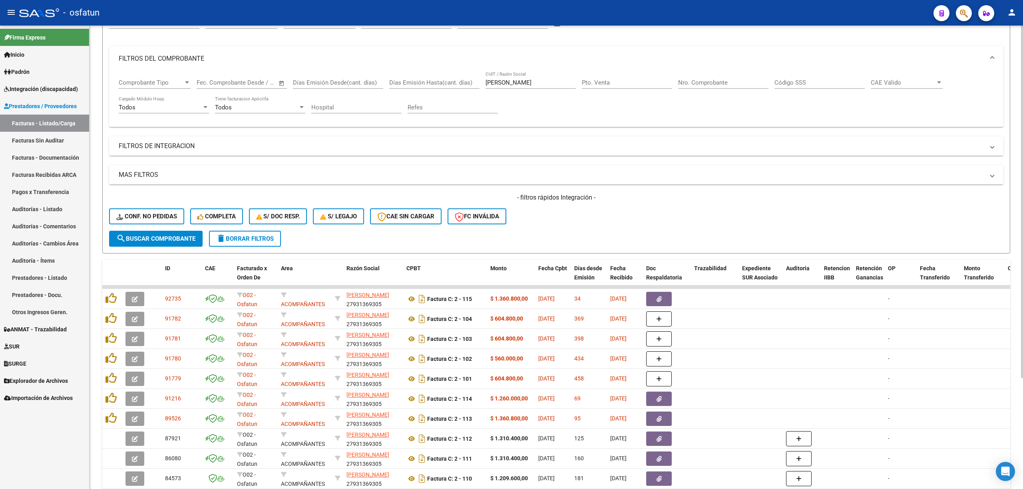
scroll to position [145, 0]
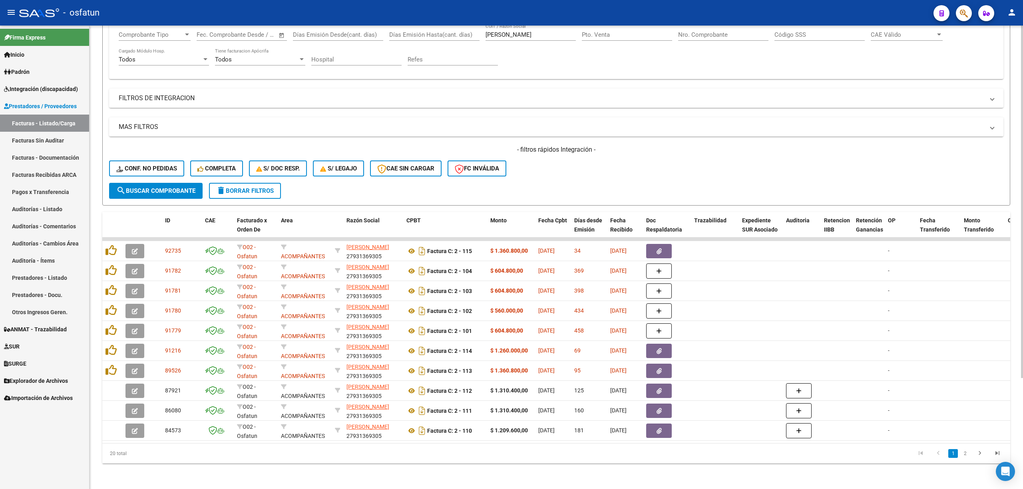
drag, startPoint x: 301, startPoint y: 83, endPoint x: 503, endPoint y: 26, distance: 209.3
click at [301, 89] on mat-expansion-panel-header "FILTROS DE INTEGRACION" at bounding box center [556, 98] width 894 height 19
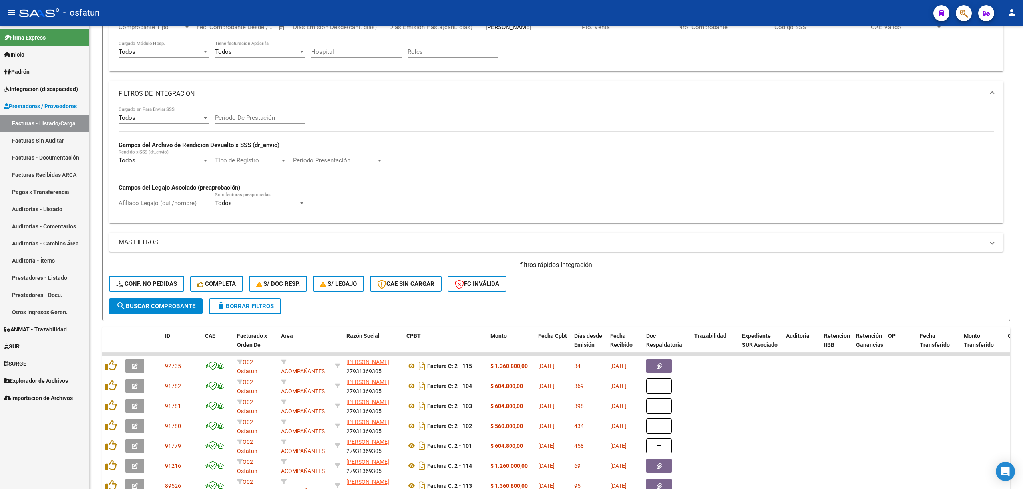
click at [527, 24] on mat-toolbar "menu - osfatun person" at bounding box center [511, 13] width 1023 height 26
click at [529, 26] on input "[PERSON_NAME]" at bounding box center [530, 27] width 90 height 7
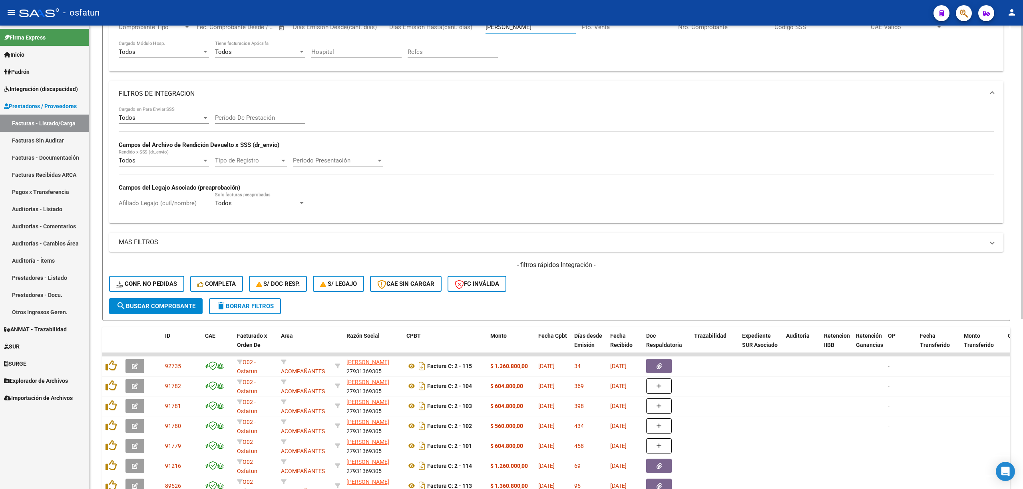
paste input "[PERSON_NAME]"
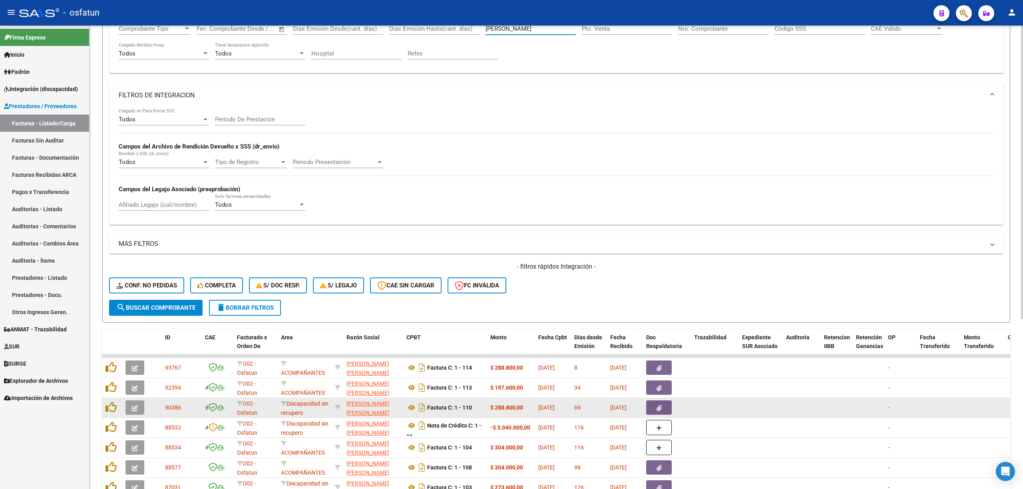
type input "[PERSON_NAME]"
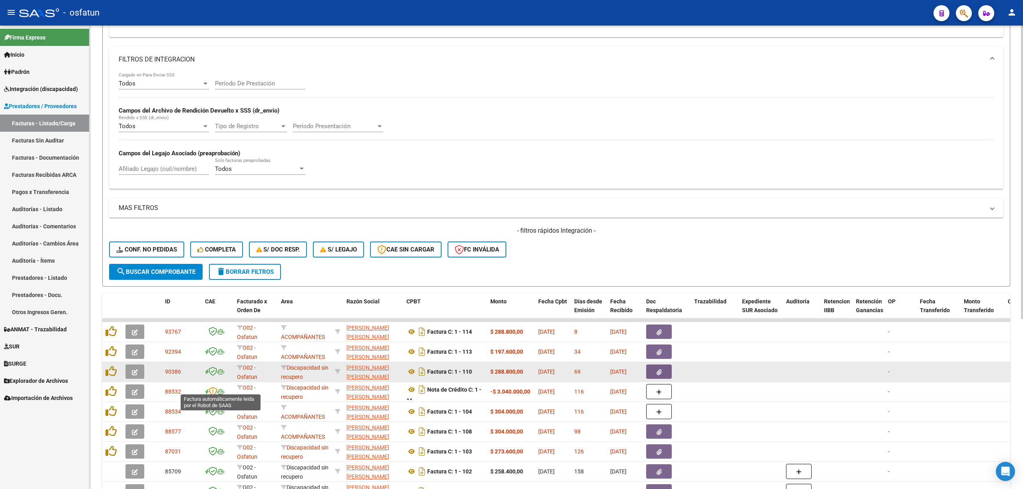
scroll to position [197, 0]
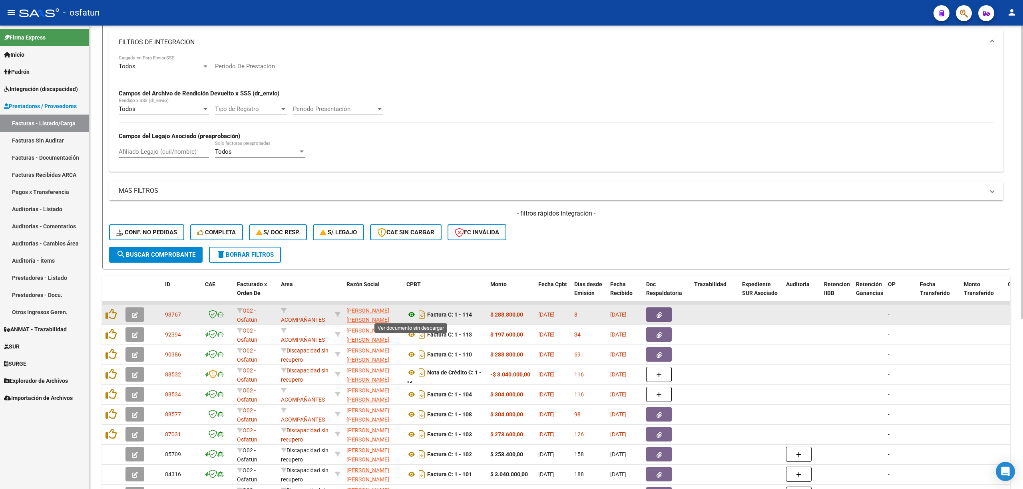
click at [408, 212] on icon at bounding box center [411, 315] width 10 height 10
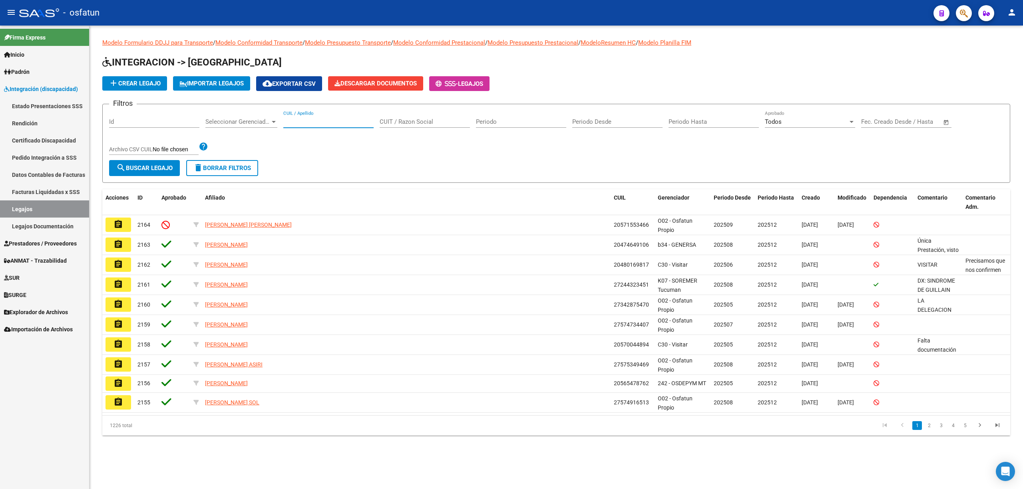
click at [328, 120] on input "CUIL / Apellido" at bounding box center [328, 121] width 90 height 7
paste input "DEZA REISING GALO"
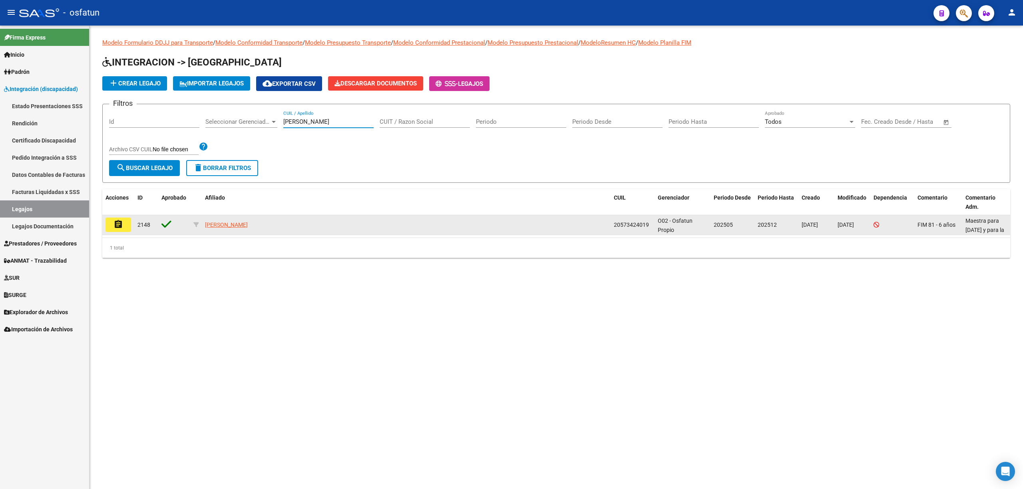
type input "DEZA REISING GALO"
click at [111, 230] on button "assignment" at bounding box center [118, 225] width 26 height 14
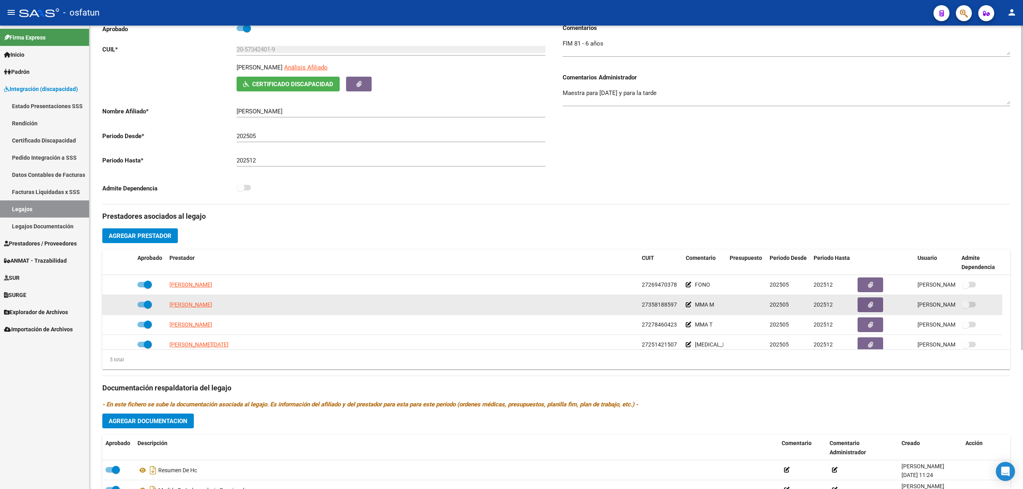
scroll to position [28, 0]
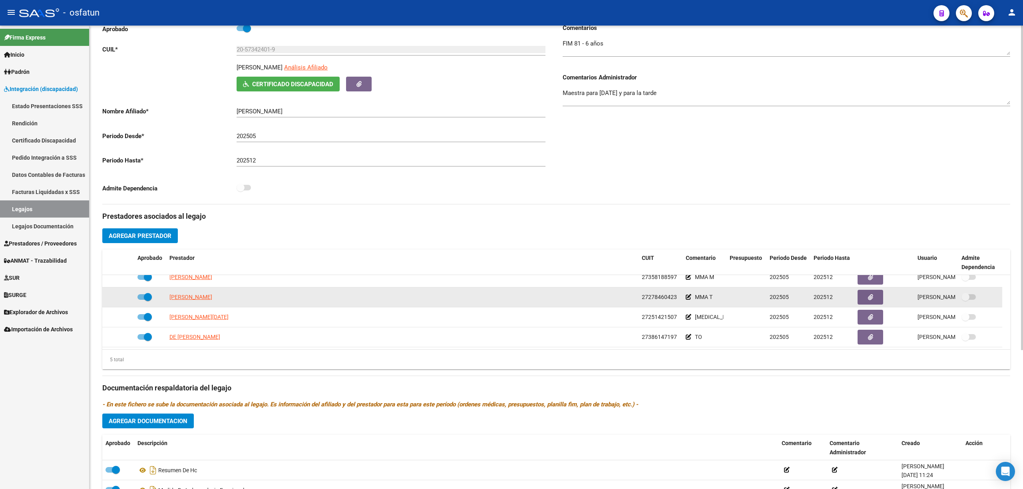
drag, startPoint x: 245, startPoint y: 302, endPoint x: 167, endPoint y: 302, distance: 78.3
click at [167, 302] on datatable-body-cell "[PERSON_NAME]" at bounding box center [402, 298] width 472 height 20
copy span "[PERSON_NAME]"
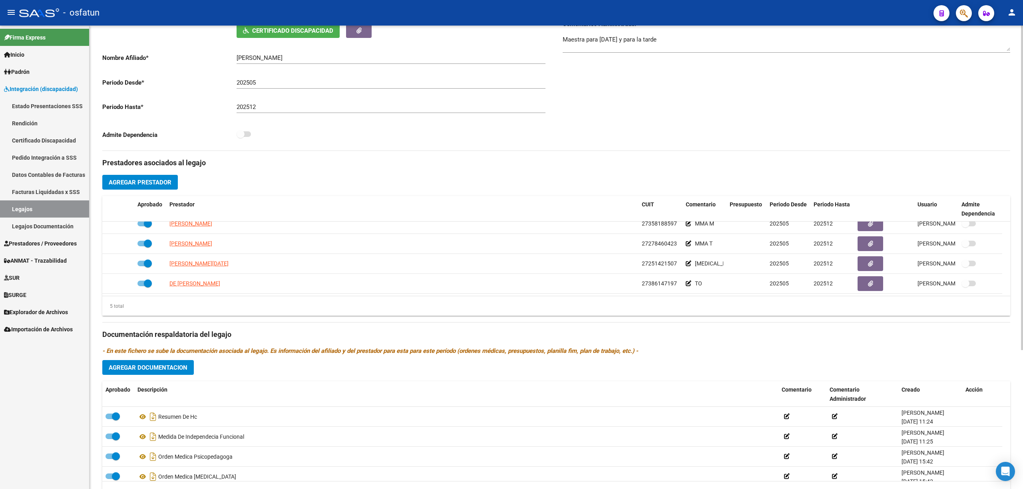
scroll to position [0, 0]
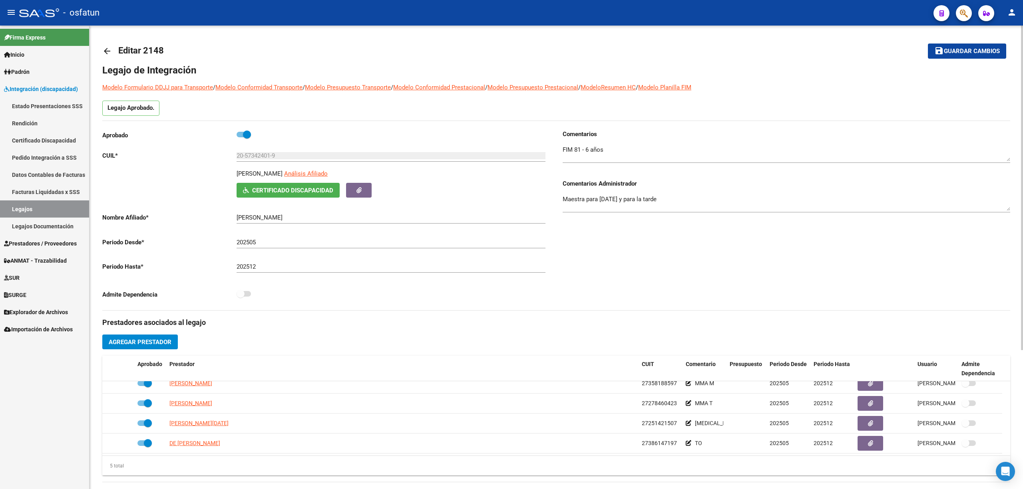
click at [244, 152] on div "20-57342401-9 Ingresar CUIL" at bounding box center [390, 153] width 309 height 17
click at [251, 157] on input "20-57342401-9" at bounding box center [390, 155] width 309 height 7
click at [254, 154] on input "20-57342401-9" at bounding box center [390, 155] width 309 height 7
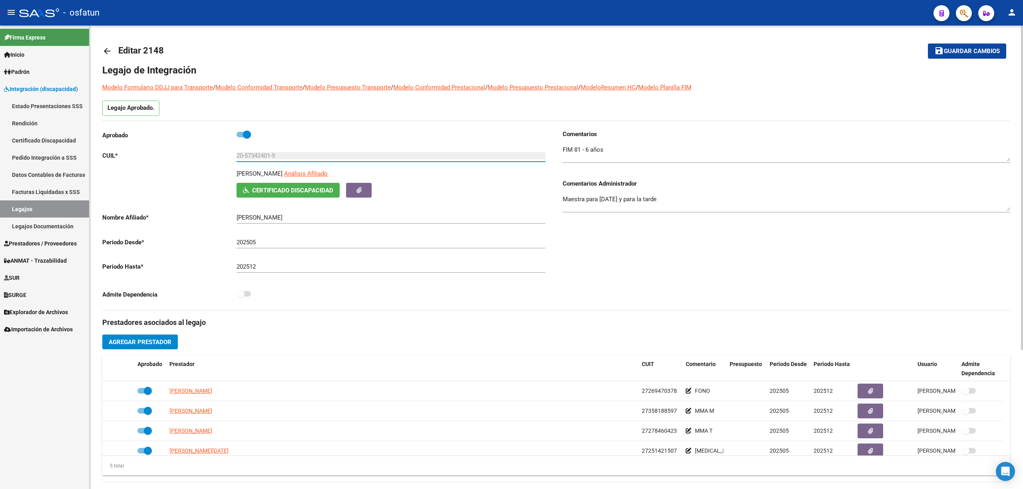
click at [258, 159] on input "20-57342401-9" at bounding box center [390, 155] width 309 height 7
click at [251, 159] on input "20-57342401-9" at bounding box center [390, 155] width 309 height 7
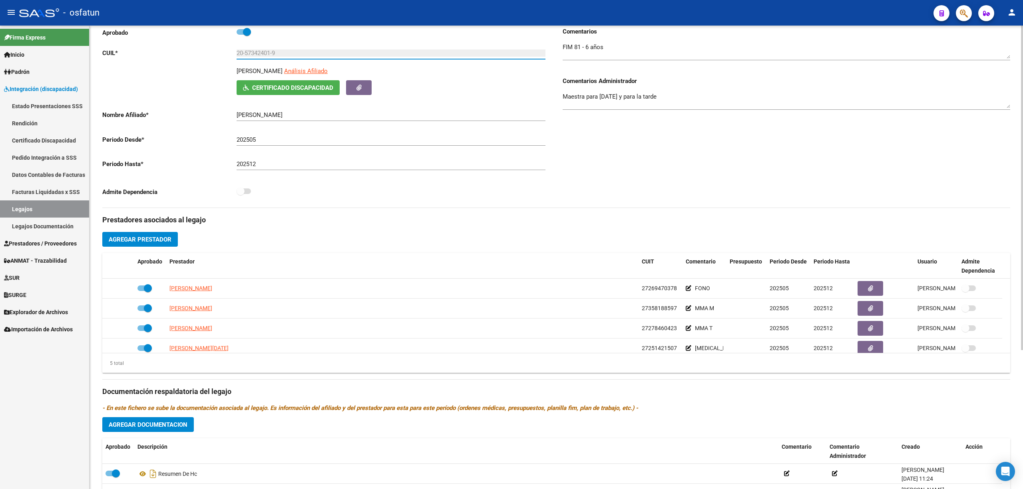
scroll to position [106, 0]
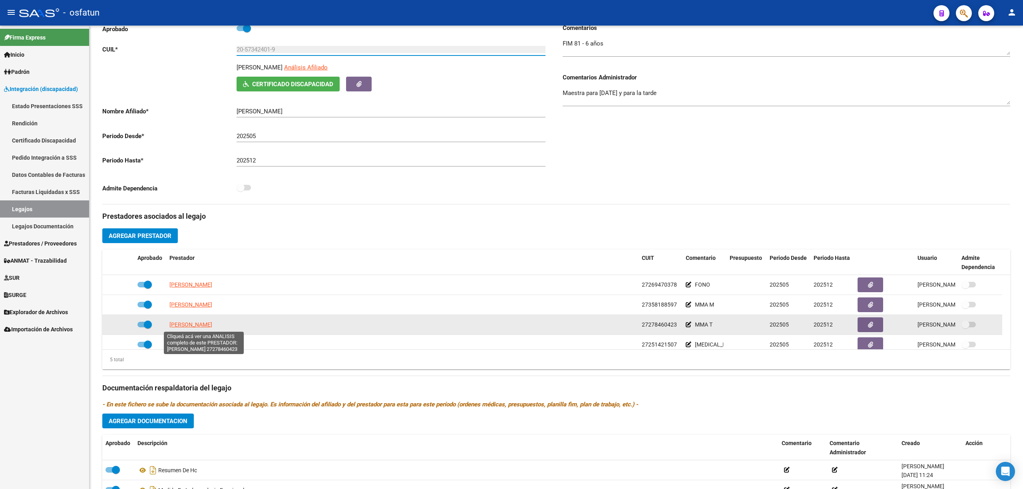
click at [184, 325] on span "[PERSON_NAME]" at bounding box center [190, 325] width 43 height 6
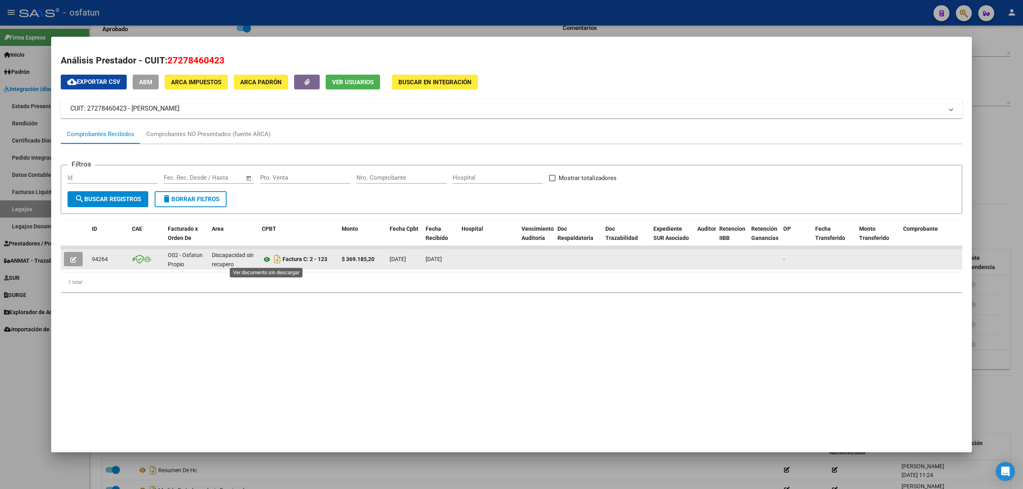
click at [266, 259] on icon at bounding box center [267, 260] width 10 height 10
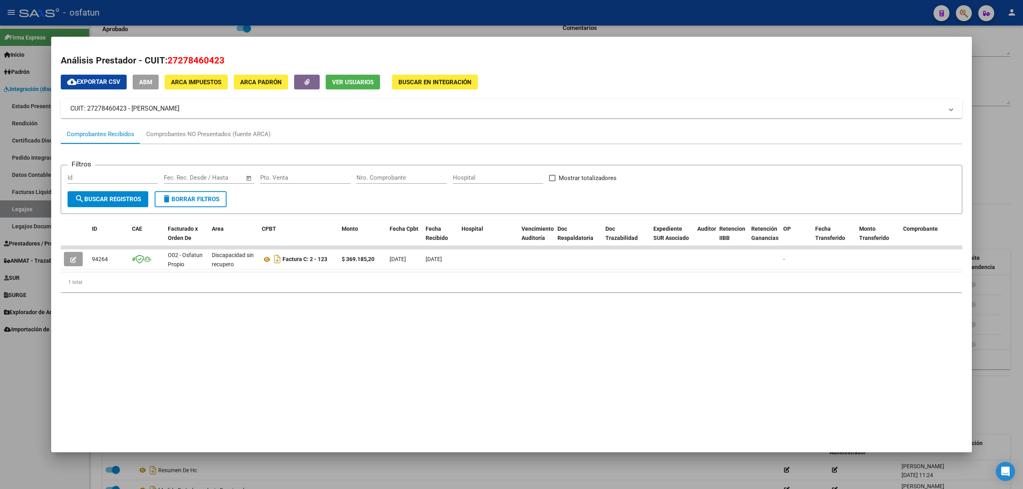
click at [15, 428] on div at bounding box center [511, 244] width 1023 height 489
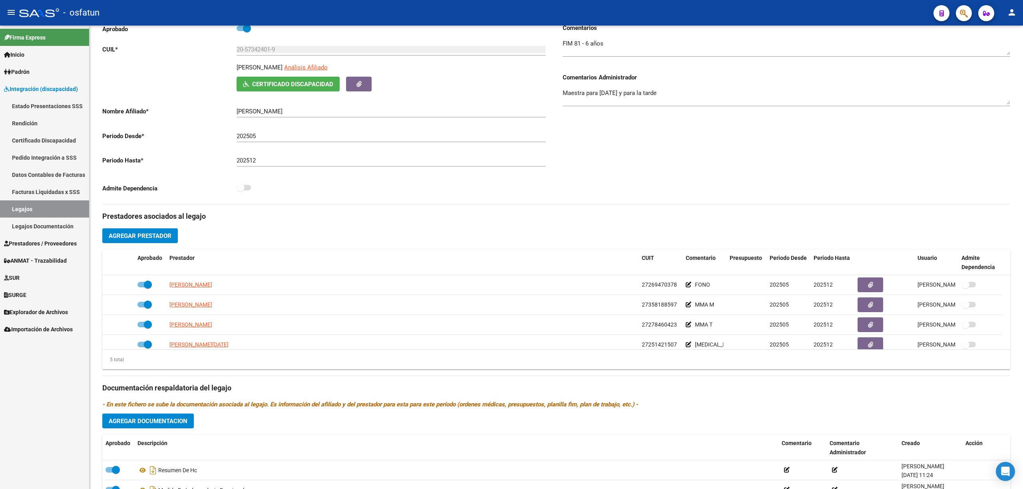
click at [42, 223] on link "Legajos Documentación" at bounding box center [44, 226] width 89 height 17
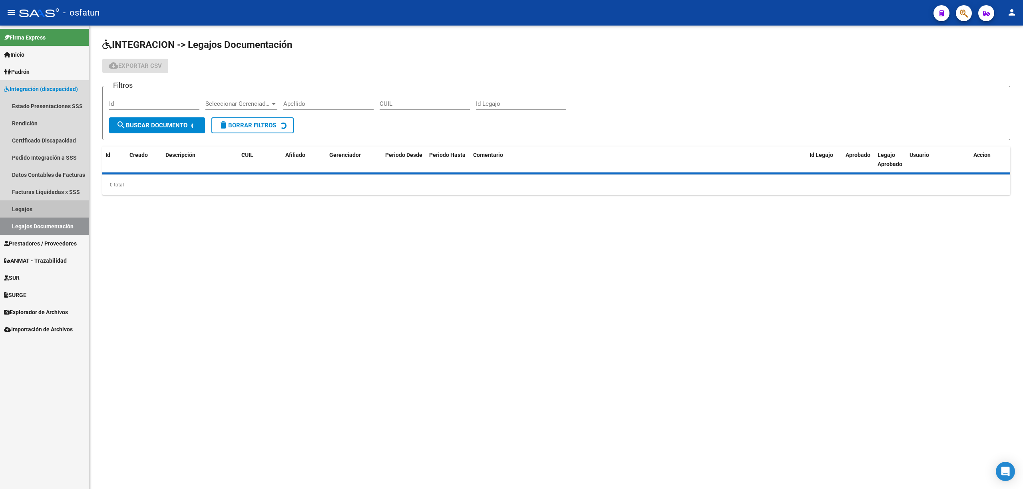
click at [30, 211] on link "Legajos" at bounding box center [44, 209] width 89 height 17
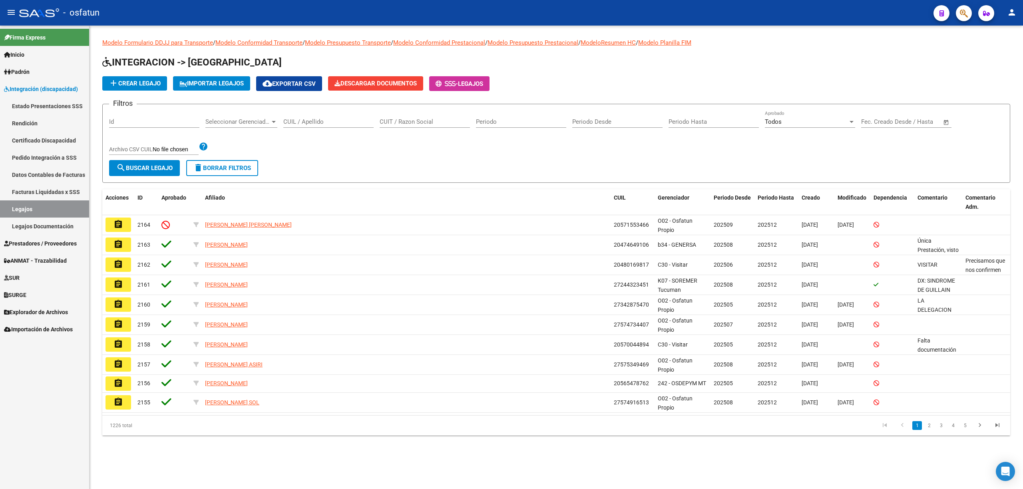
click at [62, 239] on span "Prestadores / Proveedores" at bounding box center [40, 243] width 73 height 9
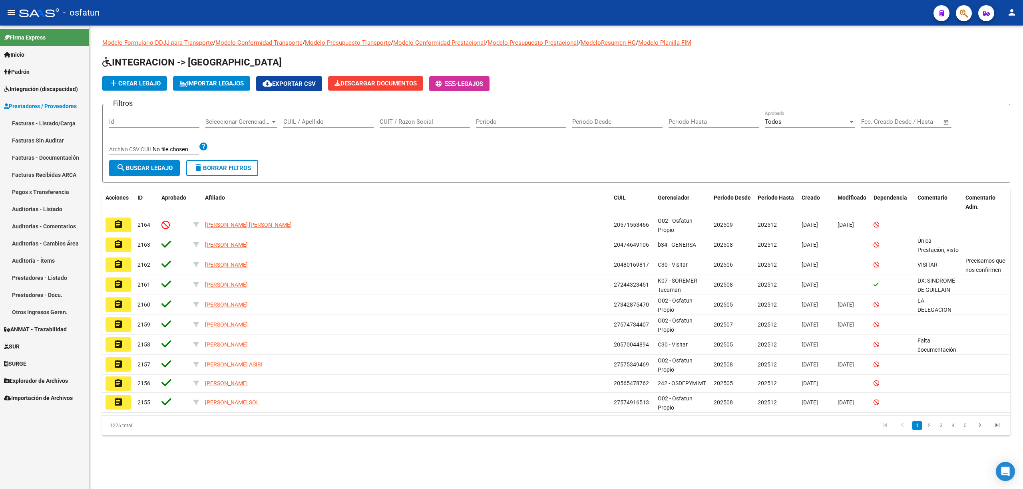
click at [44, 130] on link "Facturas - Listado/Carga" at bounding box center [44, 123] width 89 height 17
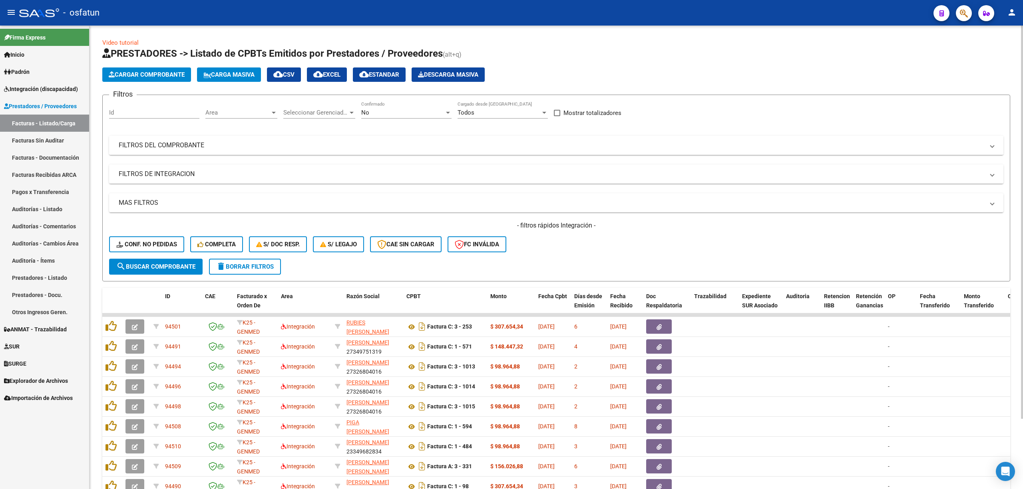
click at [312, 141] on mat-panel-title "FILTROS DEL COMPROBANTE" at bounding box center [551, 145] width 865 height 9
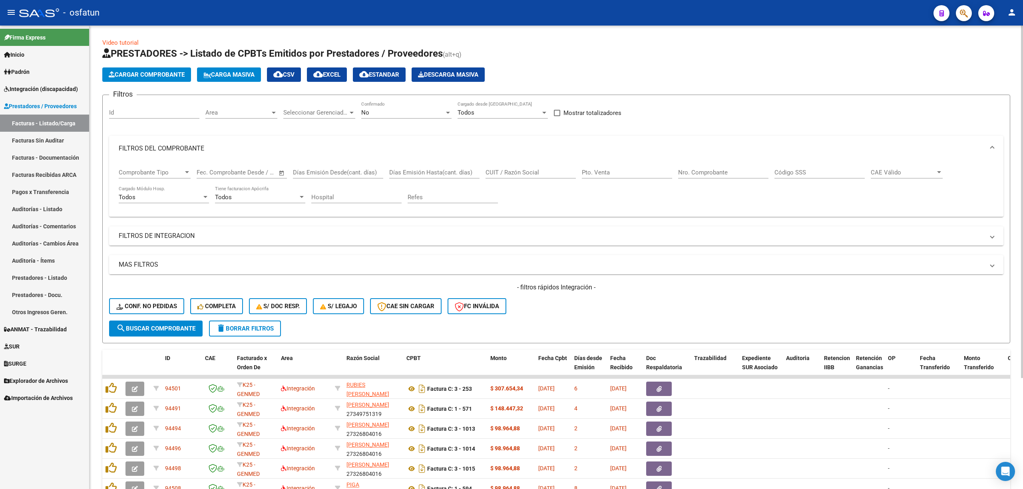
click at [154, 264] on mat-panel-title "MAS FILTROS" at bounding box center [551, 264] width 865 height 9
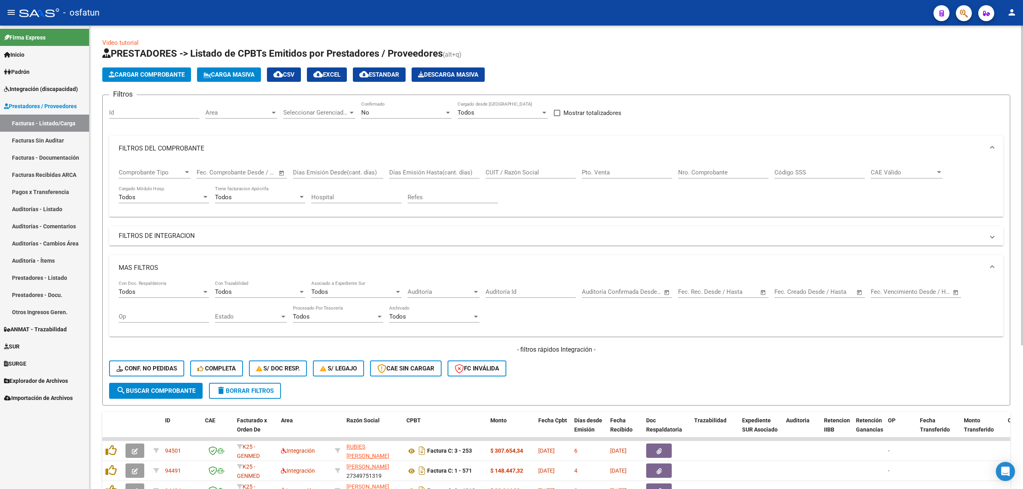
click at [138, 245] on mat-expansion-panel-header "FILTROS DE INTEGRACION" at bounding box center [556, 235] width 894 height 19
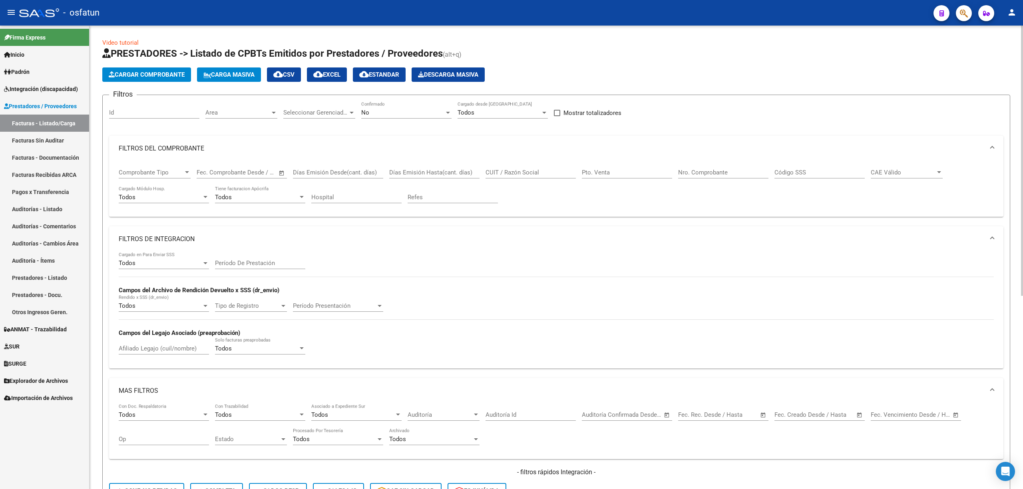
click at [133, 352] on input "Afiliado Legajo (cuil/nombre)" at bounding box center [164, 348] width 90 height 7
paste input "57342401"
type input "57342401"
click at [419, 112] on div "No" at bounding box center [402, 112] width 83 height 7
click at [371, 75] on span "Todos" at bounding box center [406, 77] width 90 height 18
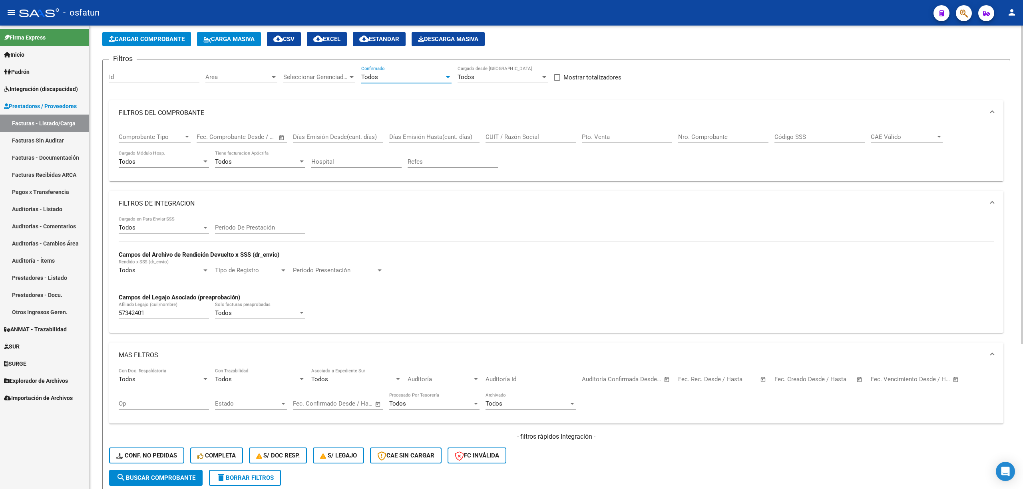
scroll to position [160, 0]
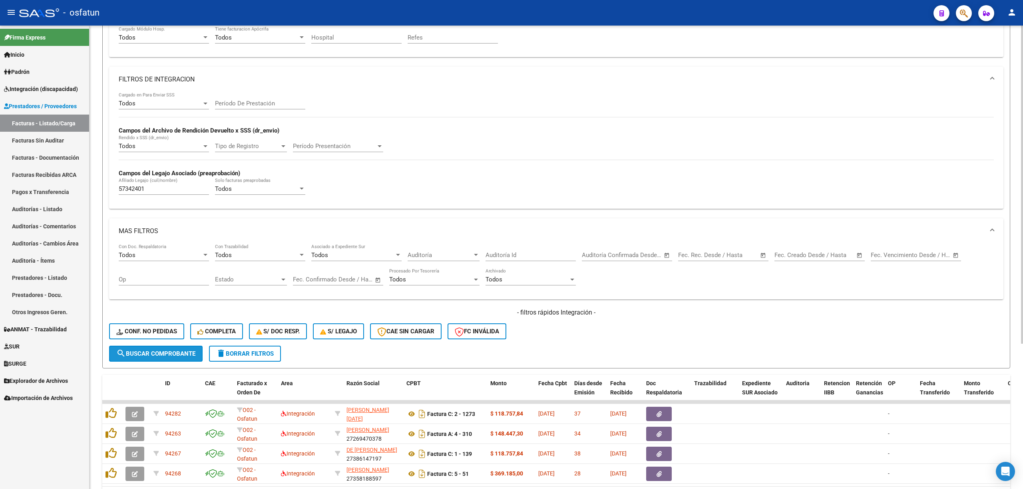
click at [151, 359] on button "search Buscar Comprobante" at bounding box center [155, 354] width 93 height 16
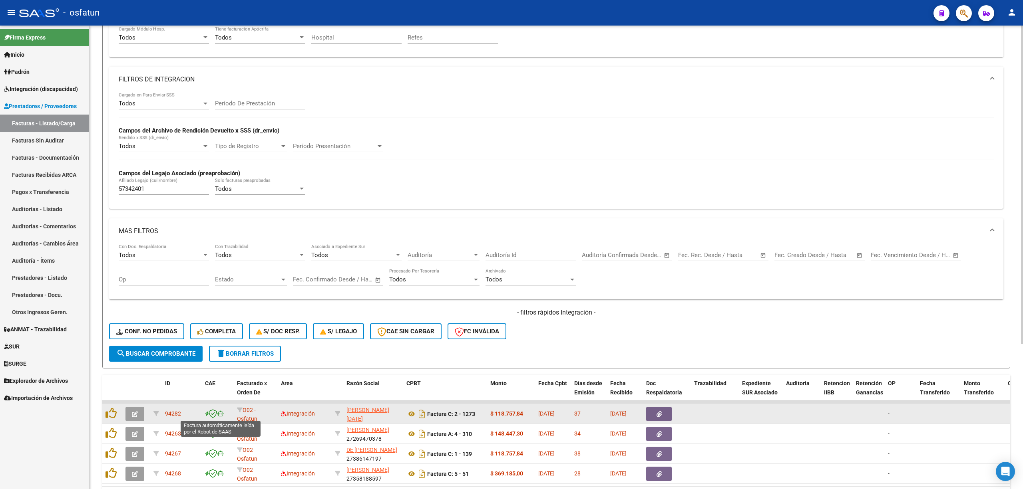
scroll to position [211, 0]
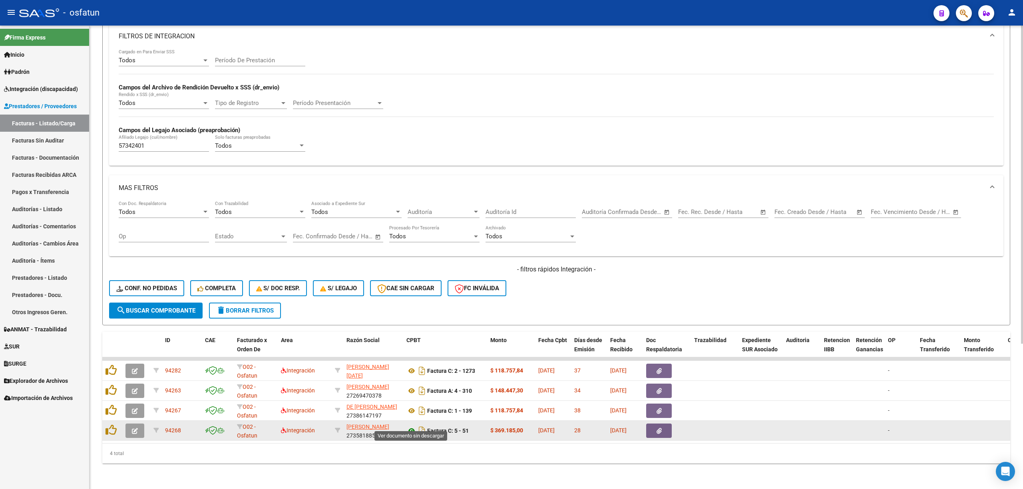
click at [410, 426] on icon at bounding box center [411, 431] width 10 height 10
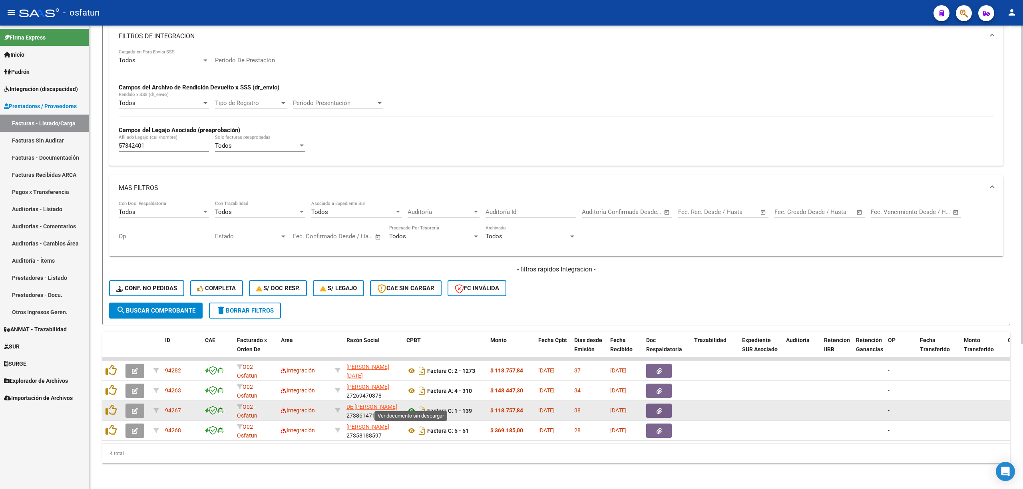
click at [411, 406] on icon at bounding box center [411, 411] width 10 height 10
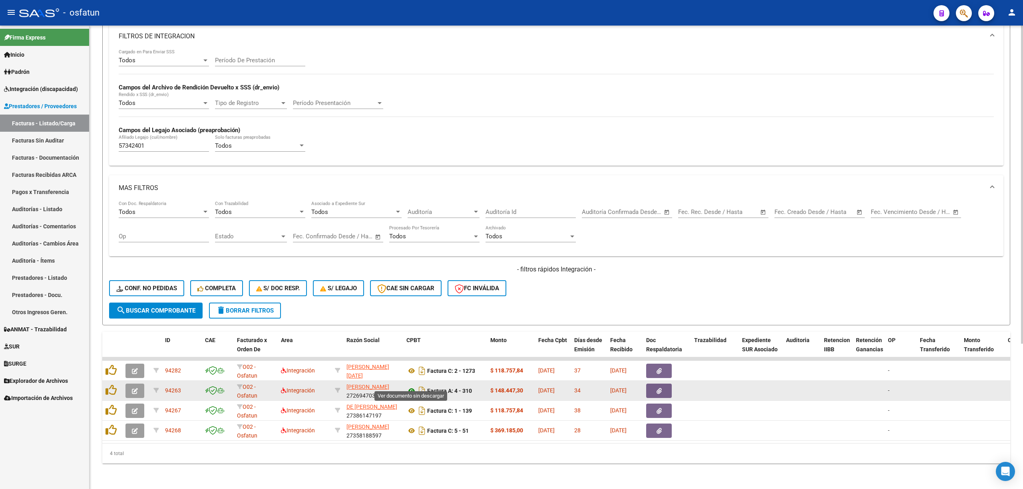
click at [410, 387] on icon at bounding box center [411, 391] width 10 height 10
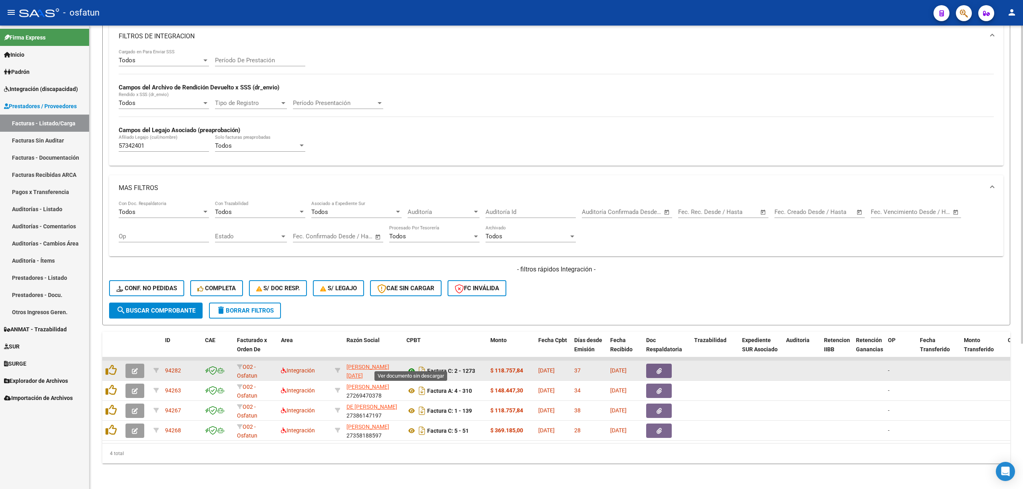
click at [411, 367] on icon at bounding box center [411, 371] width 10 height 10
click at [141, 366] on button "button" at bounding box center [134, 371] width 19 height 14
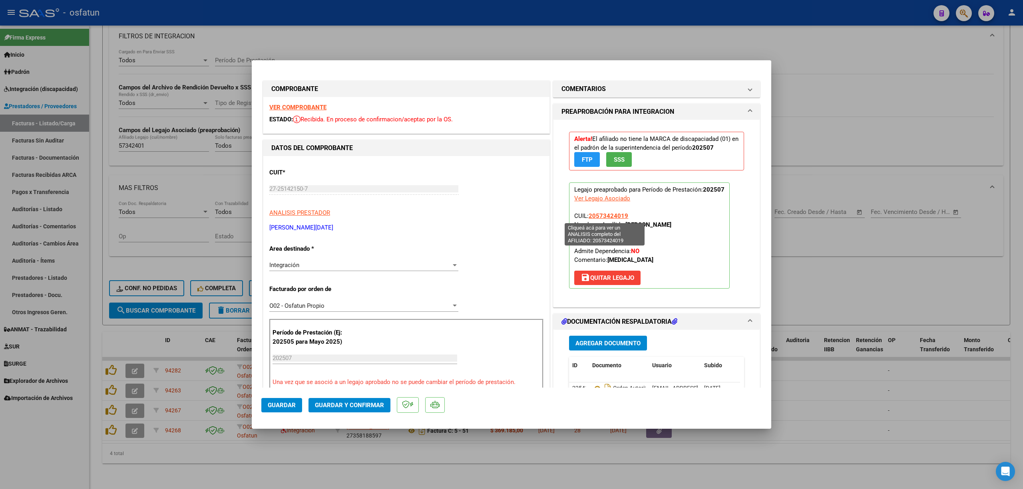
drag, startPoint x: 627, startPoint y: 219, endPoint x: 586, endPoint y: 219, distance: 41.5
click at [586, 219] on p "Legajo preaprobado para Período de Prestación: 202507 Ver Legajo Asociado CUIL:…" at bounding box center [649, 236] width 161 height 106
copy span "20573424019"
click at [171, 451] on div at bounding box center [511, 244] width 1023 height 489
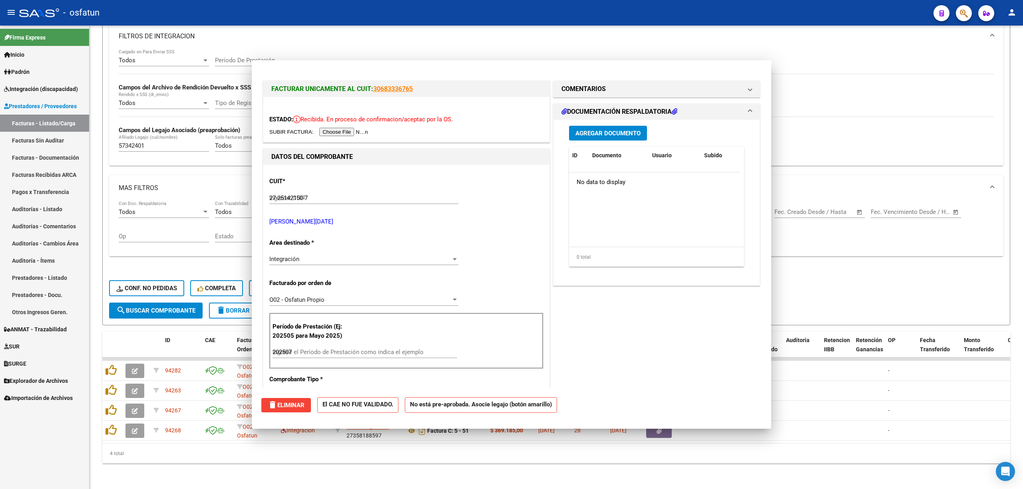
type input "$ 0,00"
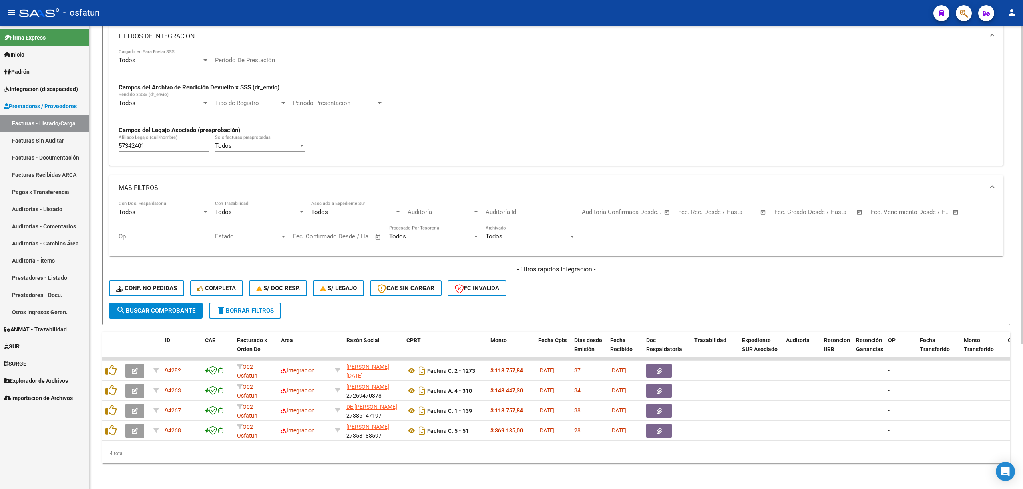
click at [236, 463] on div "4 total" at bounding box center [556, 454] width 908 height 20
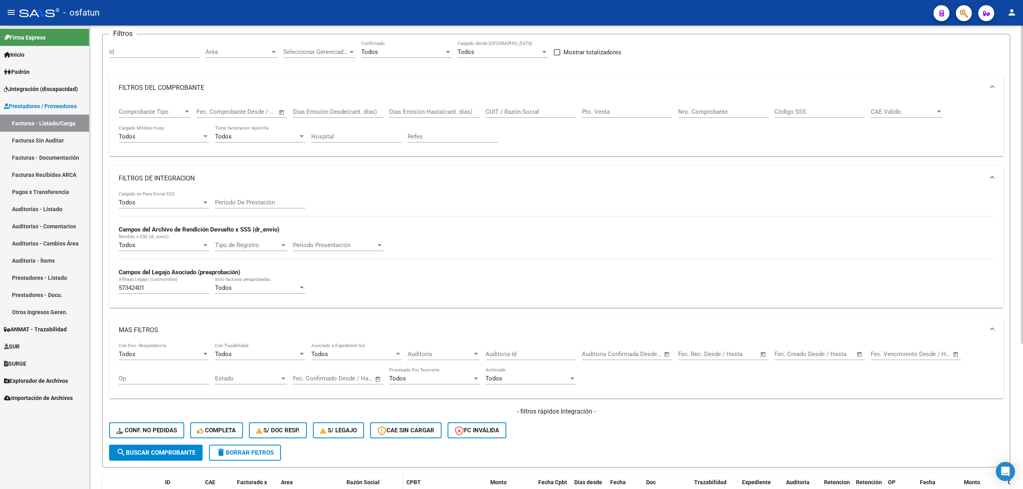
scroll to position [0, 0]
